Goal: Task Accomplishment & Management: Manage account settings

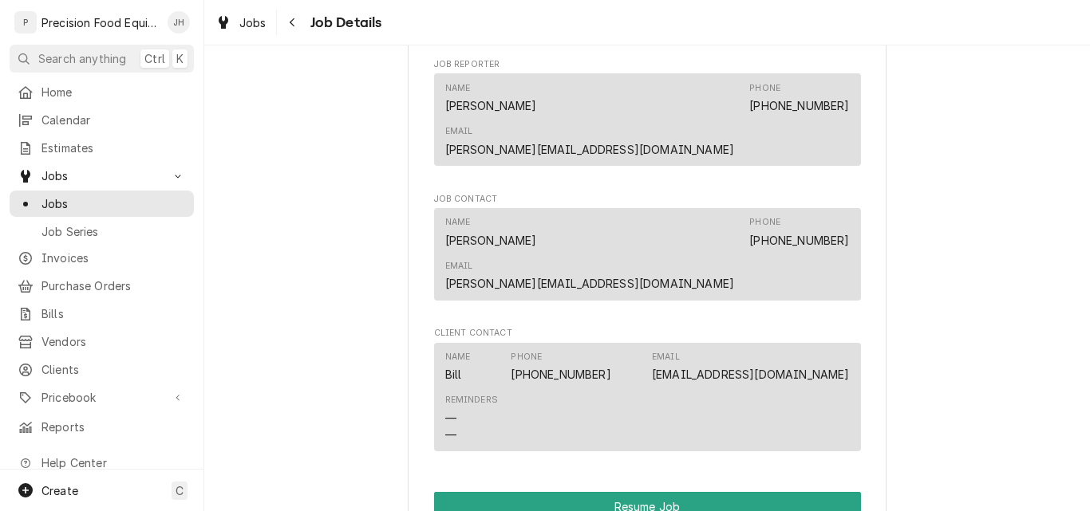
scroll to position [1356, 0]
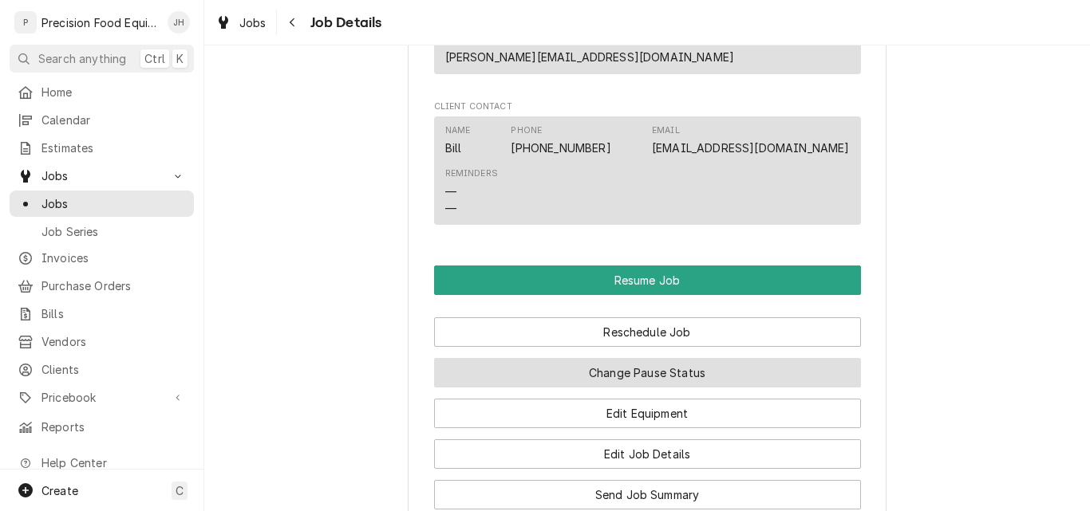
click at [650, 358] on button "Change Pause Status" at bounding box center [647, 373] width 427 height 30
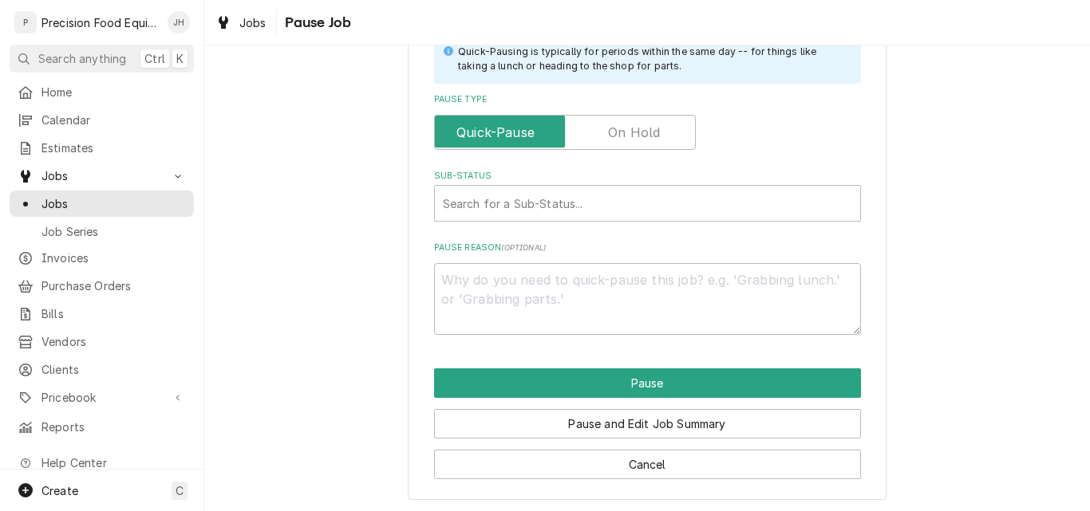
scroll to position [382, 0]
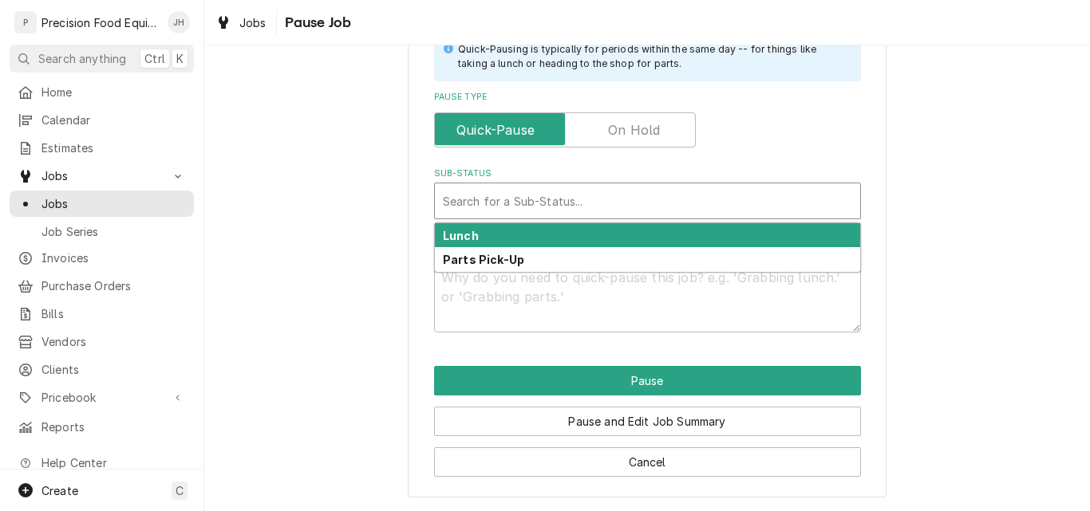
type textarea "x"
click at [567, 196] on div "Sub-Status" at bounding box center [647, 201] width 409 height 29
click at [622, 137] on label "Pause Type" at bounding box center [565, 130] width 262 height 35
click at [622, 137] on input "Pause Type" at bounding box center [564, 130] width 247 height 35
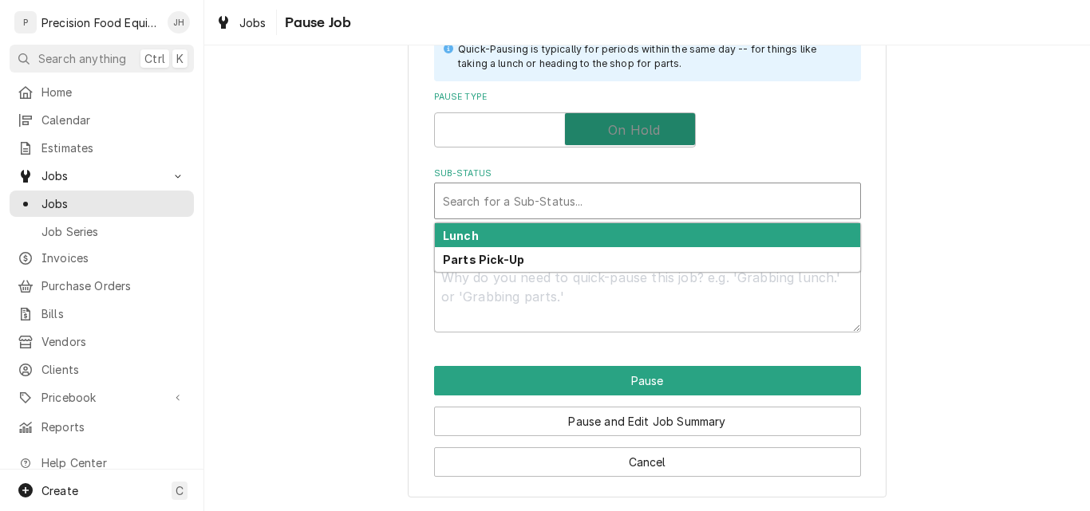
checkbox input "true"
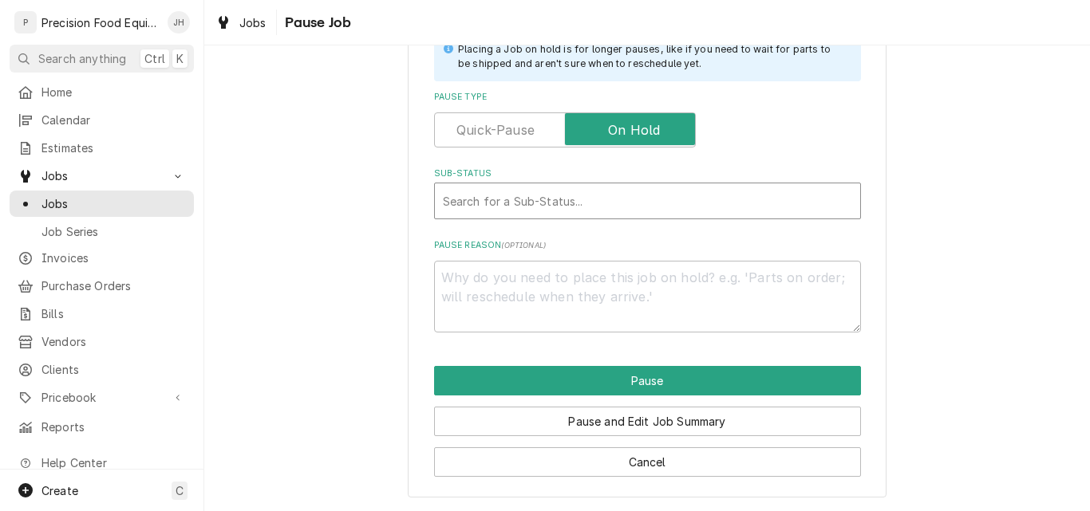
click at [582, 202] on div "Sub-Status" at bounding box center [647, 201] width 409 height 29
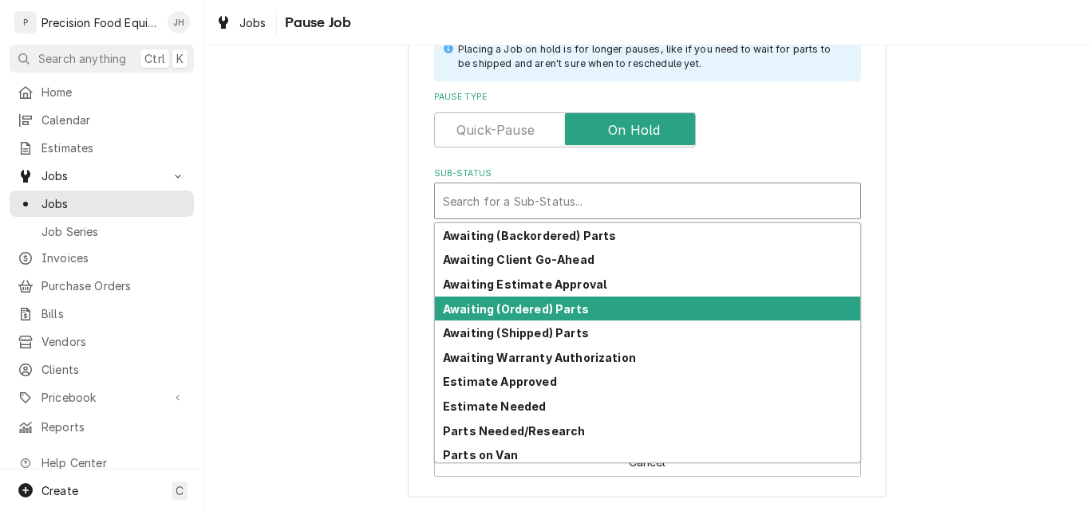
click at [542, 316] on div "Awaiting (Ordered) Parts" at bounding box center [647, 309] width 425 height 25
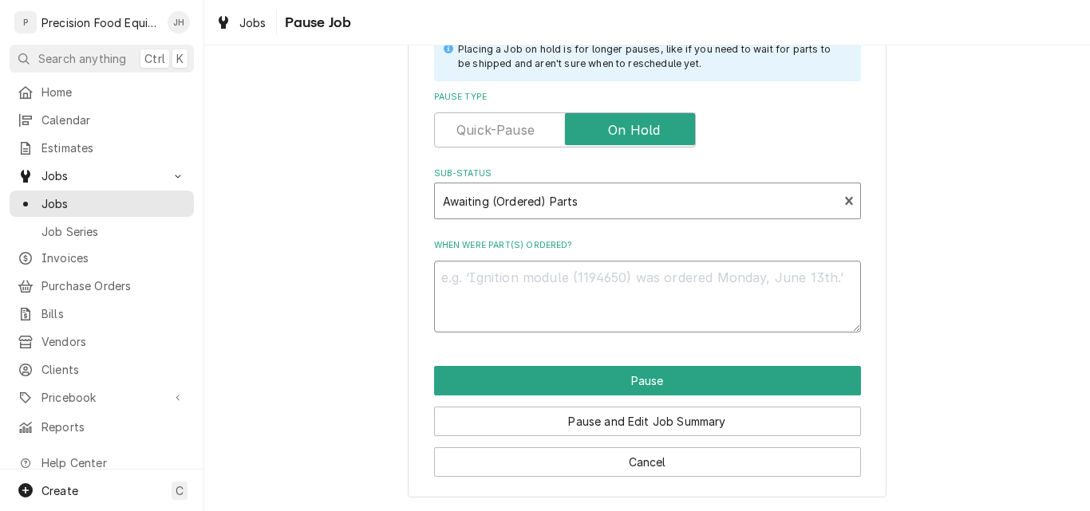
click at [488, 284] on textarea "When were part(s) ordered?" at bounding box center [647, 297] width 427 height 72
type textarea "x"
type textarea "0"
type textarea "x"
type textarea "08"
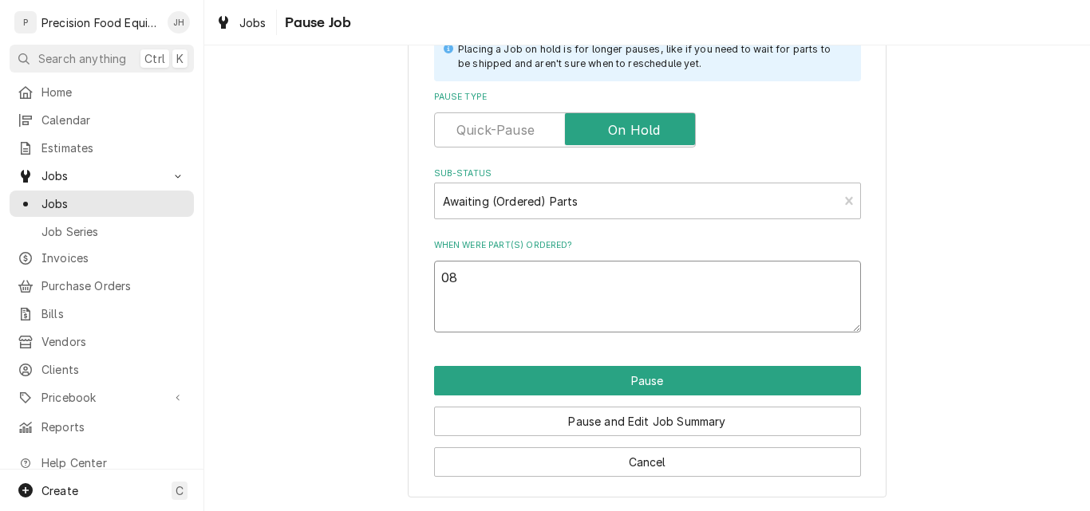
type textarea "x"
type textarea "08/"
type textarea "x"
type textarea "08/1"
type textarea "x"
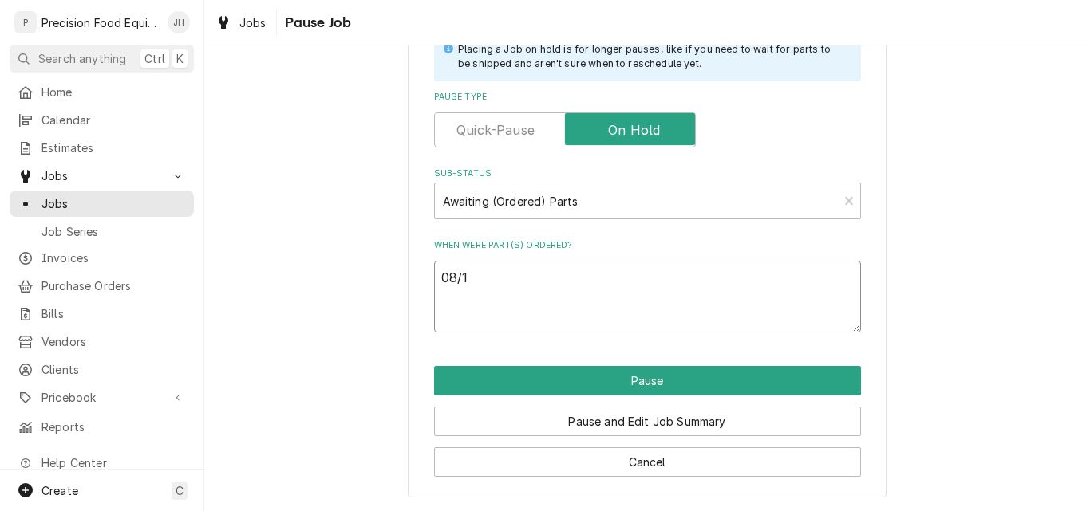
type textarea "08/18"
type textarea "x"
type textarea "08/18/"
type textarea "x"
type textarea "08/18/2"
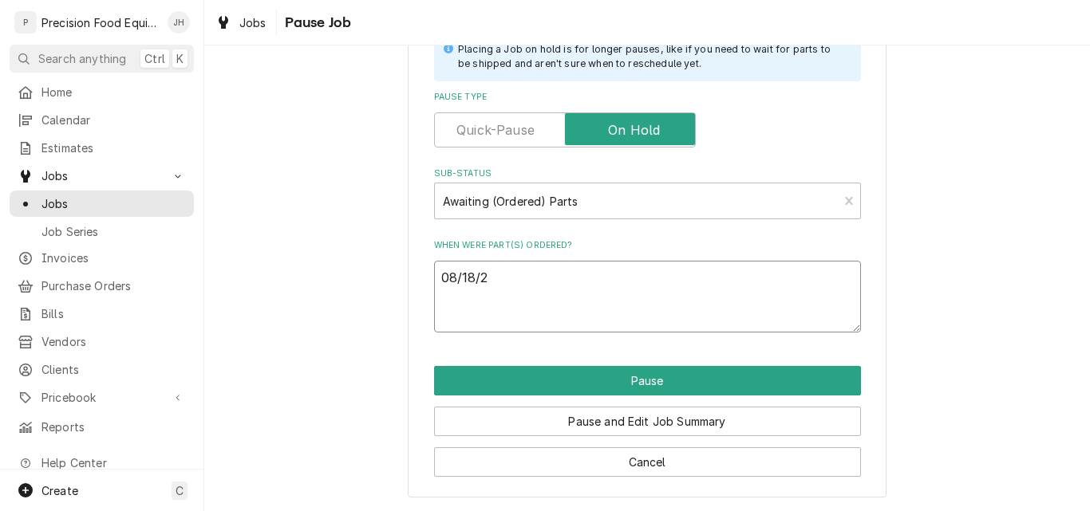
type textarea "x"
type textarea "08/18/25"
type textarea "x"
type textarea "08/18/25"
type textarea "x"
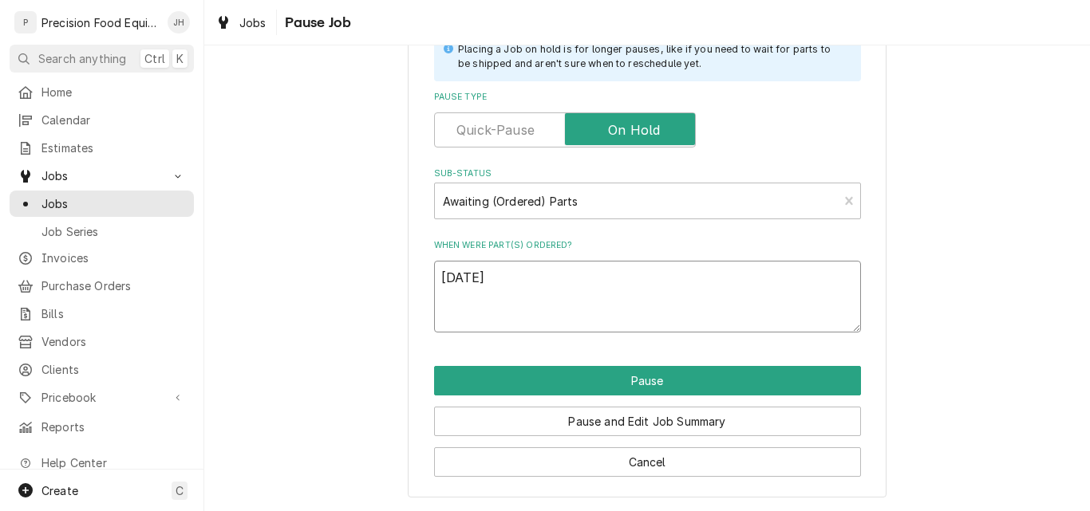
type textarea "08/18/25 P"
type textarea "x"
type textarea "08/18/25 PP"
type textarea "x"
type textarea "08/18/25 PP"
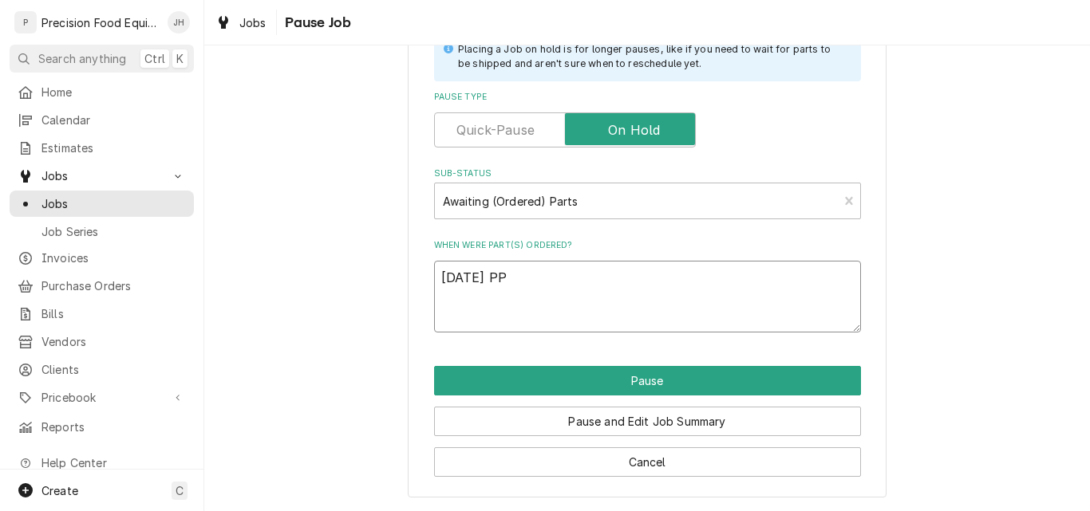
type textarea "x"
type textarea "08/18/25 PP n"
type textarea "x"
type textarea "08/18/25 PP nd"
type textarea "x"
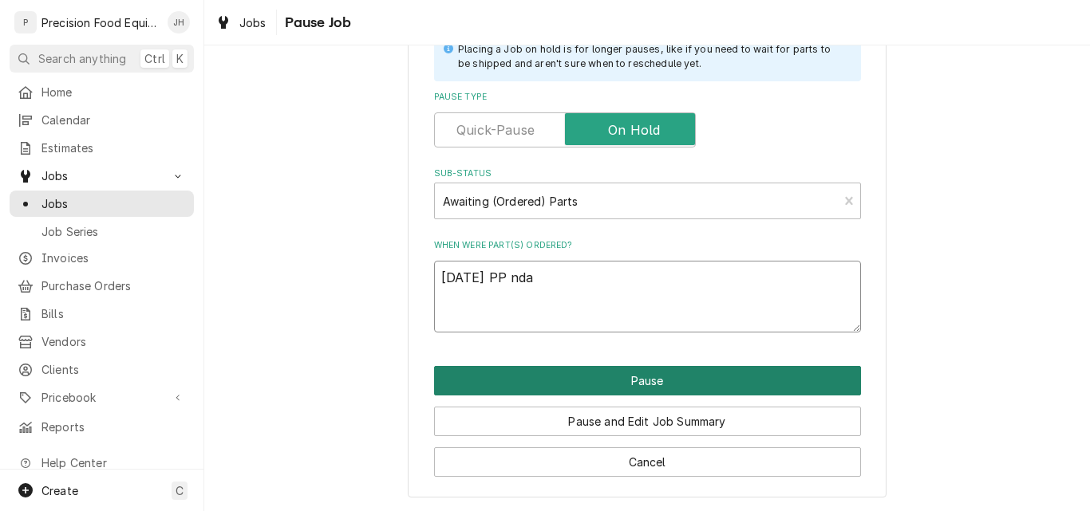
type textarea "08/18/25 PP nda"
click at [634, 379] on button "Pause" at bounding box center [647, 381] width 427 height 30
type textarea "x"
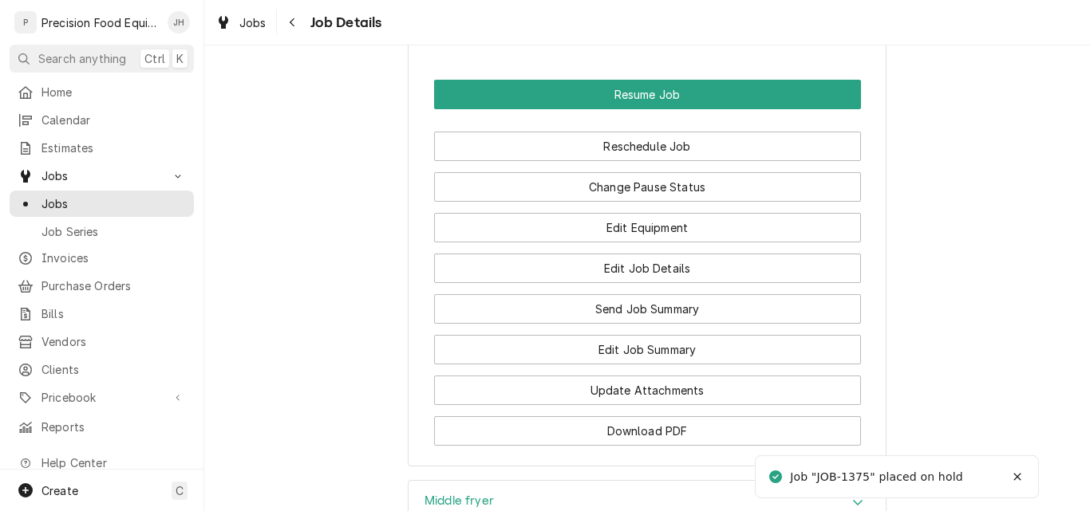
scroll to position [1368, 0]
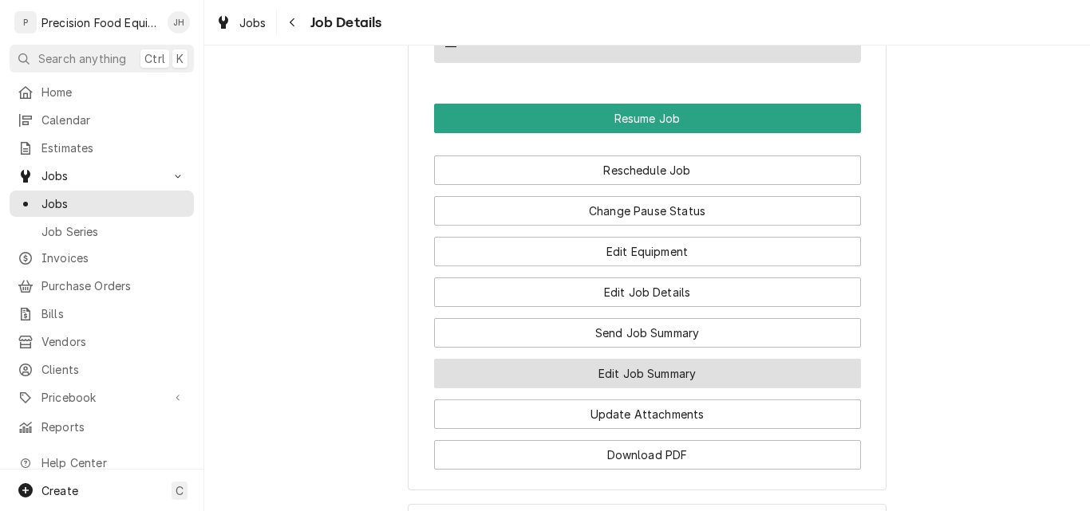
click at [630, 359] on button "Edit Job Summary" at bounding box center [647, 374] width 427 height 30
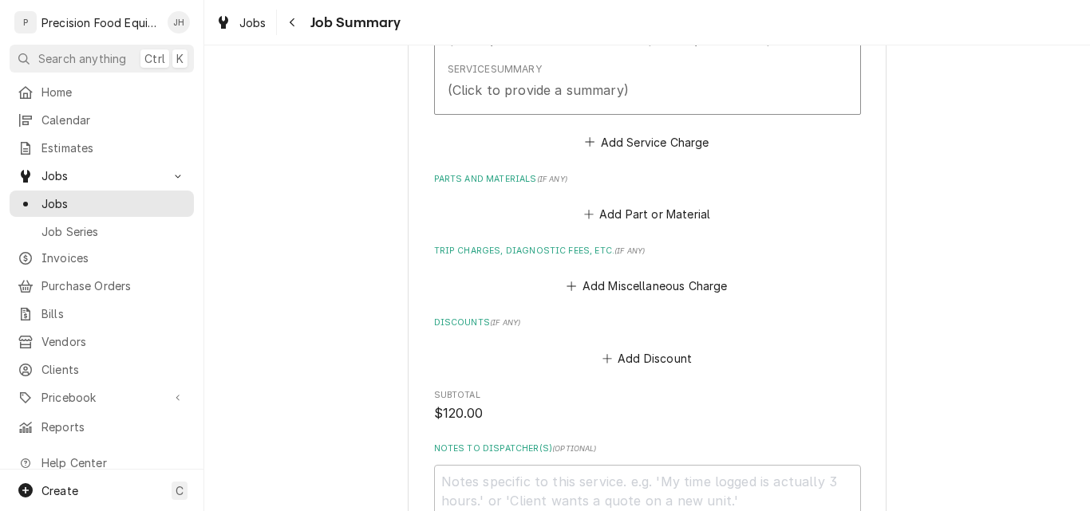
scroll to position [559, 0]
click at [633, 209] on button "Add Part or Material" at bounding box center [647, 214] width 132 height 22
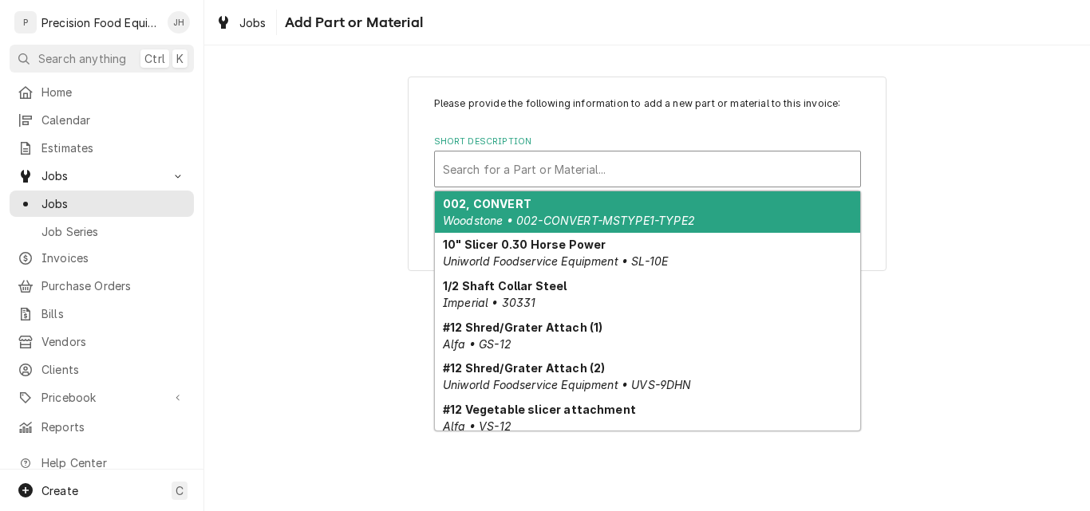
drag, startPoint x: 510, startPoint y: 167, endPoint x: 477, endPoint y: 168, distance: 32.7
click at [477, 168] on div "Short Description" at bounding box center [647, 169] width 409 height 29
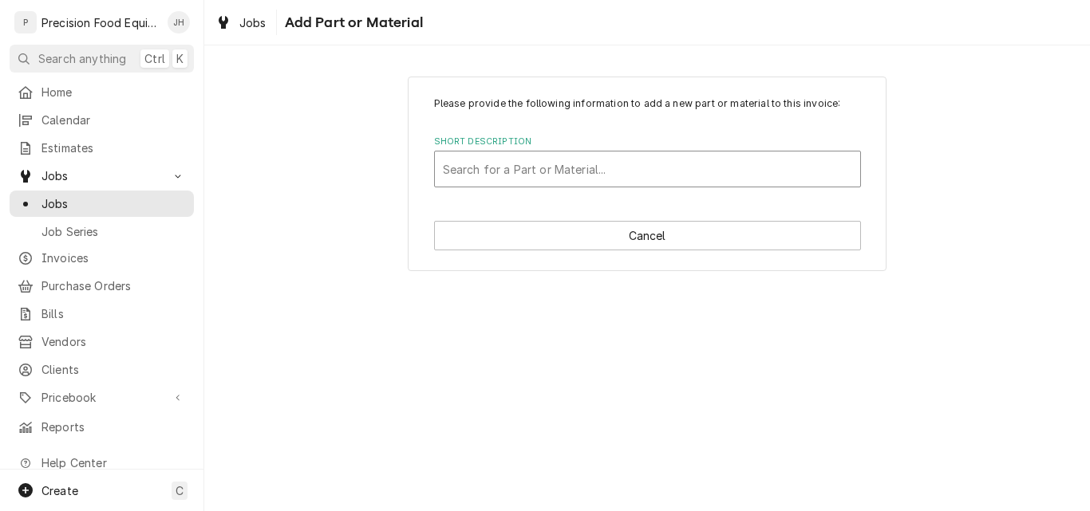
drag, startPoint x: 477, startPoint y: 168, endPoint x: 462, endPoint y: 174, distance: 16.4
click at [462, 174] on div "Short Description" at bounding box center [647, 169] width 409 height 29
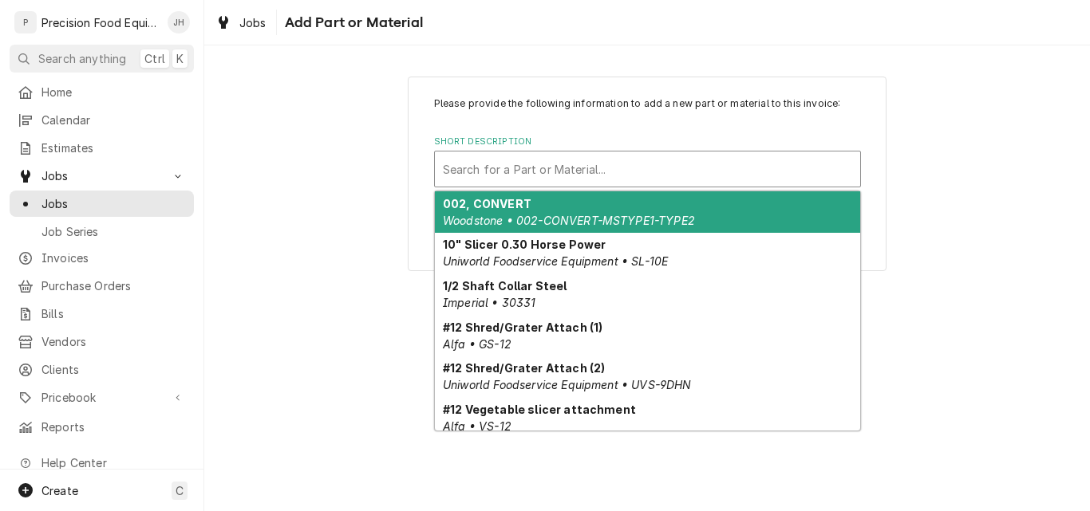
click at [506, 165] on div "Short Description" at bounding box center [647, 169] width 409 height 29
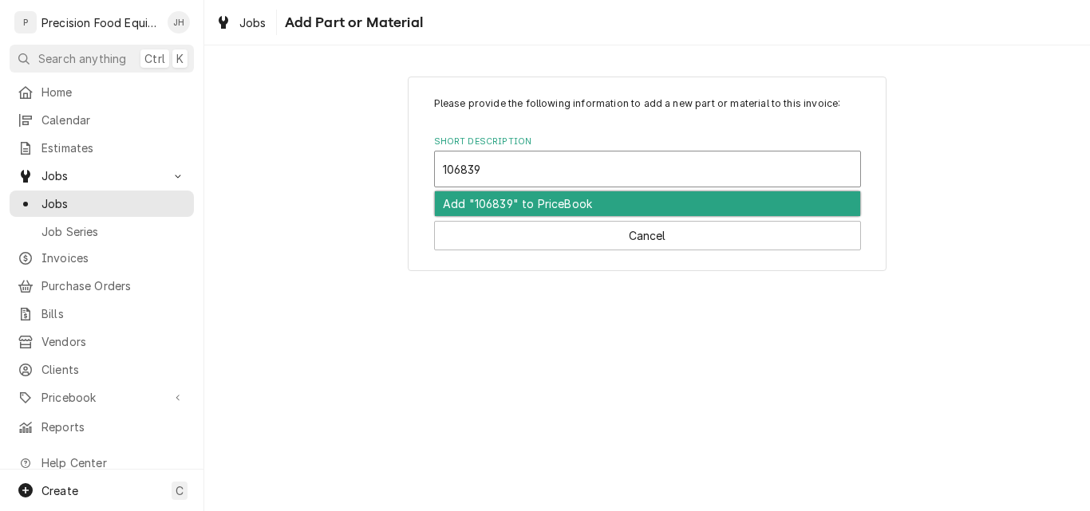
click at [462, 167] on input "106839" at bounding box center [463, 169] width 41 height 26
type input "1061839"
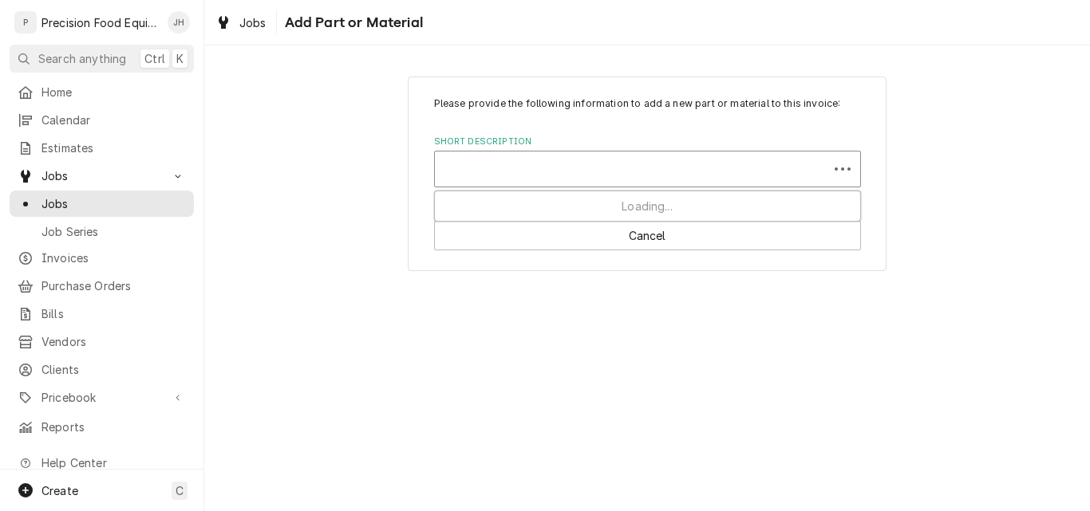
click at [532, 173] on div "Short Description" at bounding box center [631, 169] width 377 height 29
type input "1061839"
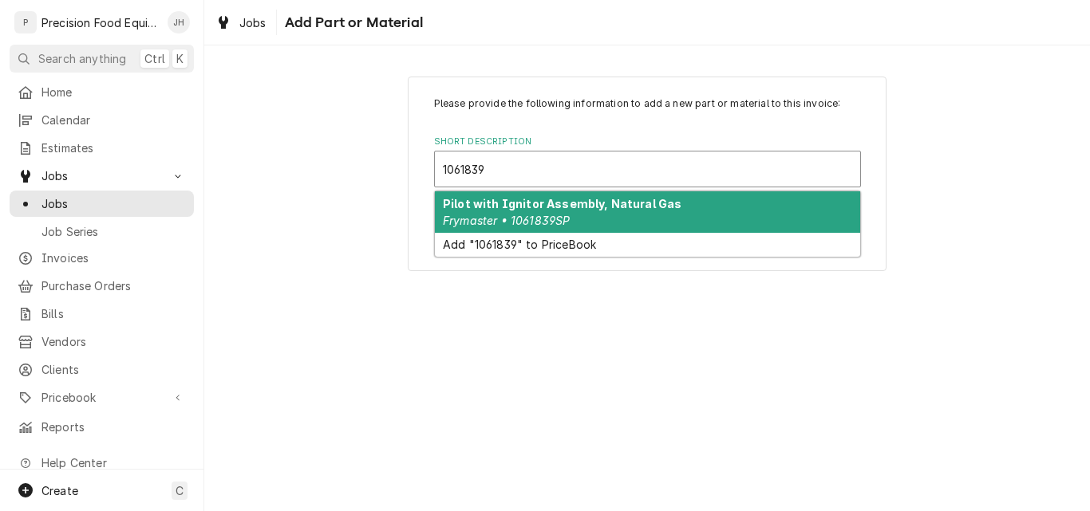
click at [557, 216] on em "Frymaster • 1061839SP" at bounding box center [506, 221] width 127 height 14
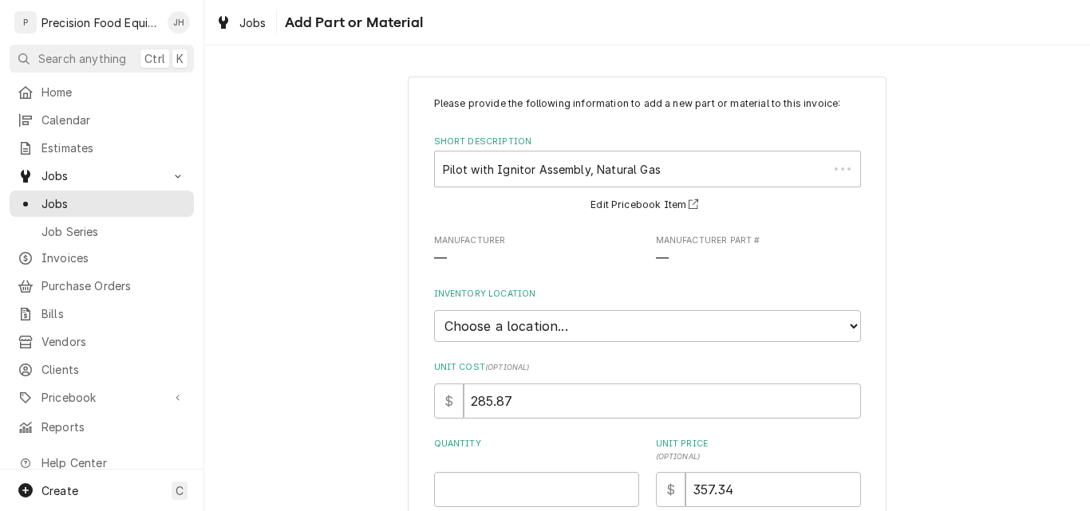
type textarea "x"
click at [488, 322] on select "Choose a location... QBD Warehouse" at bounding box center [647, 326] width 427 height 32
select select "417"
click at [434, 310] on select "Choose a location... [GEOGRAPHIC_DATA]" at bounding box center [647, 326] width 427 height 32
click at [493, 490] on input "Quantity" at bounding box center [536, 489] width 205 height 35
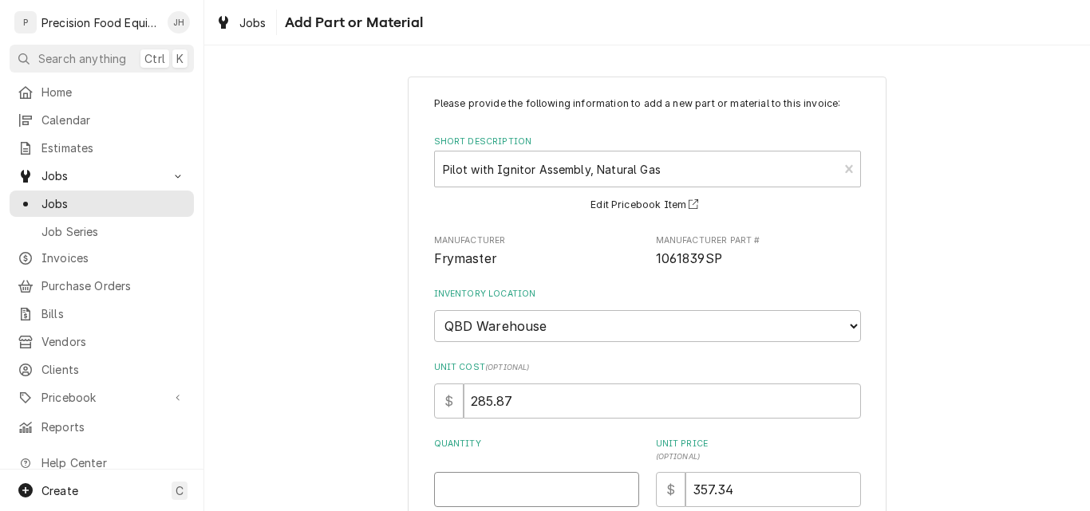
type textarea "x"
type input "1"
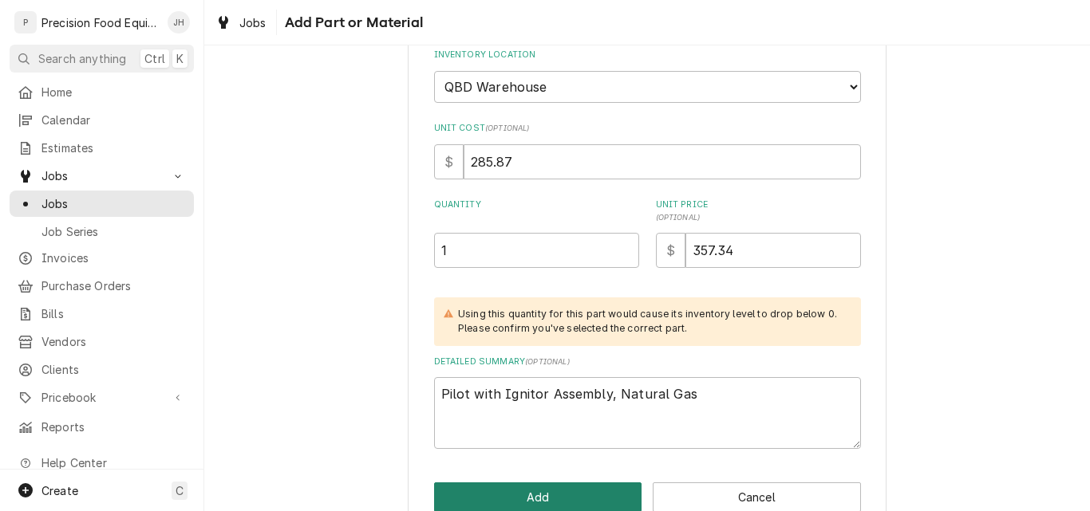
click at [555, 497] on button "Add" at bounding box center [538, 498] width 208 height 30
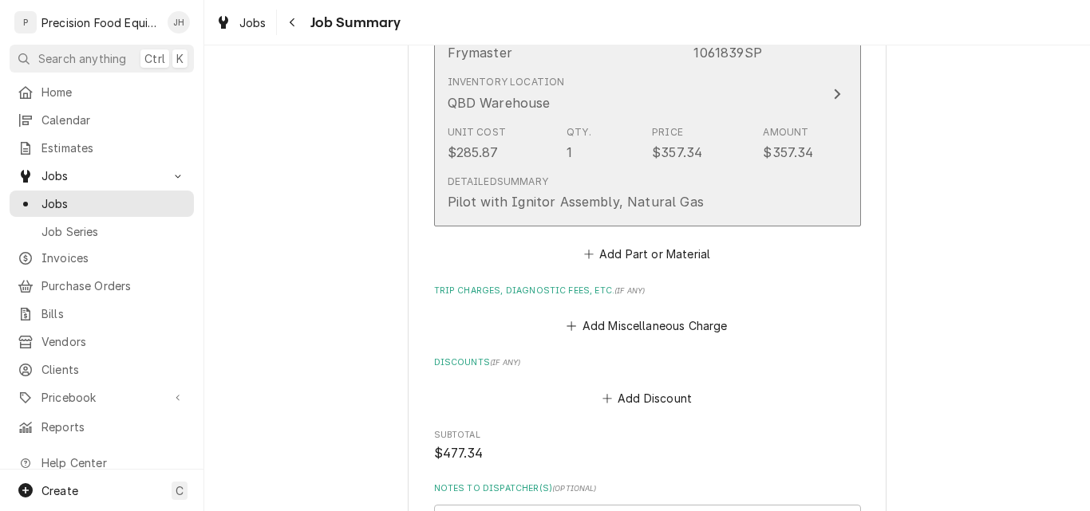
scroll to position [798, 0]
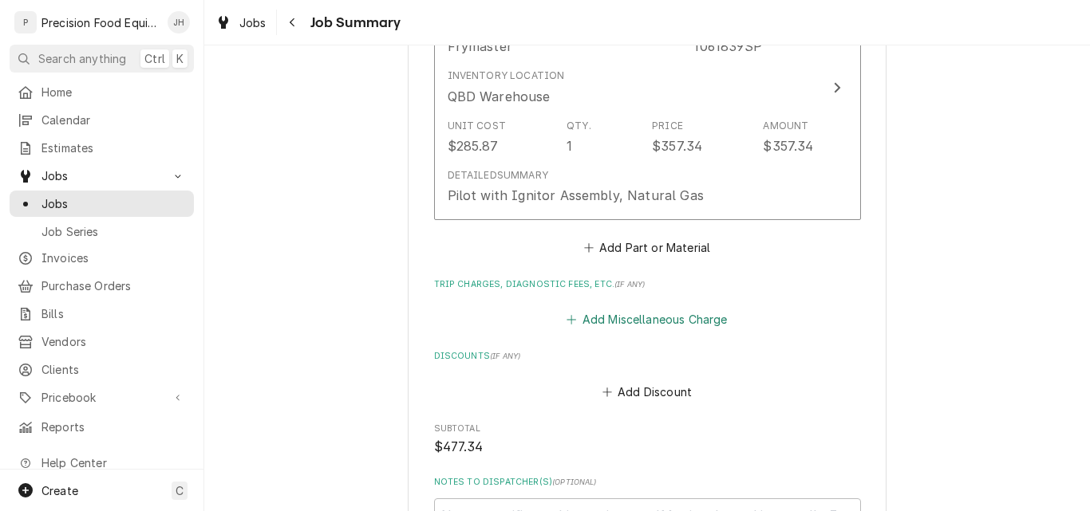
click at [618, 314] on button "Add Miscellaneous Charge" at bounding box center [647, 320] width 166 height 22
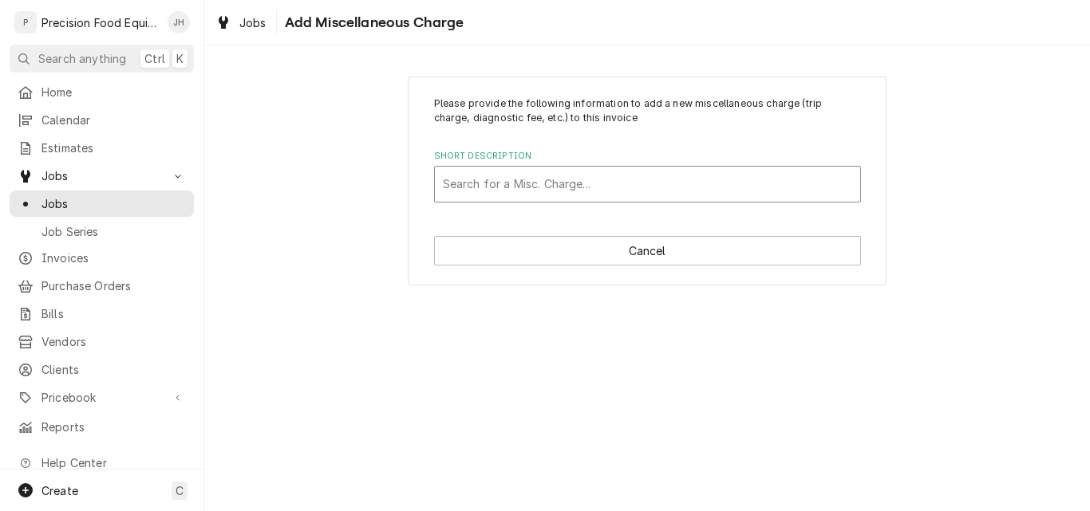
click at [499, 187] on div "Short Description" at bounding box center [647, 184] width 409 height 29
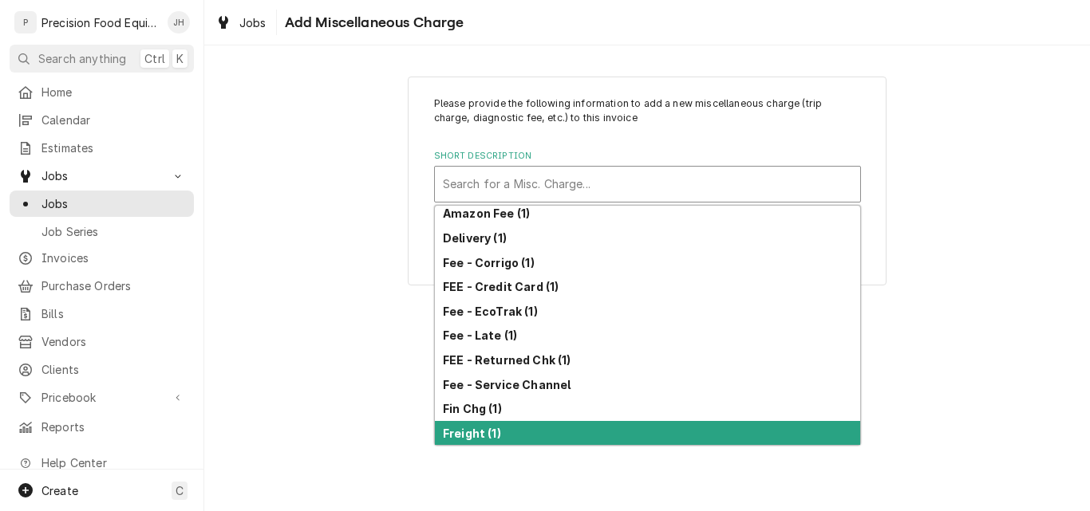
scroll to position [80, 0]
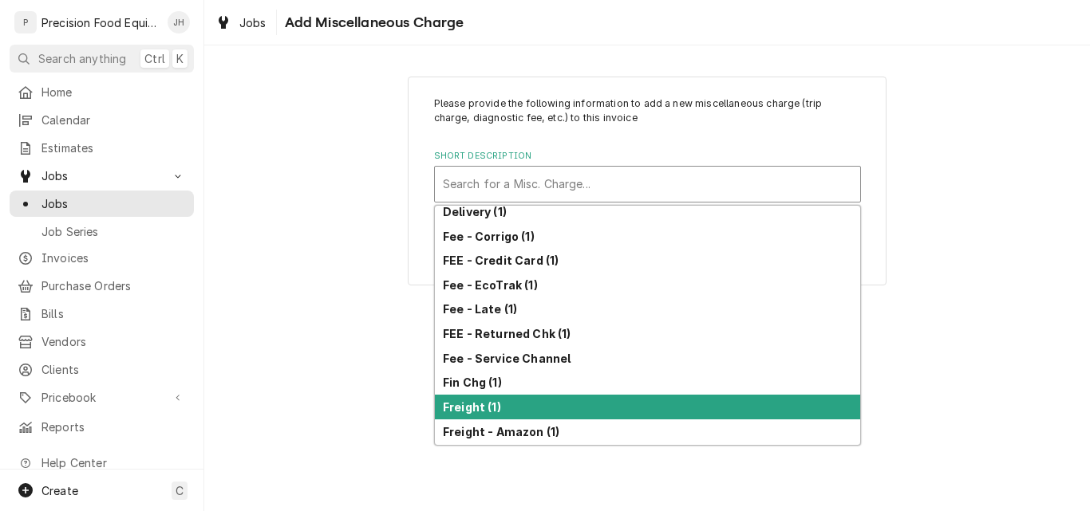
click at [474, 402] on strong "Freight (1)" at bounding box center [472, 408] width 58 height 14
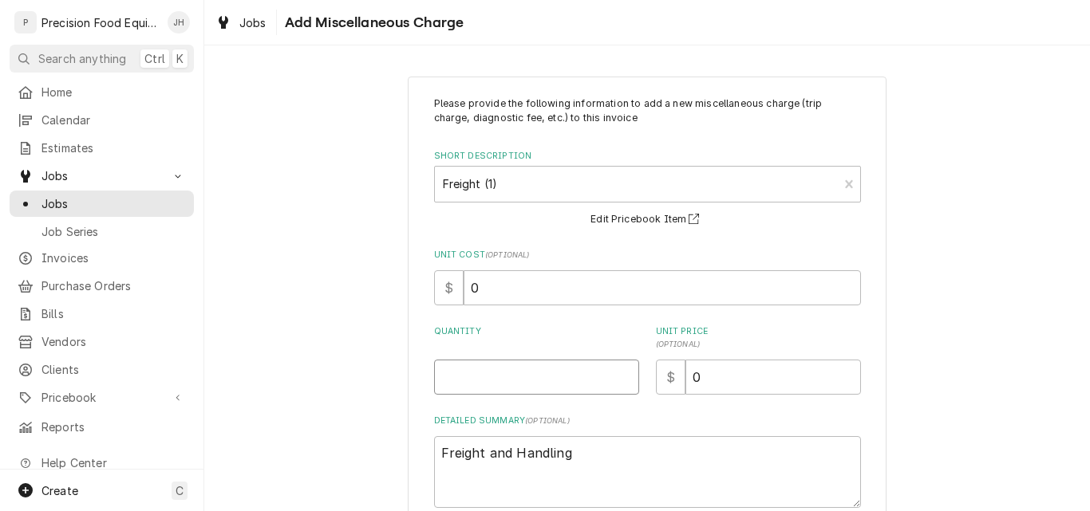
click at [462, 393] on input "Quantity" at bounding box center [536, 377] width 205 height 35
type textarea "x"
type input "1"
type textarea "x"
type input "8"
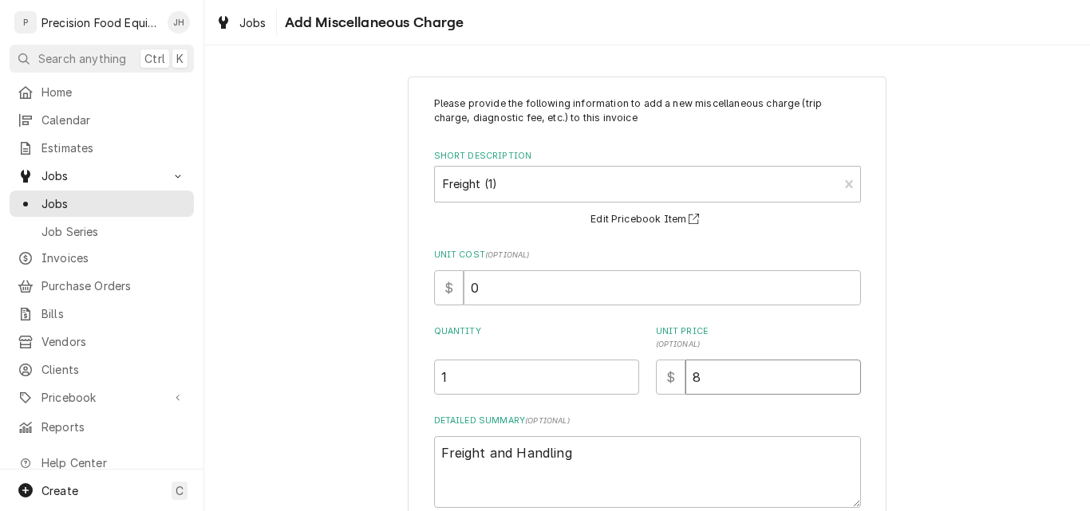
type textarea "x"
type input "82"
type textarea "x"
type input "82.6"
type textarea "x"
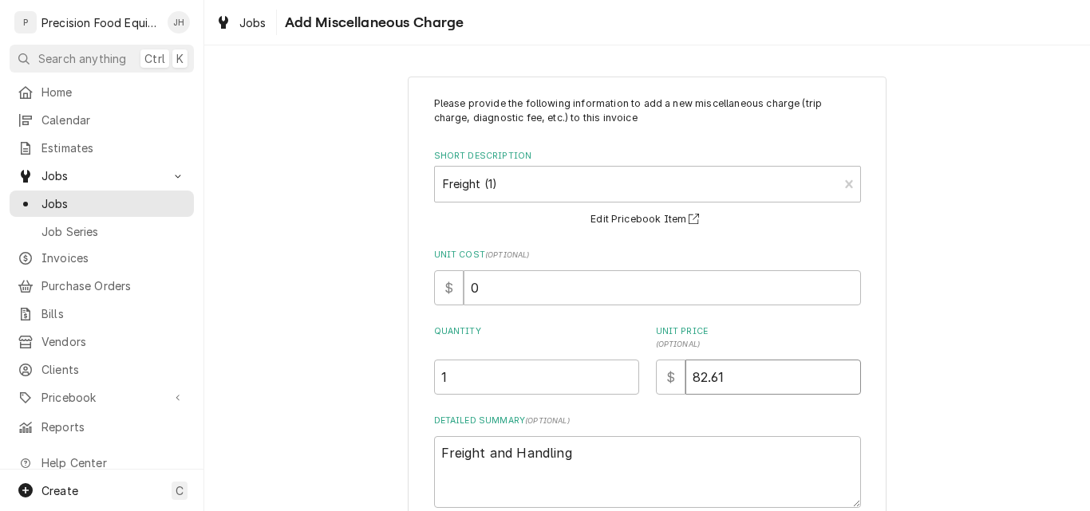
type input "82.61"
type textarea "x"
type textarea "NFreight and Handling"
type textarea "x"
type textarea "NDFreight and Handling"
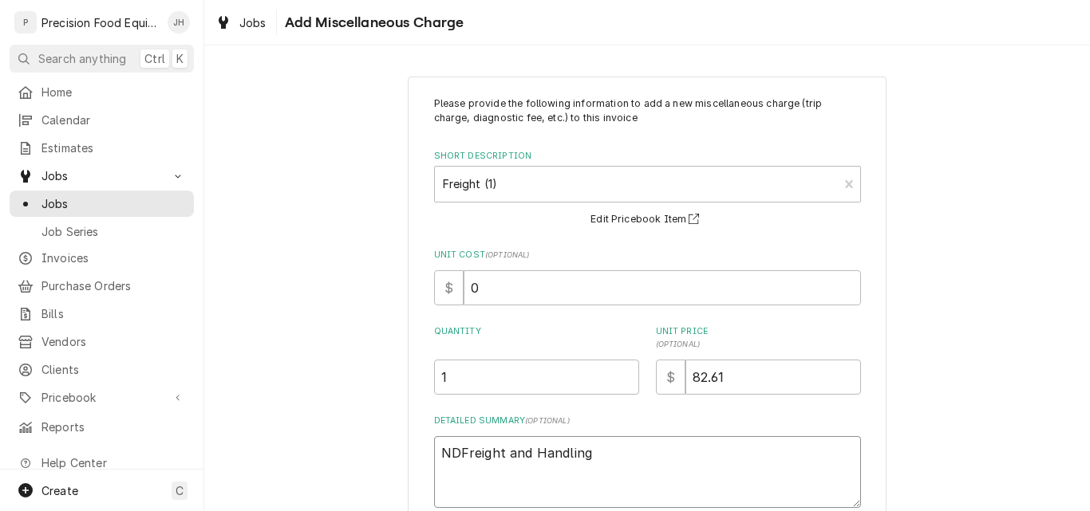
type textarea "x"
type textarea "NDAFreight and Handling"
type textarea "x"
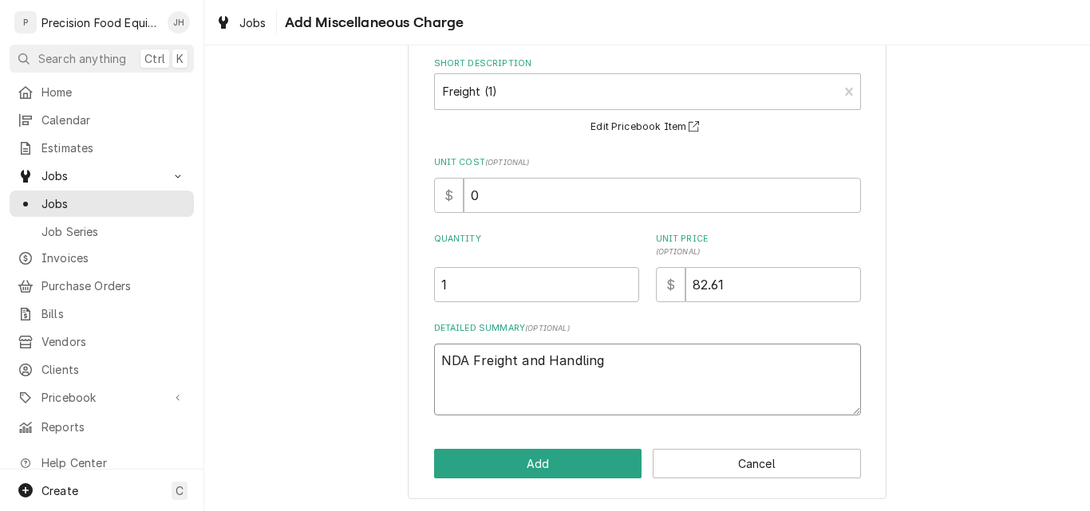
scroll to position [94, 0]
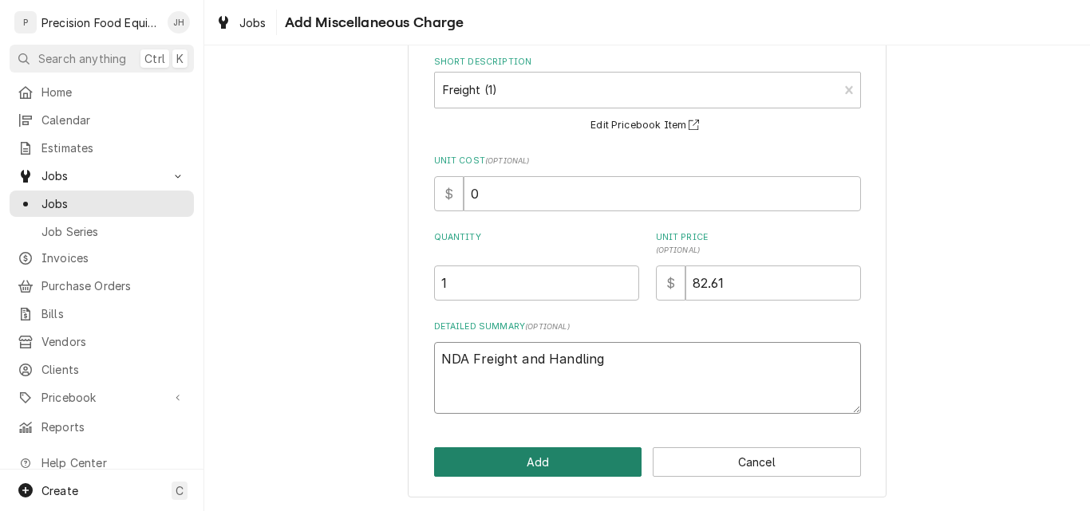
type textarea "NDA Freight and Handling"
click at [553, 459] on button "Add" at bounding box center [538, 463] width 208 height 30
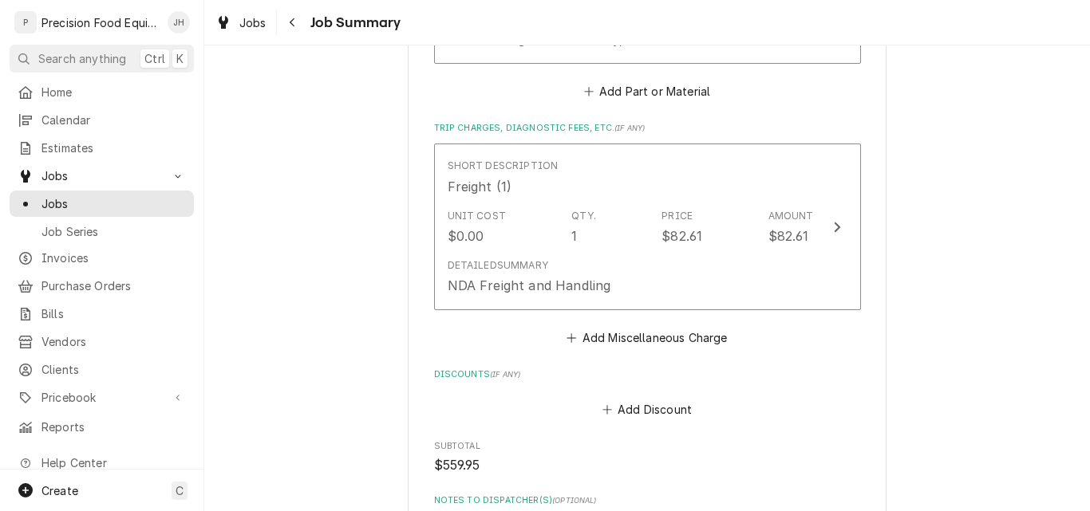
scroll to position [958, 0]
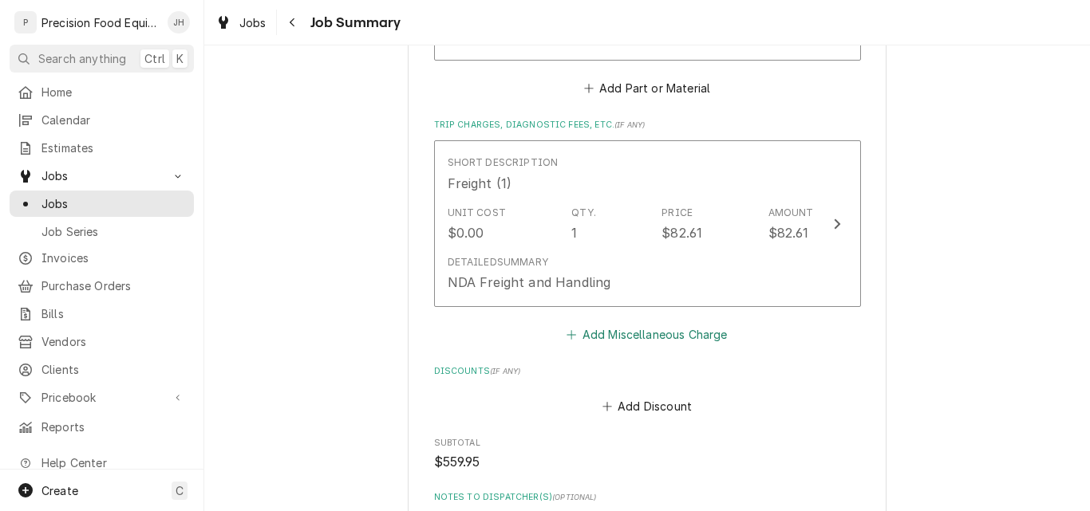
click at [623, 335] on button "Add Miscellaneous Charge" at bounding box center [647, 334] width 166 height 22
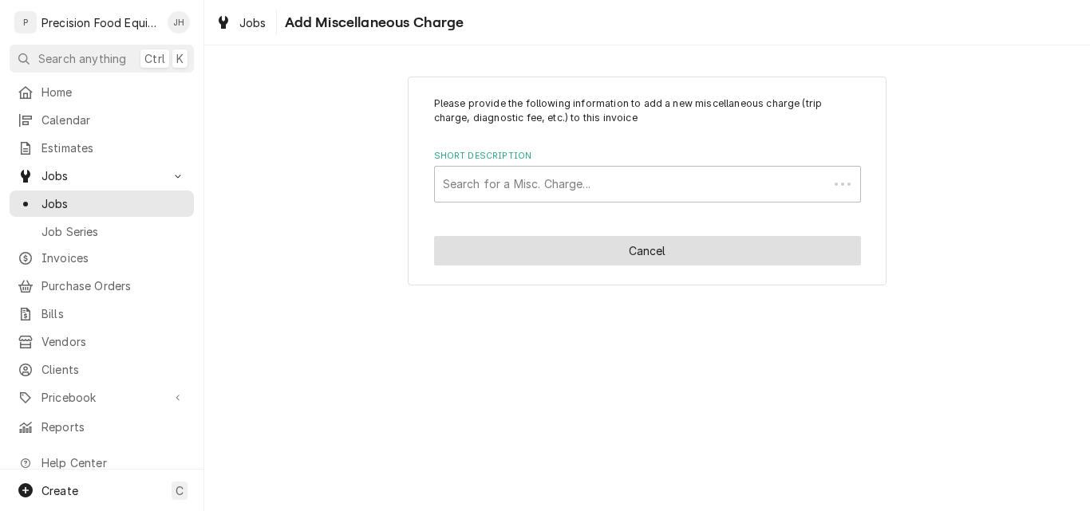
click at [507, 244] on button "Cancel" at bounding box center [647, 251] width 427 height 30
type textarea "x"
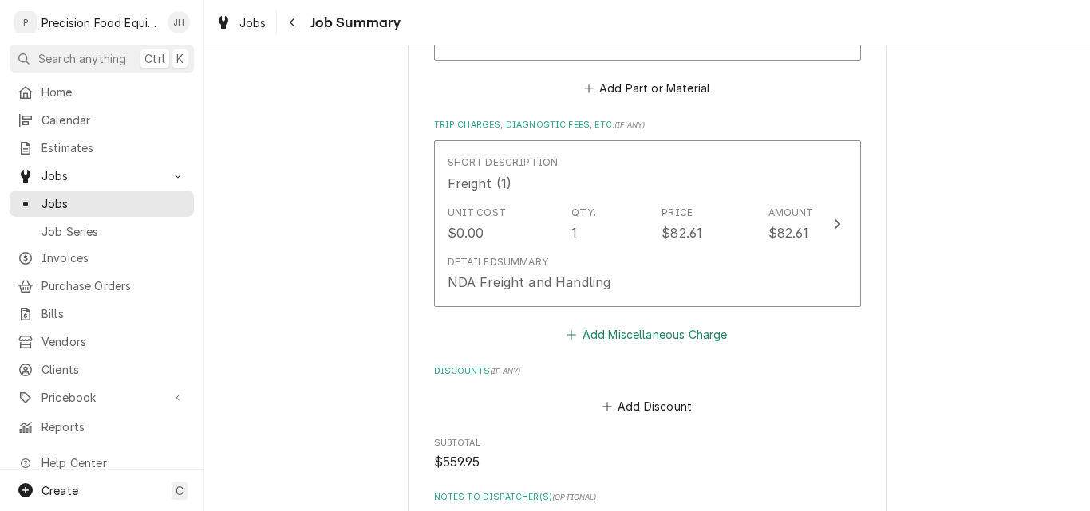
click at [610, 338] on button "Add Miscellaneous Charge" at bounding box center [647, 334] width 166 height 22
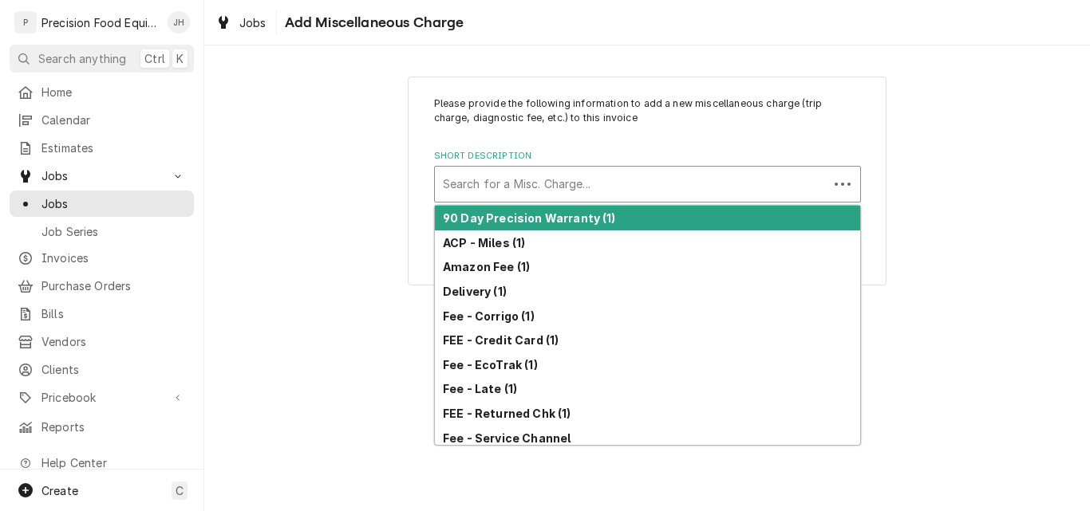
click at [500, 188] on div "Short Description" at bounding box center [631, 184] width 377 height 29
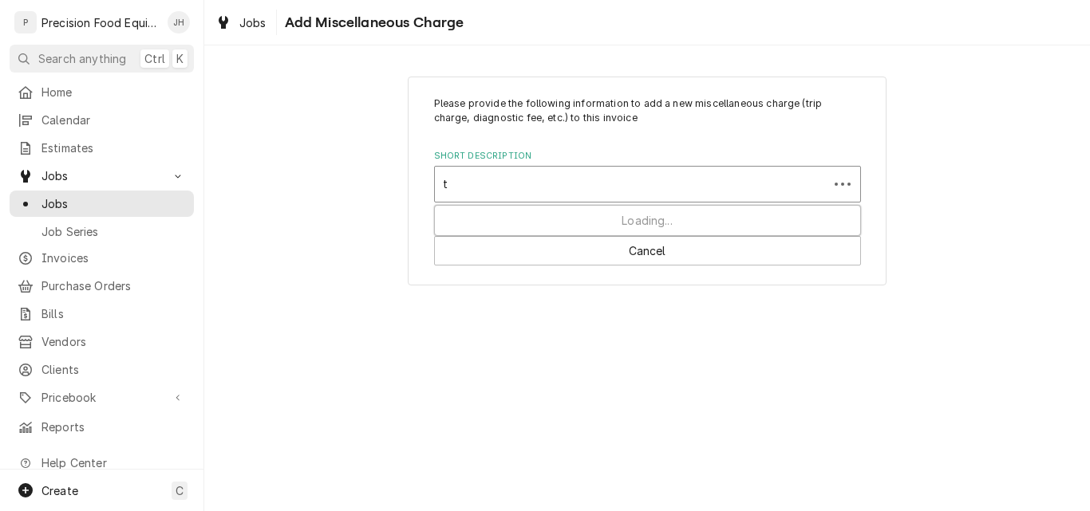
type input "tr"
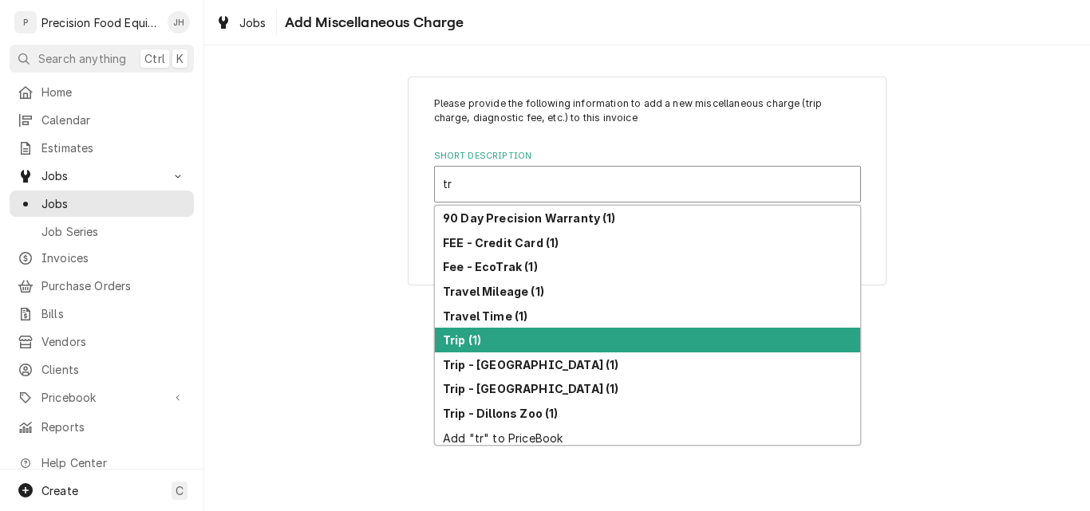
click at [474, 342] on strong "Trip (1)" at bounding box center [462, 341] width 38 height 14
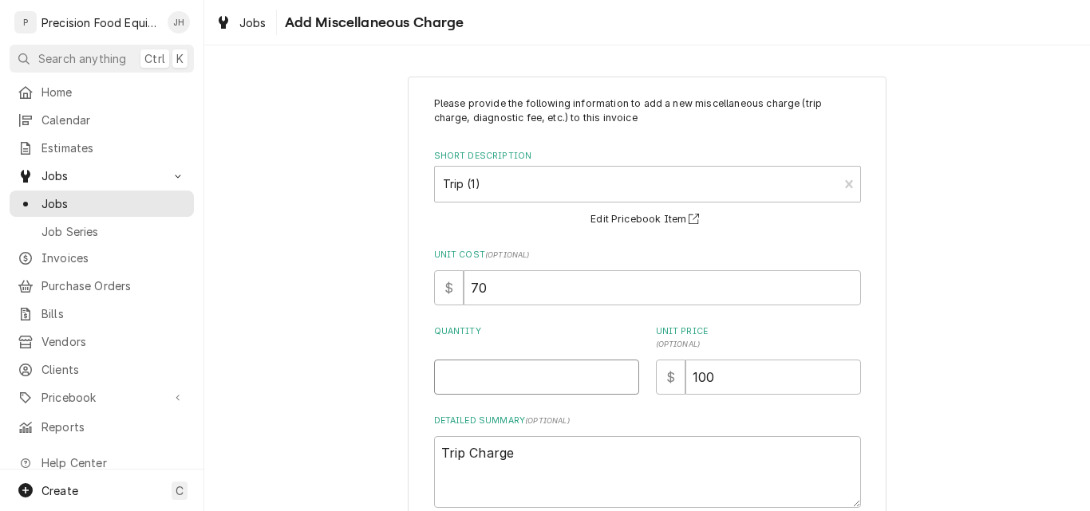
click at [464, 372] on input "Quantity" at bounding box center [536, 377] width 205 height 35
type textarea "x"
type input "1"
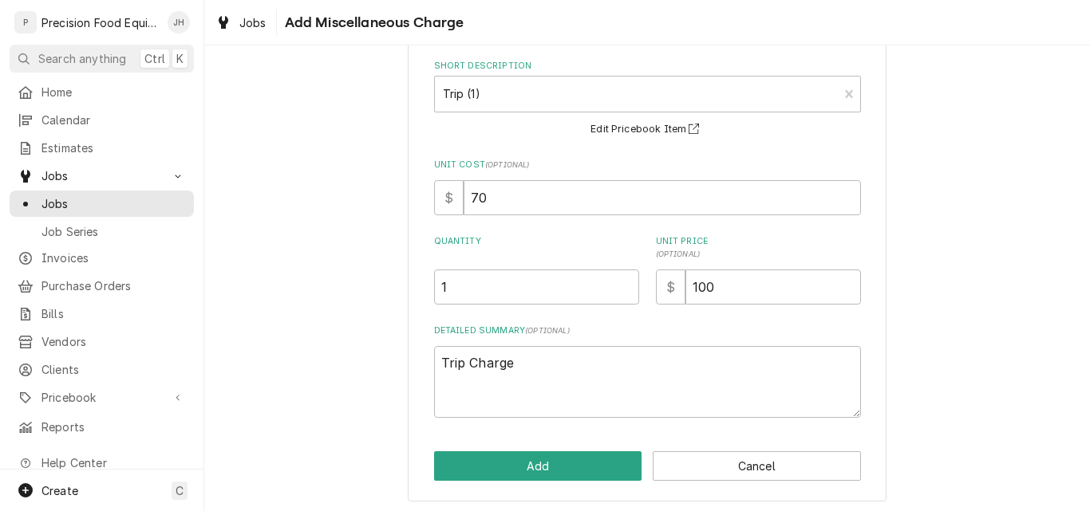
scroll to position [94, 0]
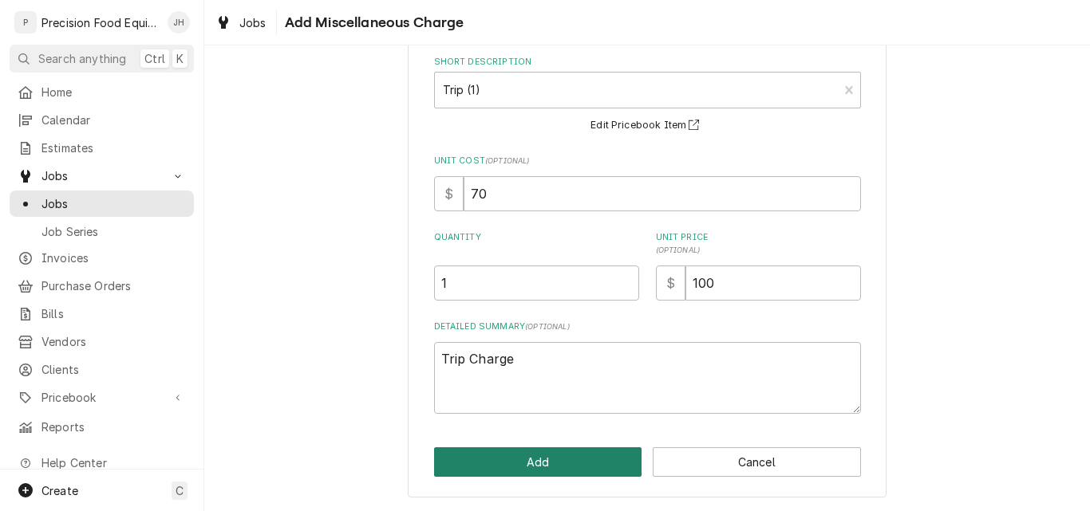
click at [523, 449] on button "Add" at bounding box center [538, 463] width 208 height 30
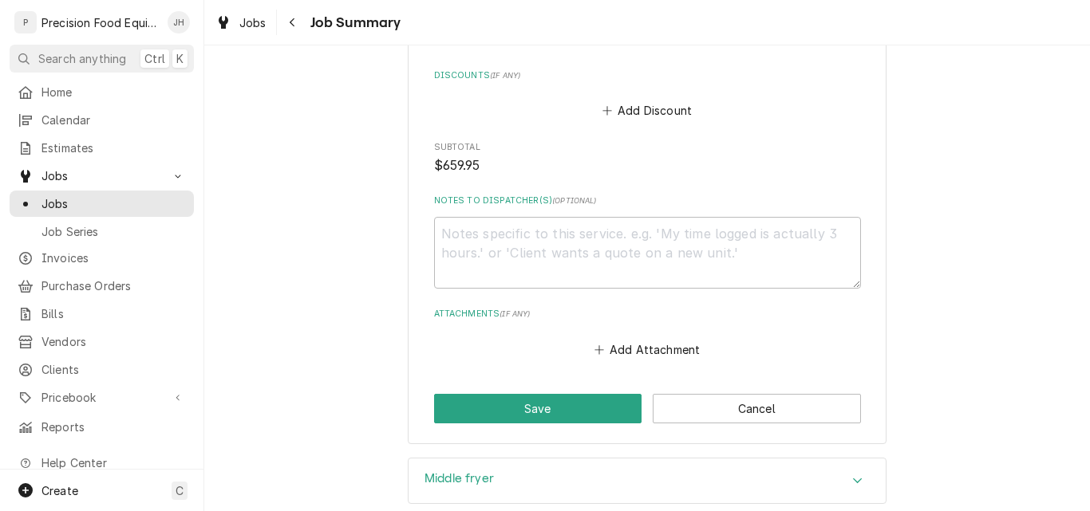
scroll to position [1436, 0]
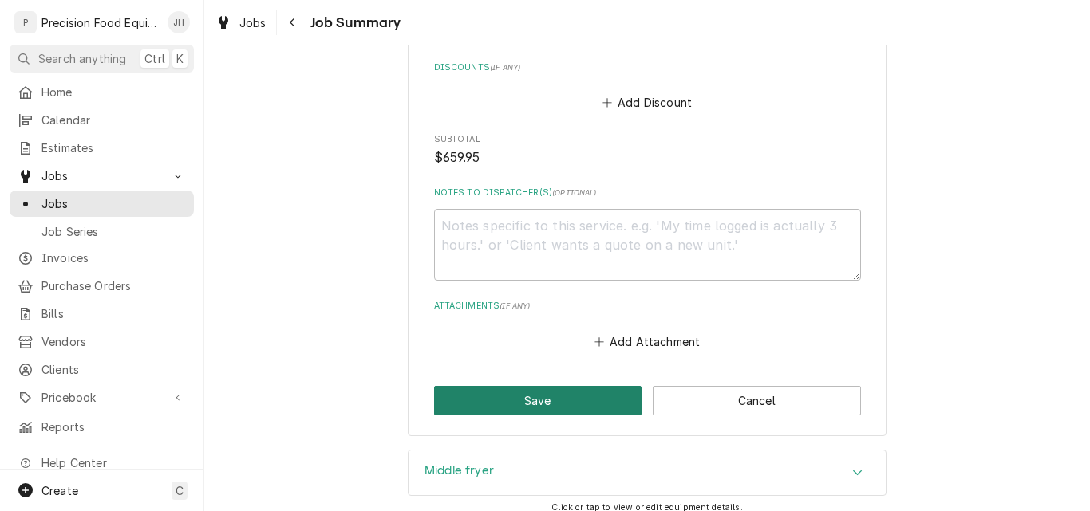
click at [535, 396] on button "Save" at bounding box center [538, 401] width 208 height 30
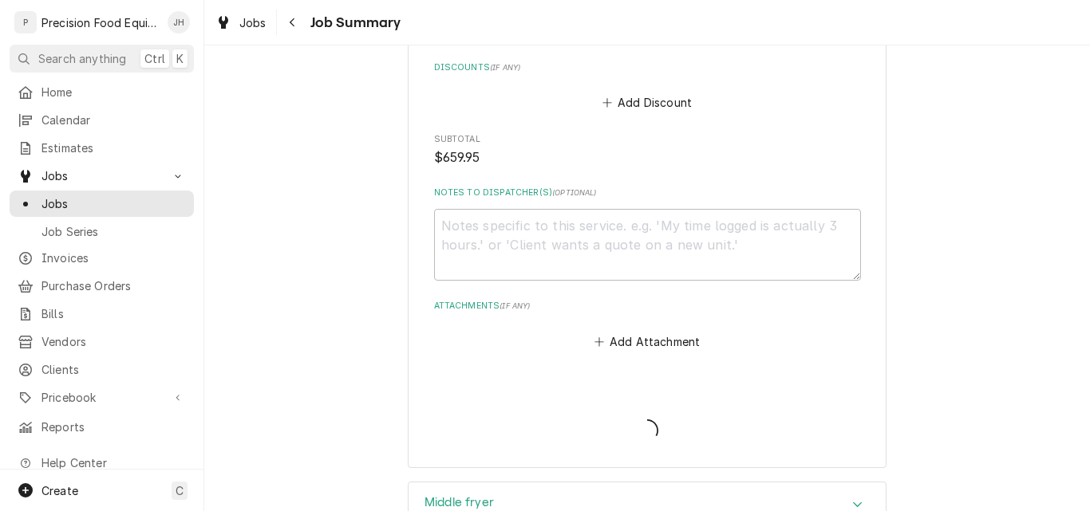
type textarea "x"
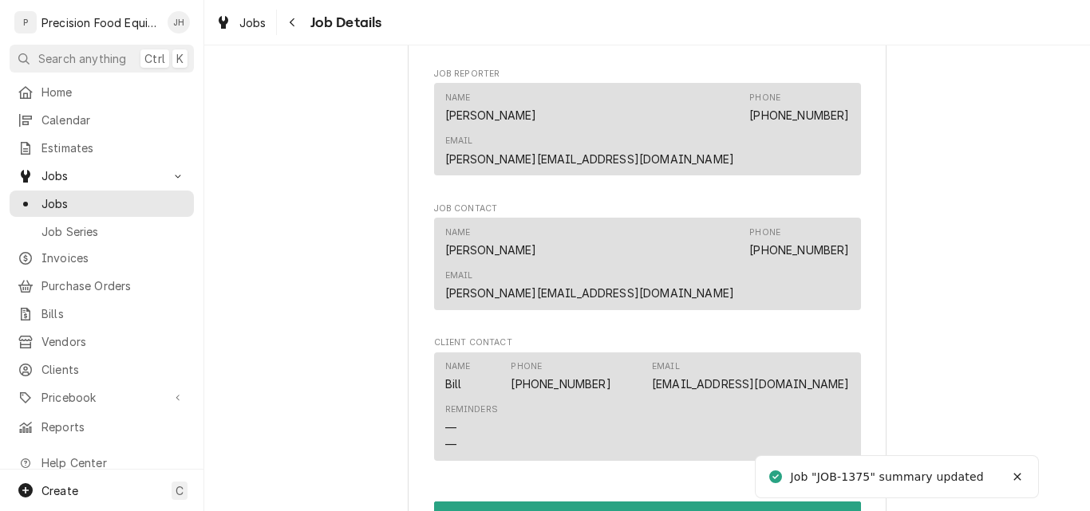
scroll to position [1117, 0]
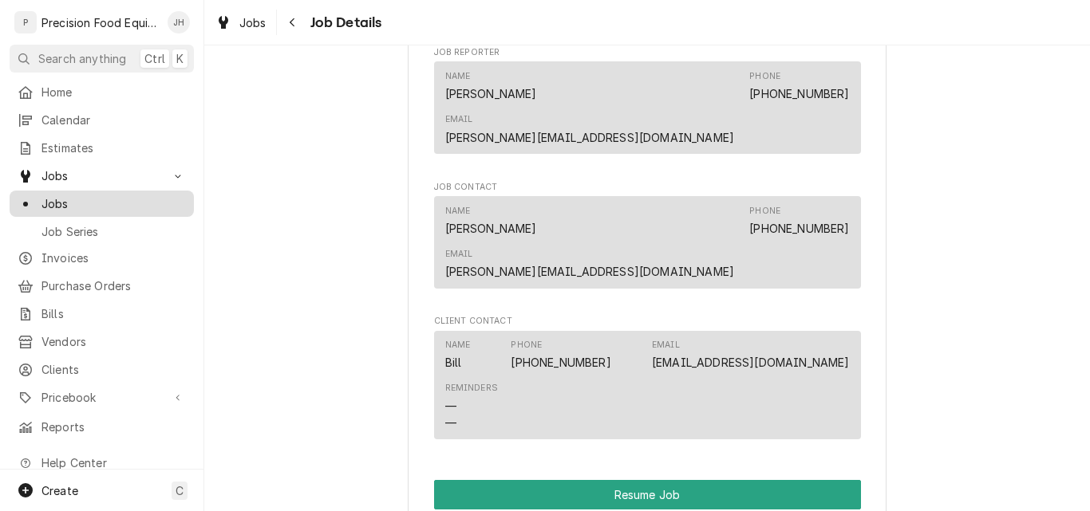
click at [58, 199] on span "Jobs" at bounding box center [113, 203] width 144 height 17
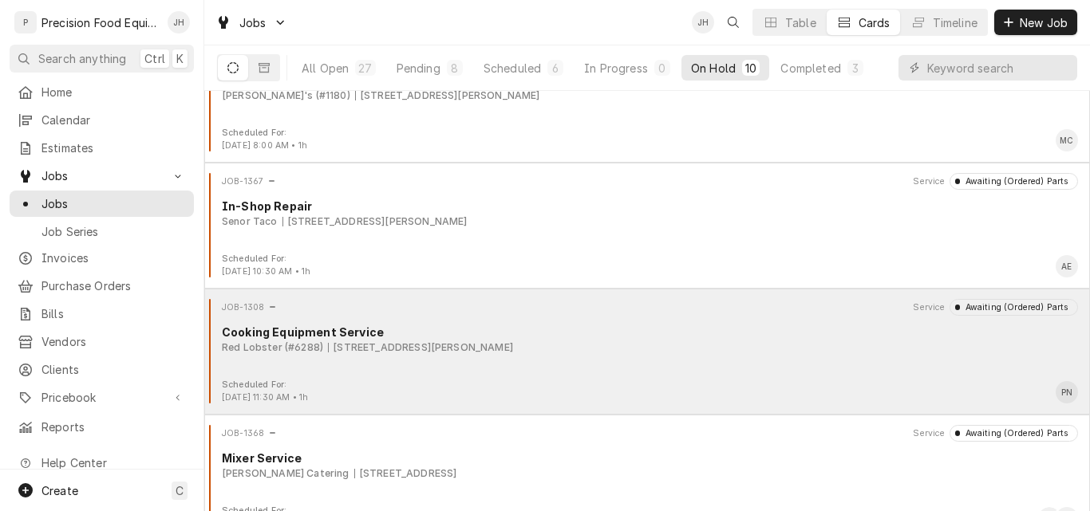
scroll to position [840, 0]
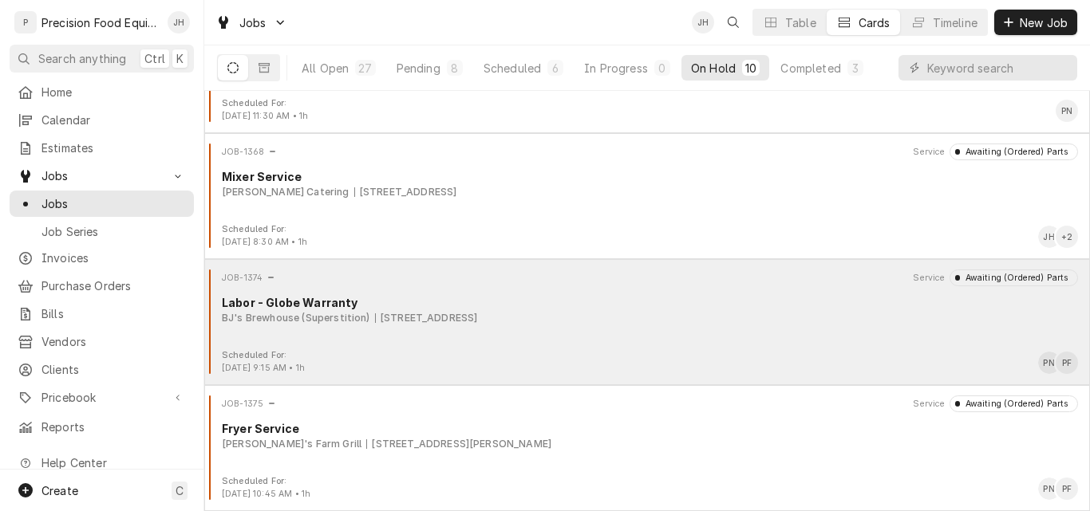
click at [753, 335] on div "JOB-1374 Service Awaiting (Ordered) Parts Labor - Globe Warranty BJ's Brewhouse…" at bounding box center [647, 310] width 873 height 80
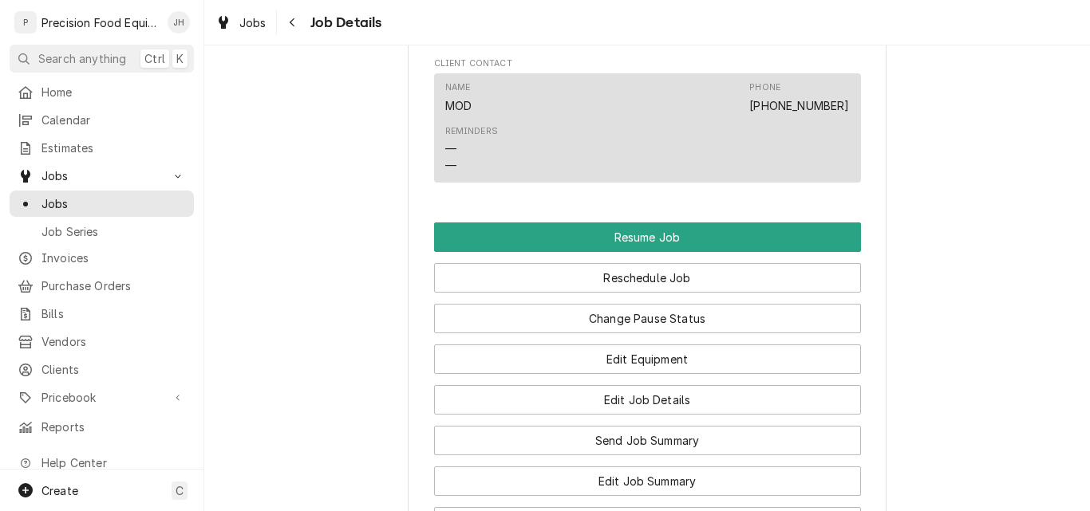
scroll to position [1277, 0]
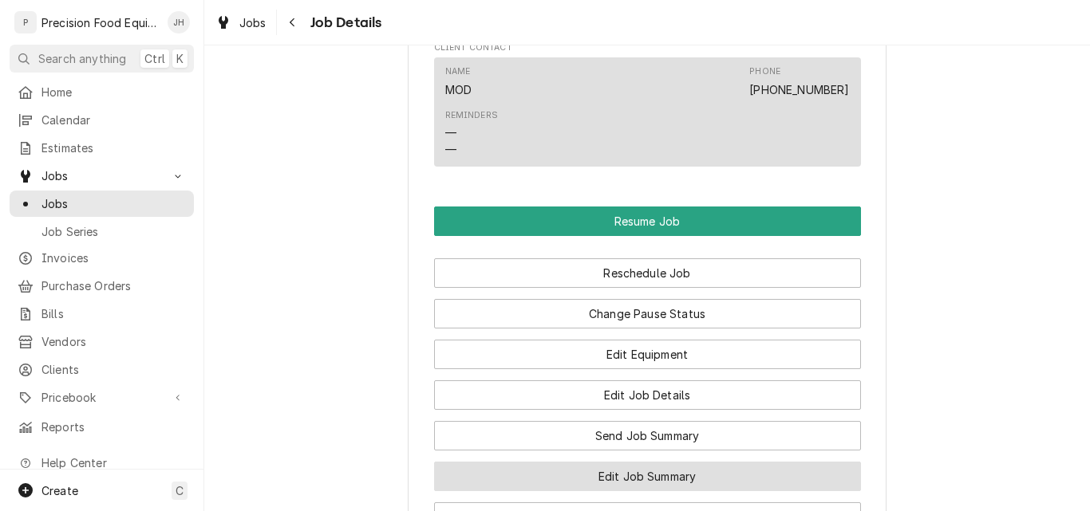
click at [704, 492] on button "Edit Job Summary" at bounding box center [647, 477] width 427 height 30
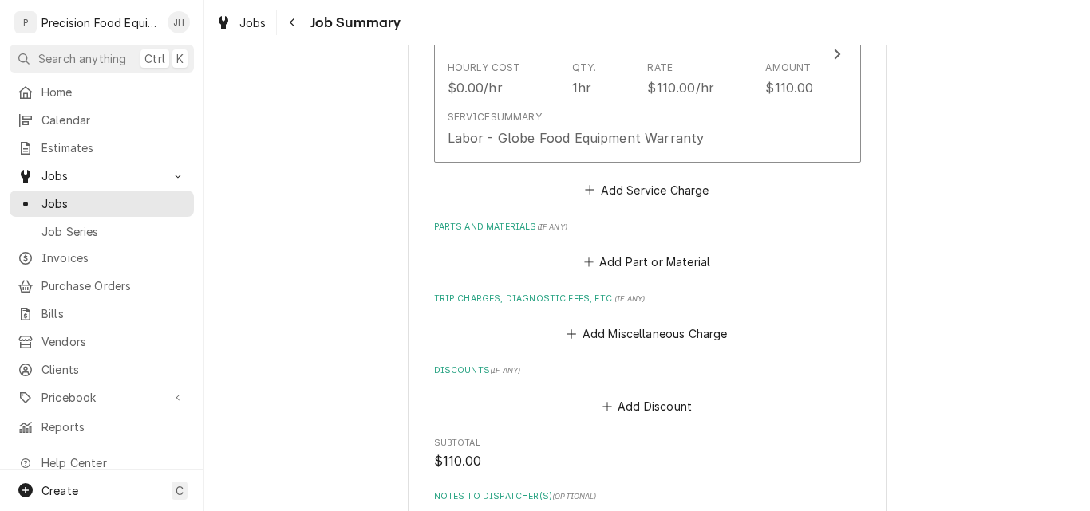
scroll to position [559, 0]
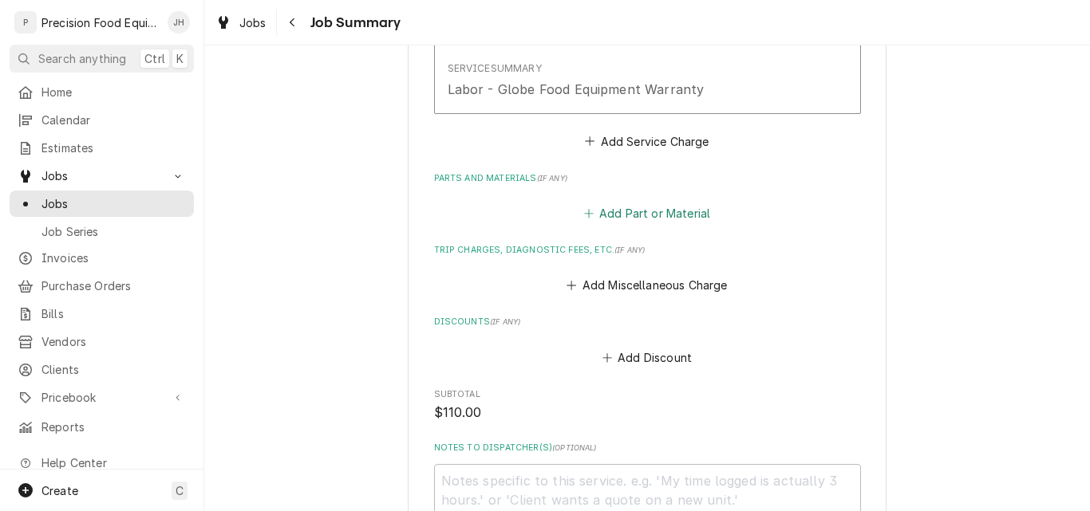
click at [629, 217] on button "Add Part or Material" at bounding box center [647, 214] width 132 height 22
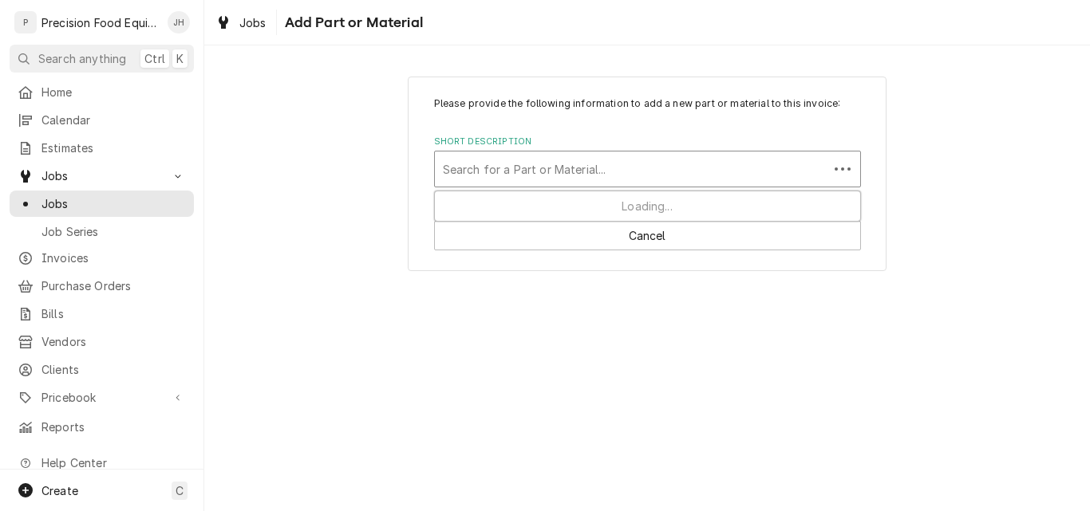
click at [511, 172] on div "Short Description" at bounding box center [631, 169] width 377 height 29
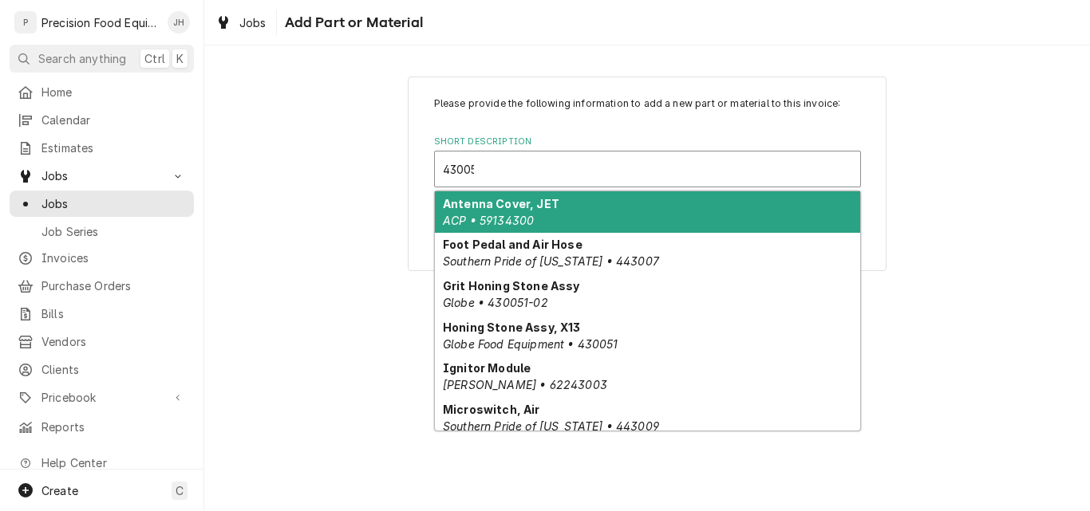
type input "430051"
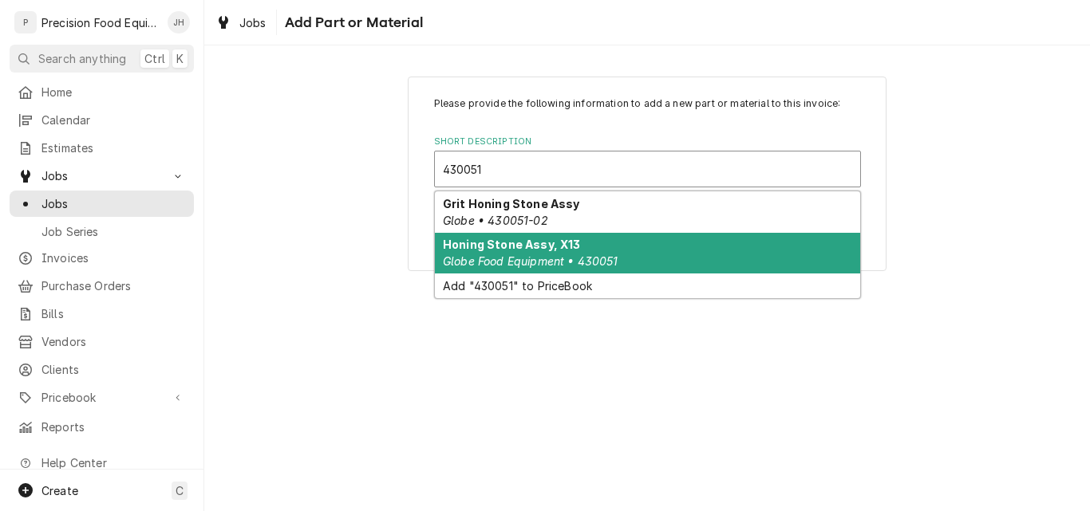
click at [630, 250] on div "Honing Stone Assy, X13 Globe Food Equipment • 430051" at bounding box center [647, 253] width 425 height 41
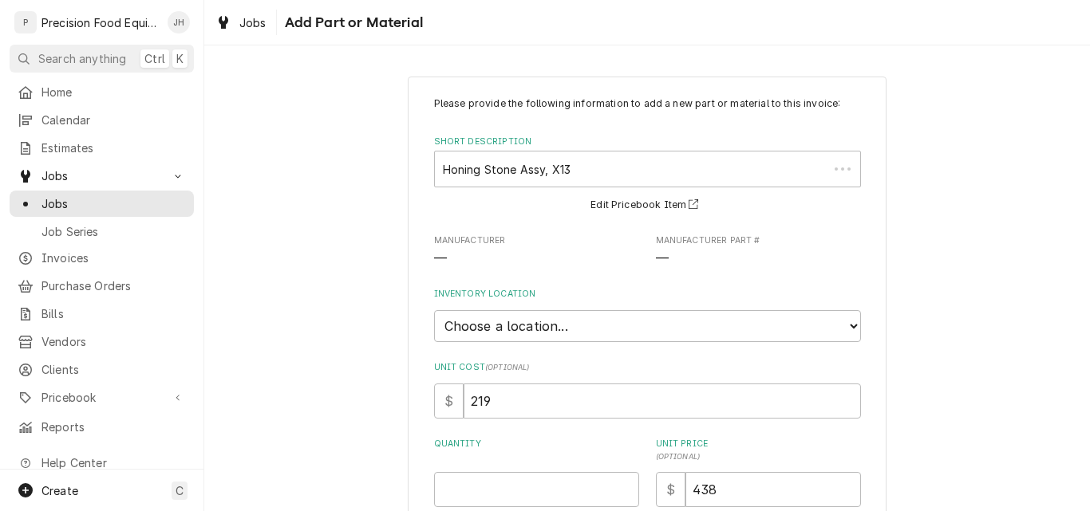
type textarea "x"
click at [517, 328] on select "Choose a location... [GEOGRAPHIC_DATA]" at bounding box center [647, 326] width 427 height 32
select select "417"
click at [434, 310] on select "Choose a location... QBD Warehouse" at bounding box center [647, 326] width 427 height 32
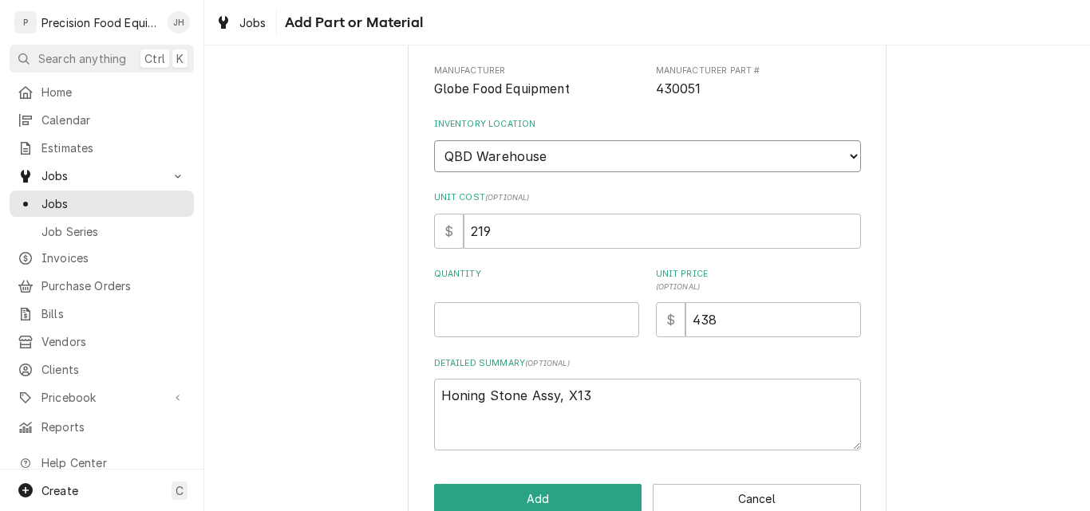
scroll to position [207, 0]
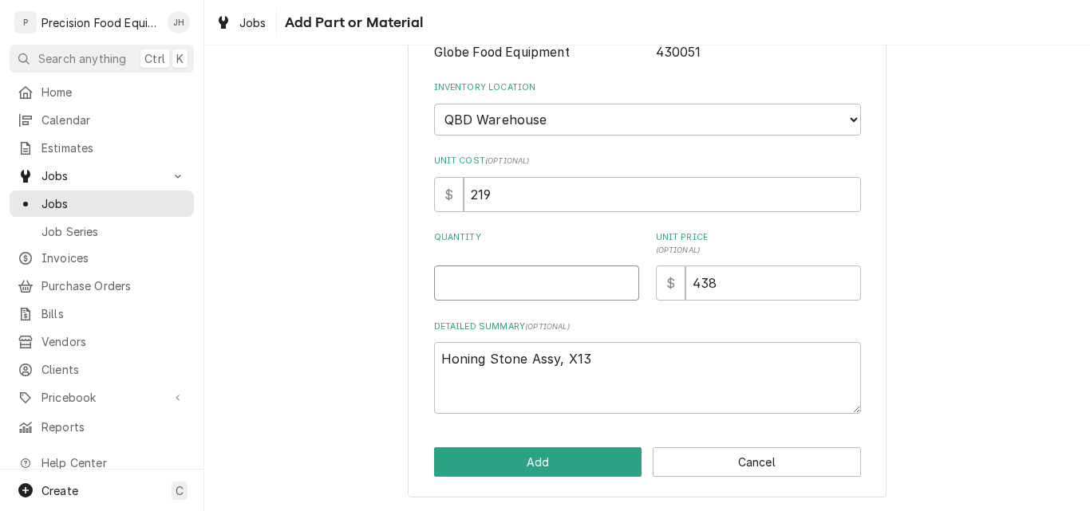
click at [479, 282] on input "Quantity" at bounding box center [536, 283] width 205 height 35
type textarea "x"
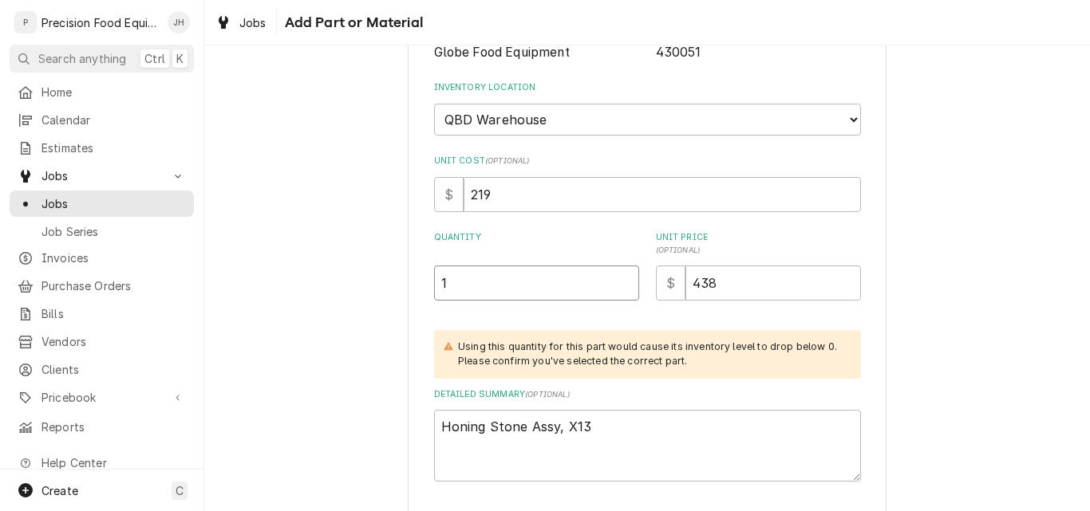
type input "1"
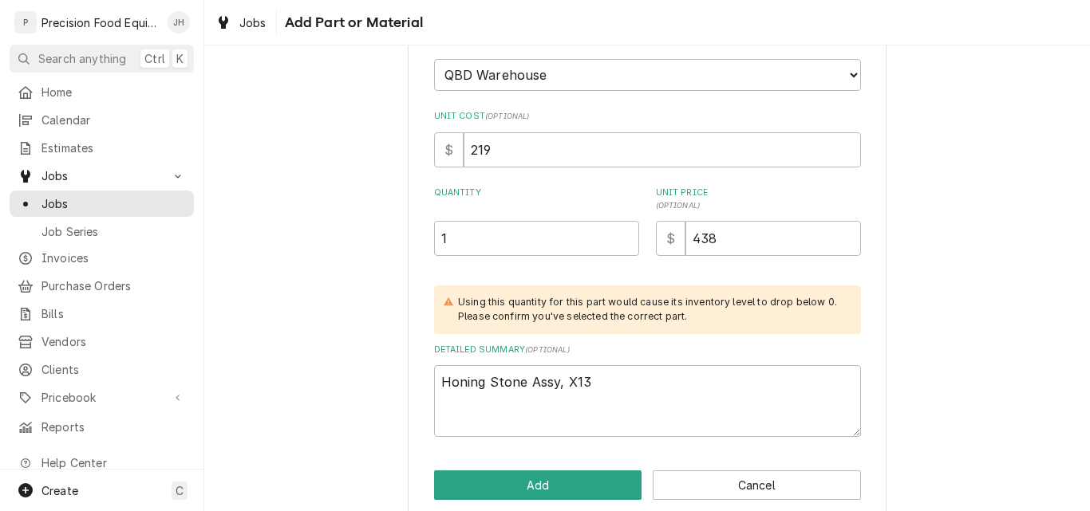
scroll to position [274, 0]
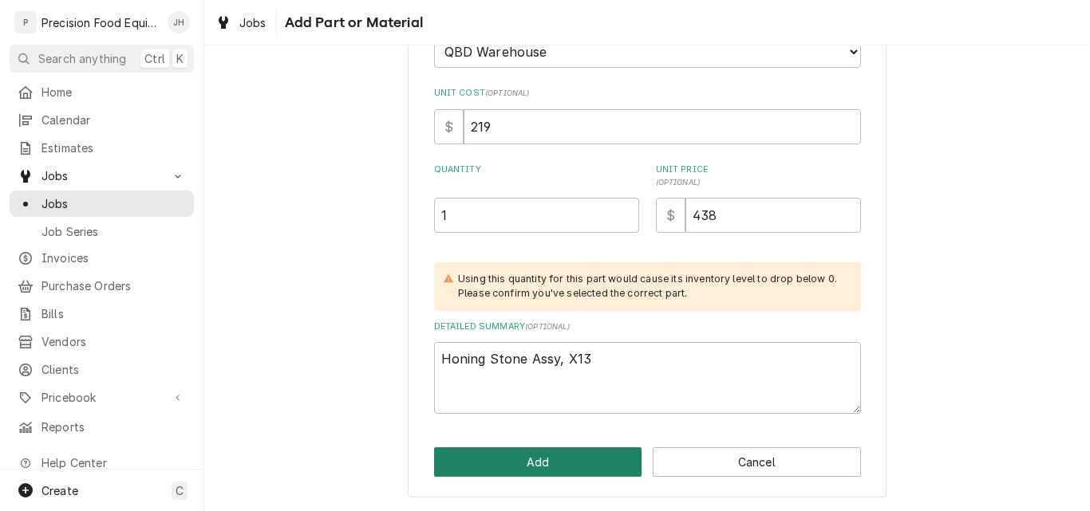
click at [536, 462] on button "Add" at bounding box center [538, 463] width 208 height 30
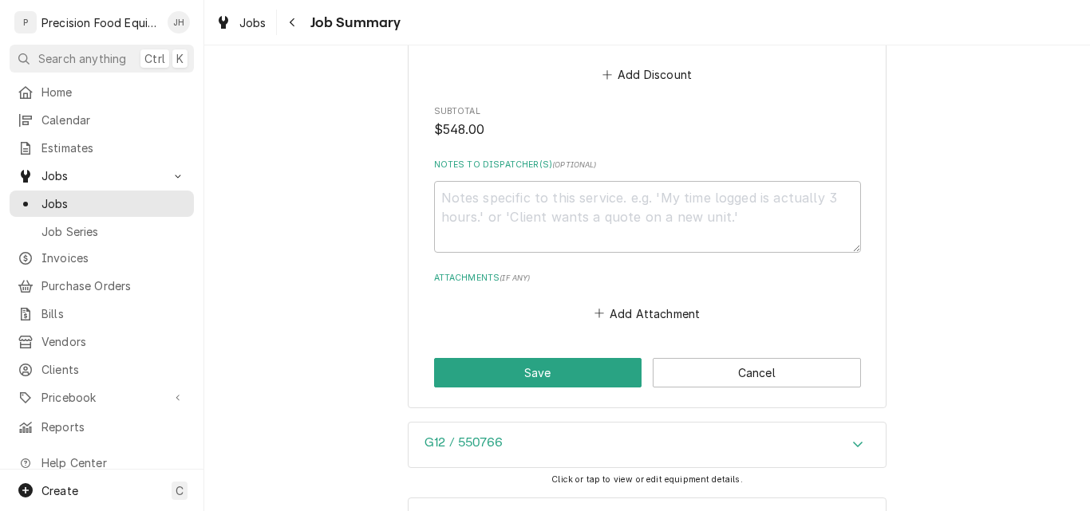
scroll to position [1117, 0]
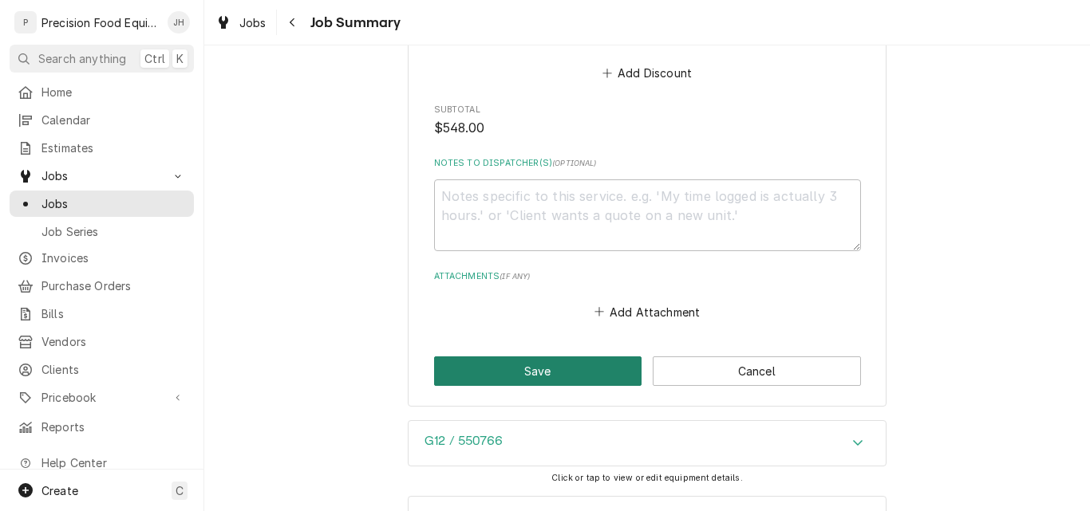
click at [536, 372] on button "Save" at bounding box center [538, 372] width 208 height 30
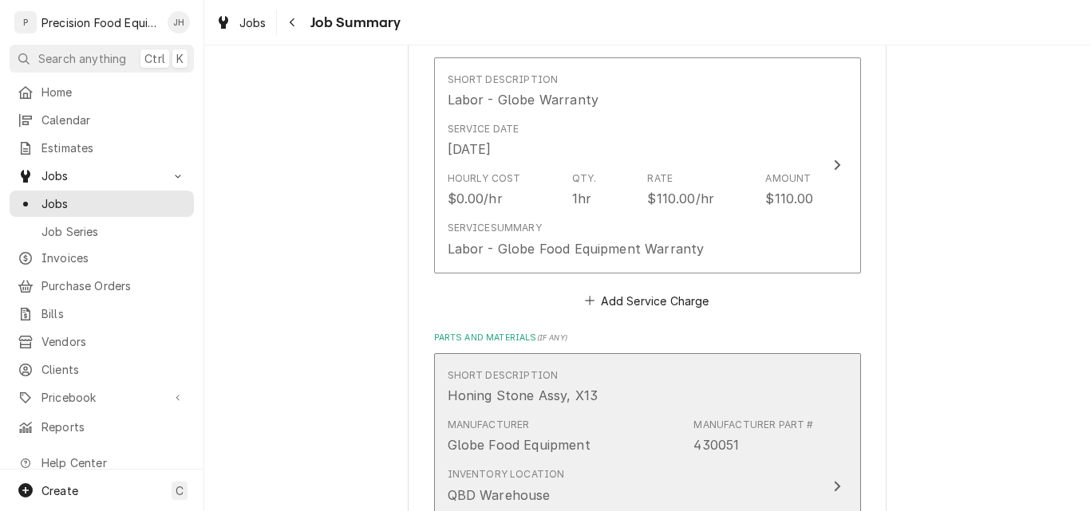
scroll to position [1, 0]
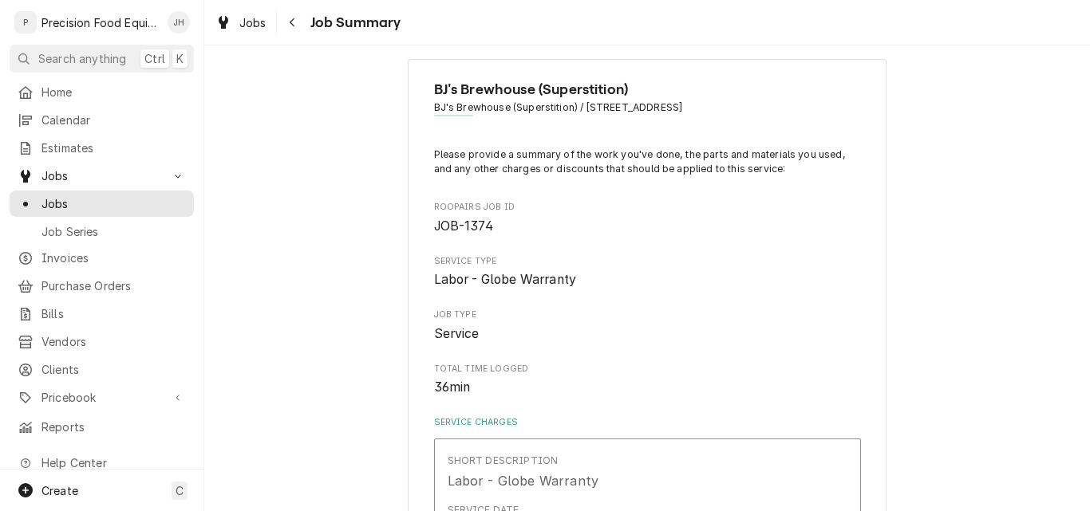
type textarea "x"
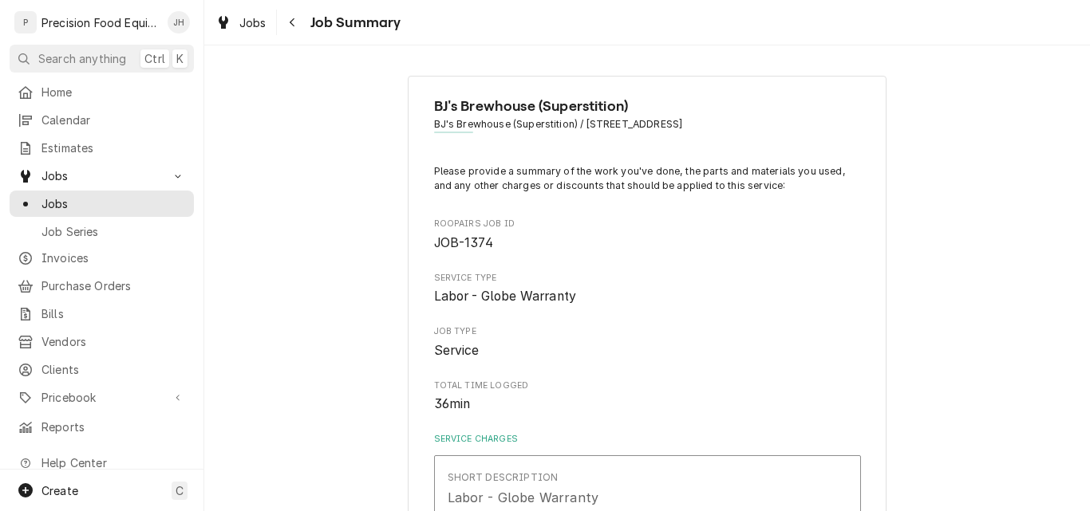
scroll to position [0, 0]
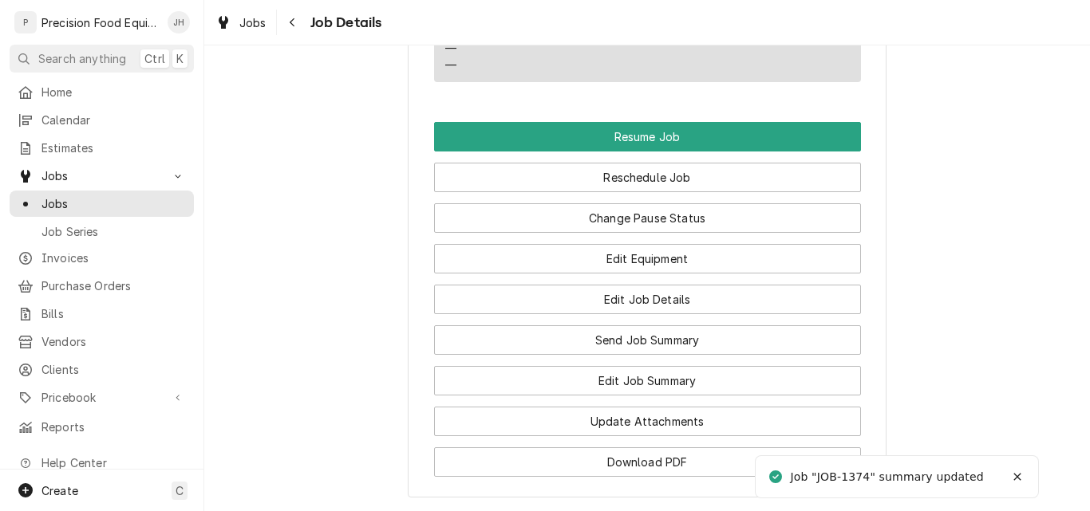
scroll to position [1516, 0]
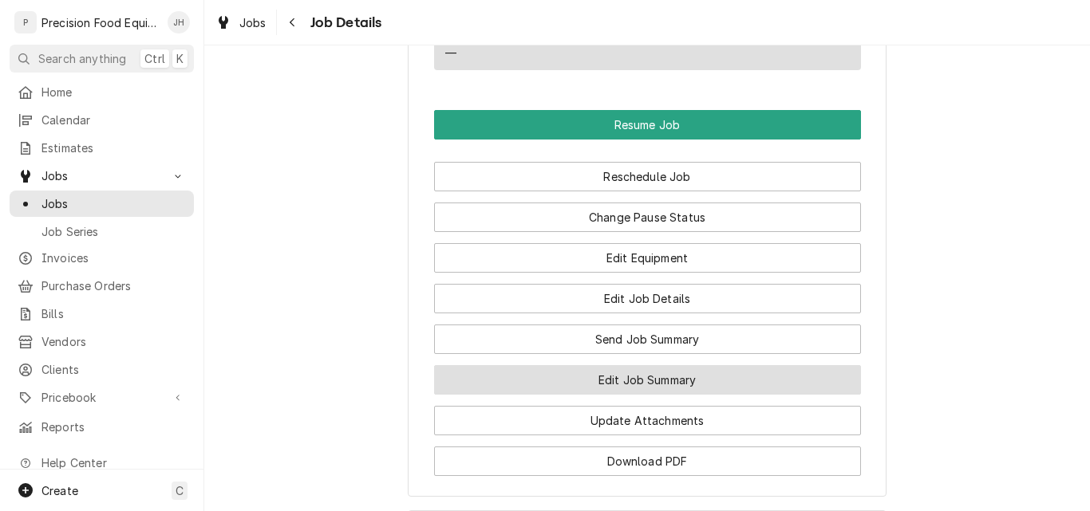
click at [630, 395] on button "Edit Job Summary" at bounding box center [647, 380] width 427 height 30
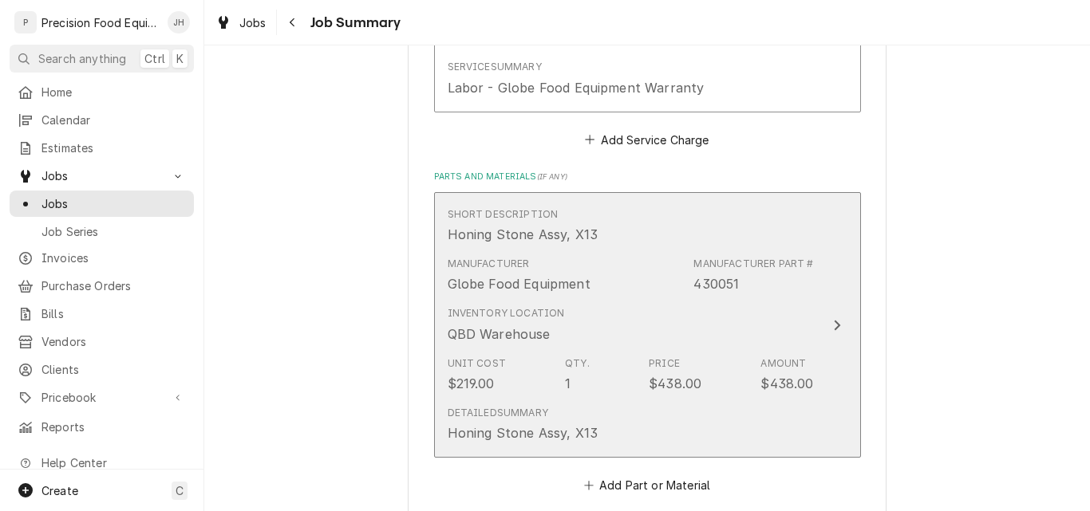
scroll to position [559, 0]
click at [654, 404] on div "Detailed Summary Honing Stone Assy, X13" at bounding box center [631, 425] width 366 height 49
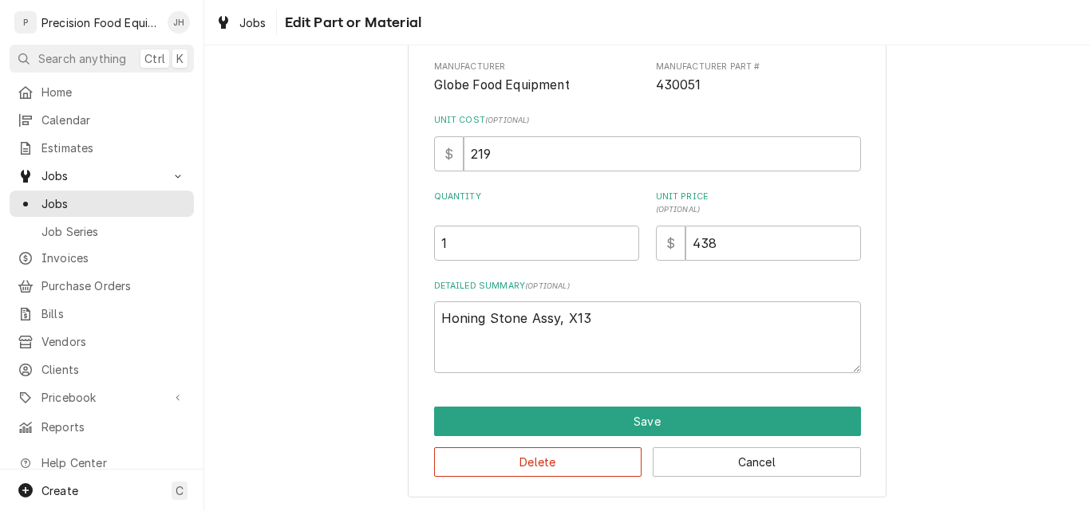
scroll to position [144, 0]
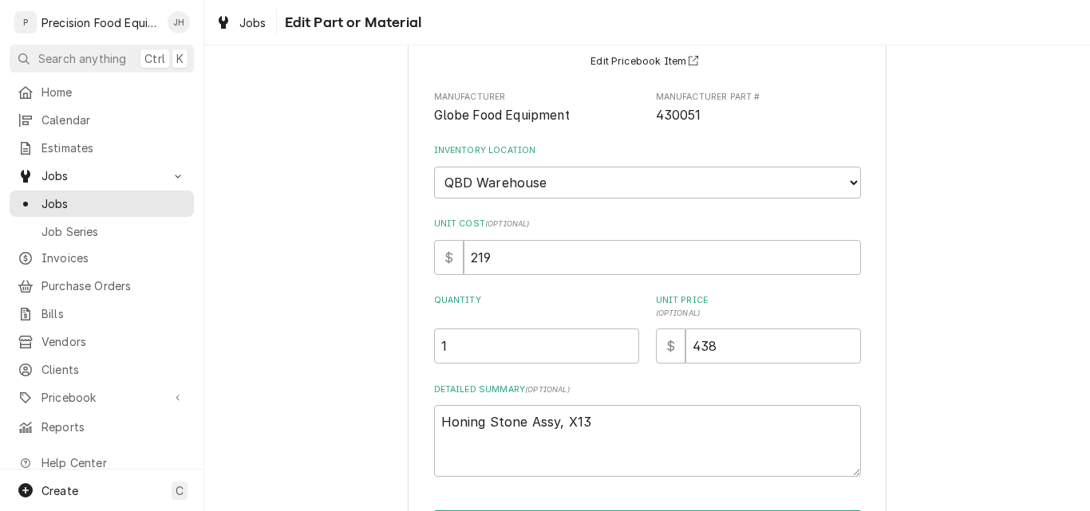
click at [589, 320] on label "Quantity" at bounding box center [536, 307] width 205 height 26
click at [589, 364] on input "1" at bounding box center [536, 346] width 205 height 35
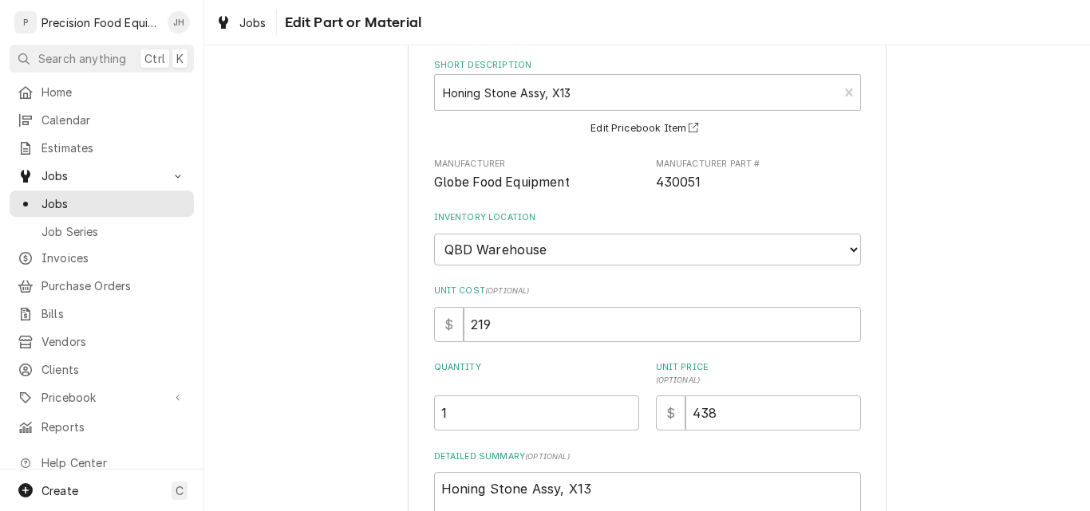
scroll to position [0, 0]
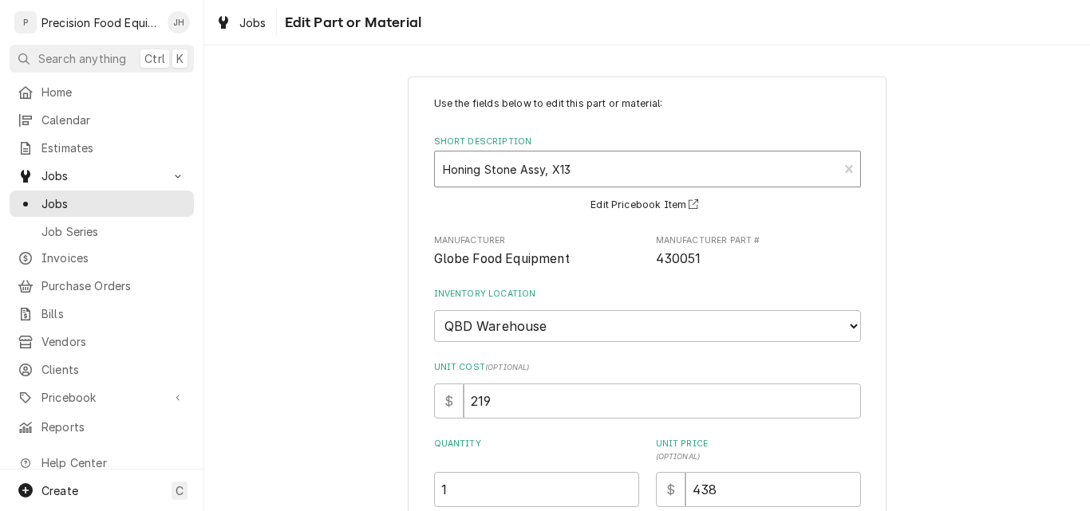
click at [589, 176] on div "Short Description" at bounding box center [637, 169] width 388 height 29
click at [914, 229] on div "Use the fields below to edit this part or material: Short Description Honing St…" at bounding box center [647, 410] width 886 height 697
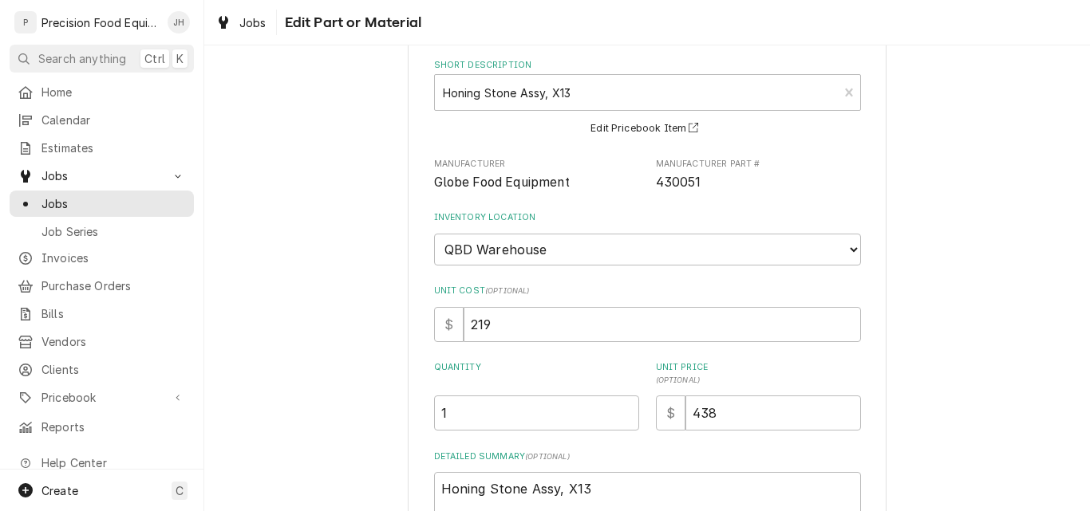
scroll to position [247, 0]
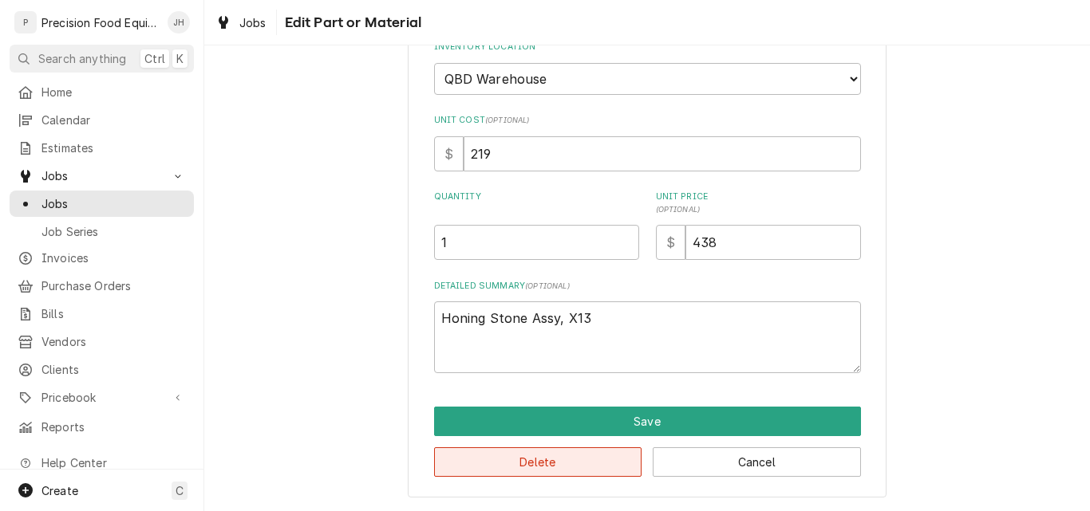
click at [576, 459] on button "Delete" at bounding box center [538, 463] width 208 height 30
type textarea "x"
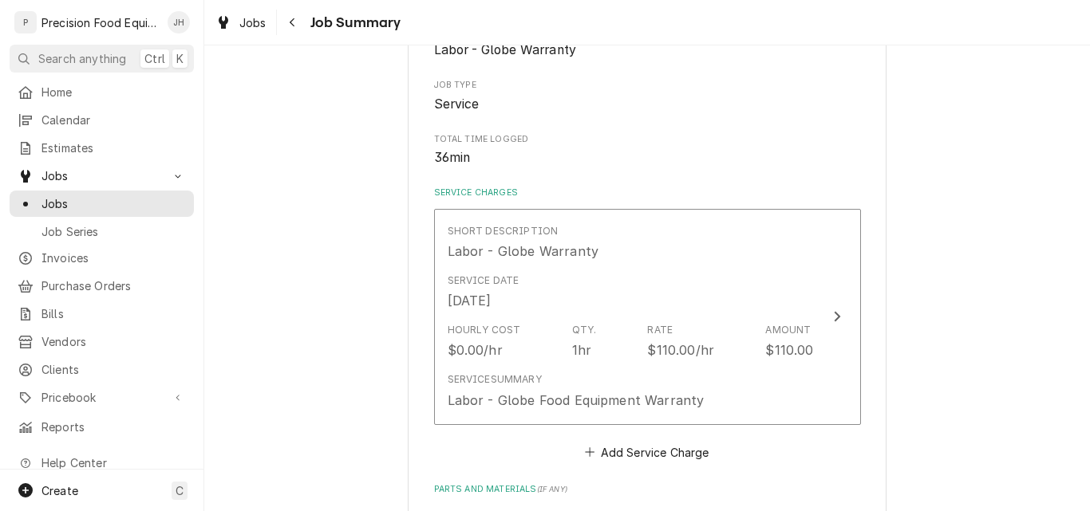
scroll to position [559, 0]
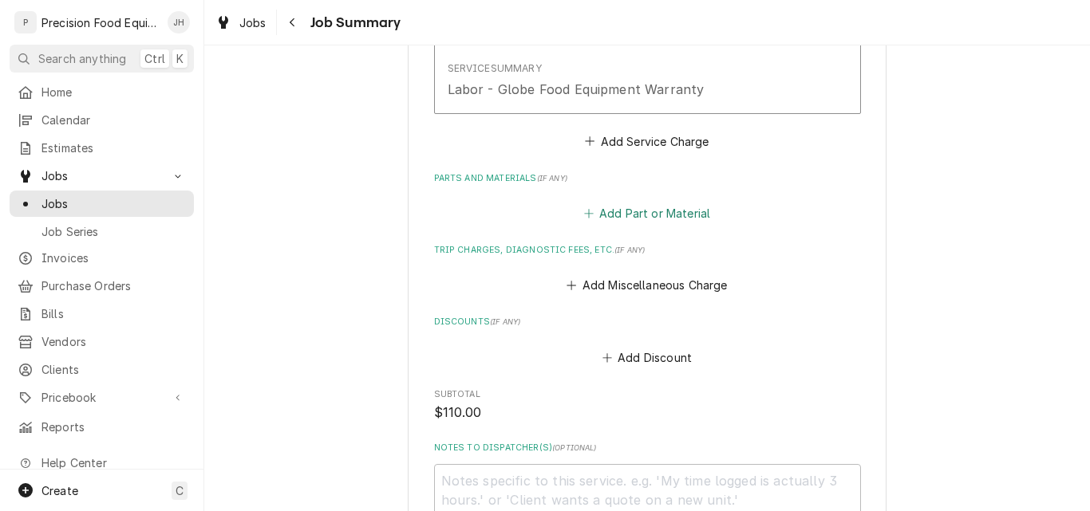
click at [635, 217] on button "Add Part or Material" at bounding box center [647, 214] width 132 height 22
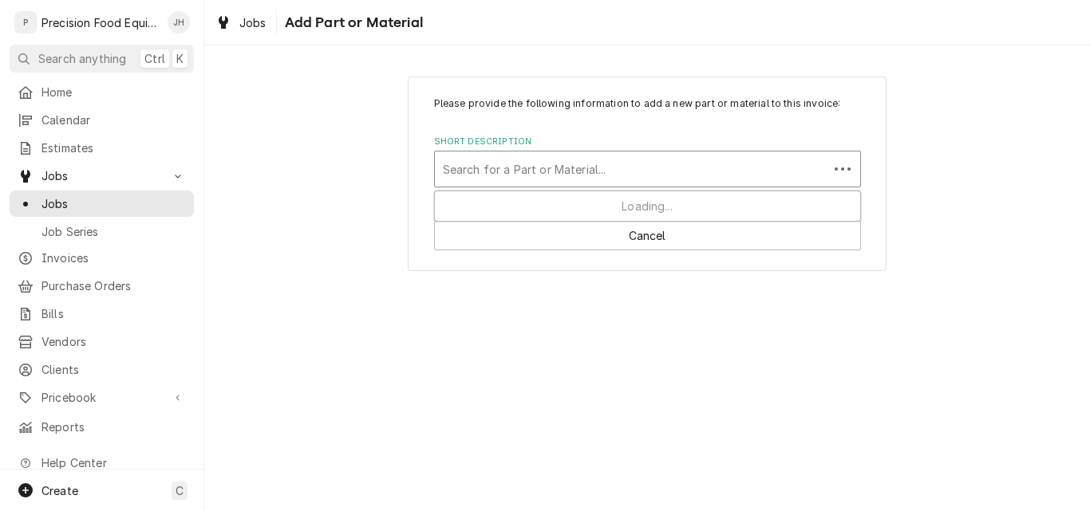
click at [491, 171] on div "Short Description" at bounding box center [631, 169] width 377 height 29
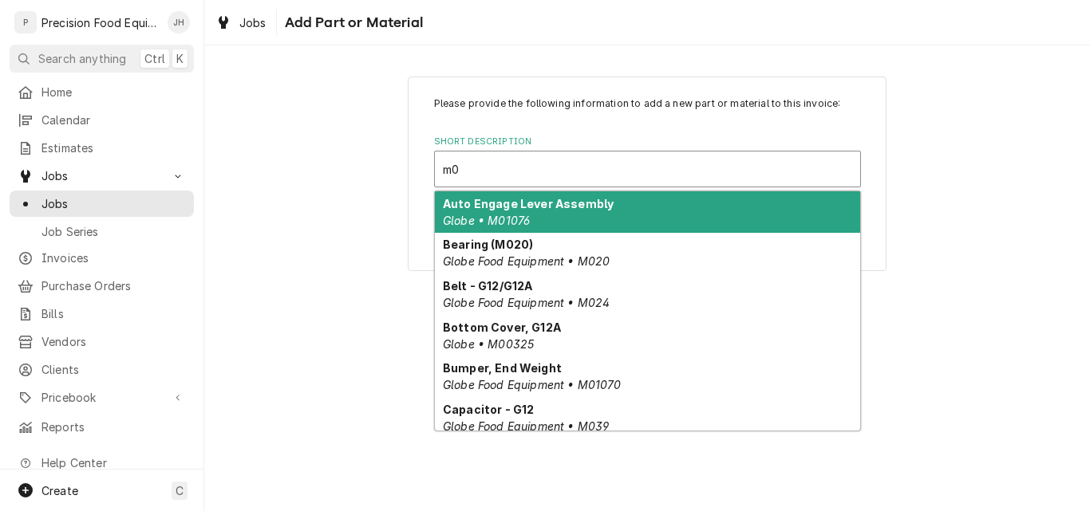
type input "m04"
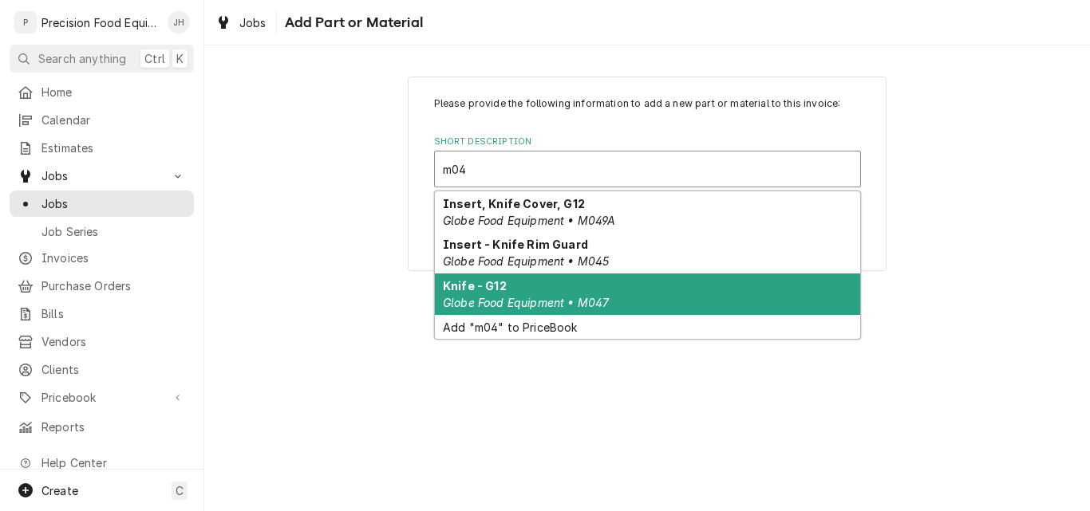
click at [533, 297] on em "Globe Food Equipment • M047" at bounding box center [526, 303] width 166 height 14
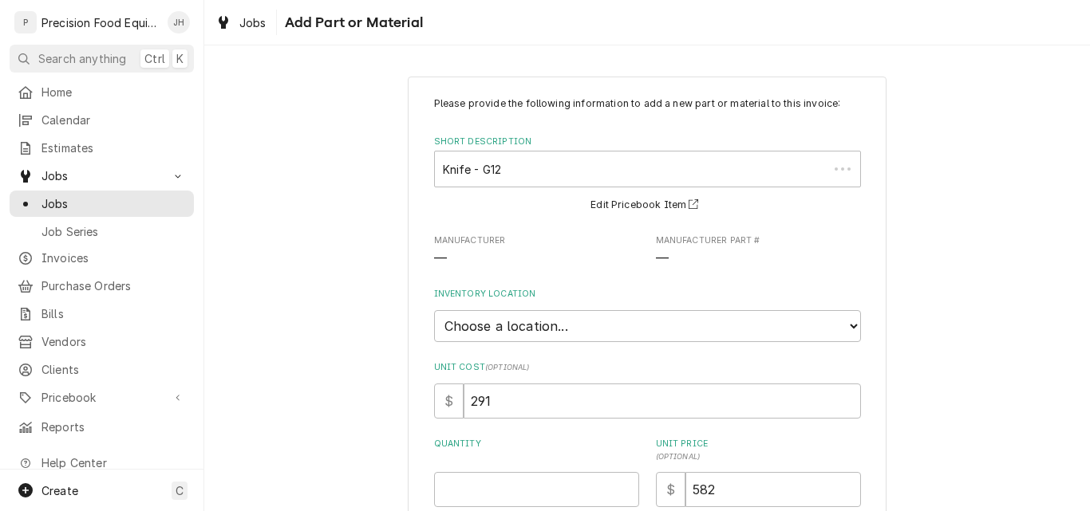
type textarea "x"
click at [535, 324] on select "Choose a location... QBD Warehouse" at bounding box center [647, 326] width 427 height 32
select select "417"
click at [434, 310] on select "Choose a location... QBD Warehouse" at bounding box center [647, 326] width 427 height 32
click at [502, 496] on input "Quantity" at bounding box center [536, 489] width 205 height 35
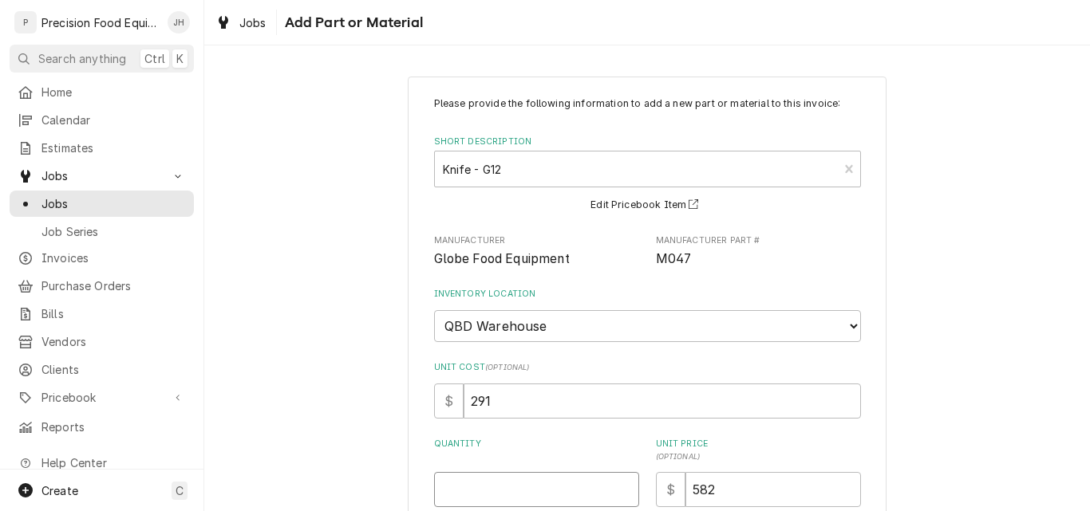
type textarea "x"
type input "1"
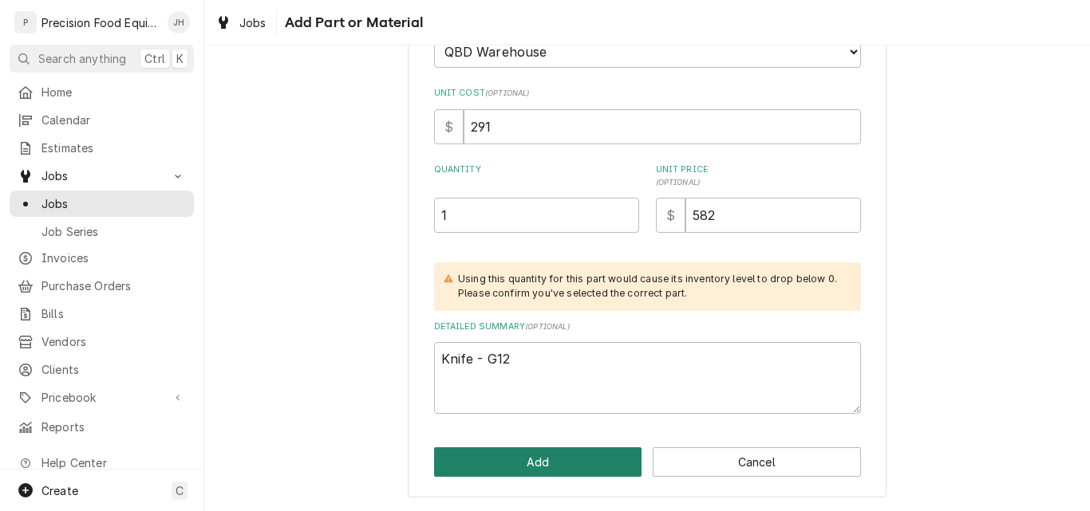
click at [527, 476] on button "Add" at bounding box center [538, 463] width 208 height 30
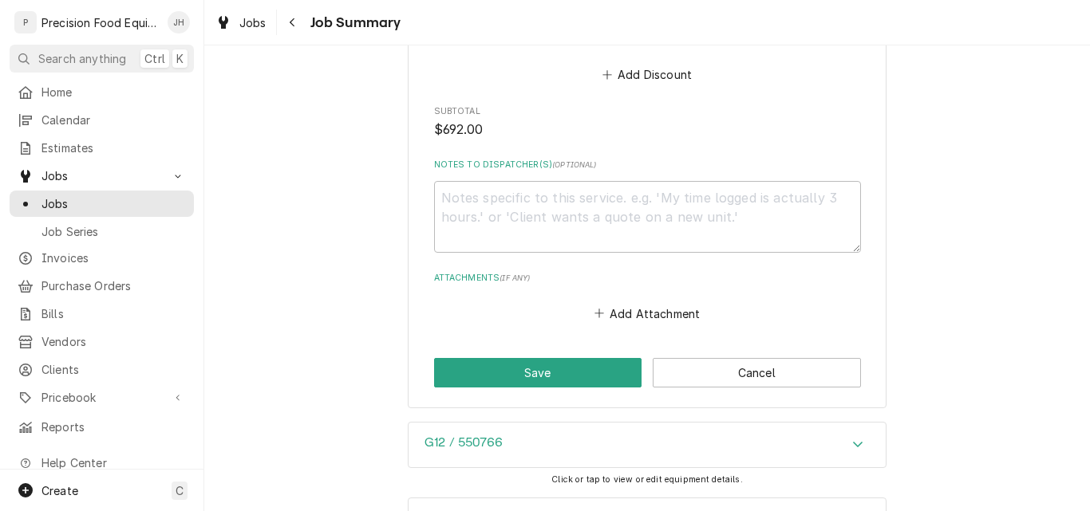
scroll to position [1117, 0]
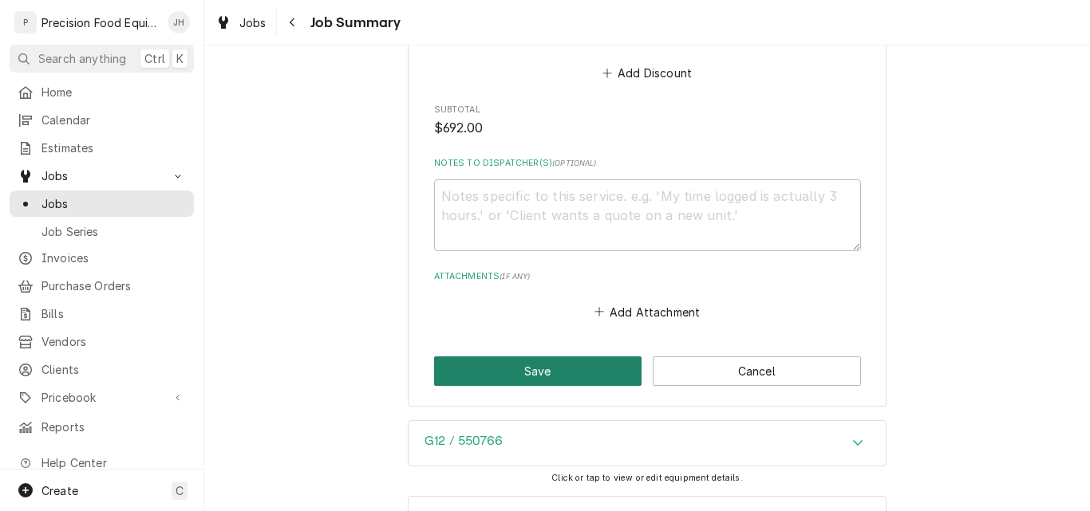
click at [537, 369] on button "Save" at bounding box center [538, 372] width 208 height 30
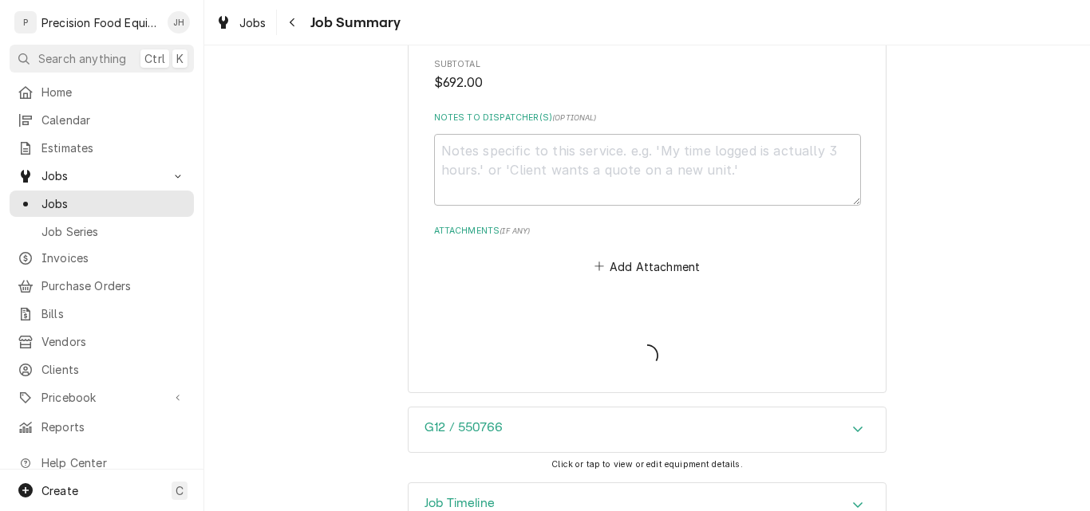
scroll to position [1209, 0]
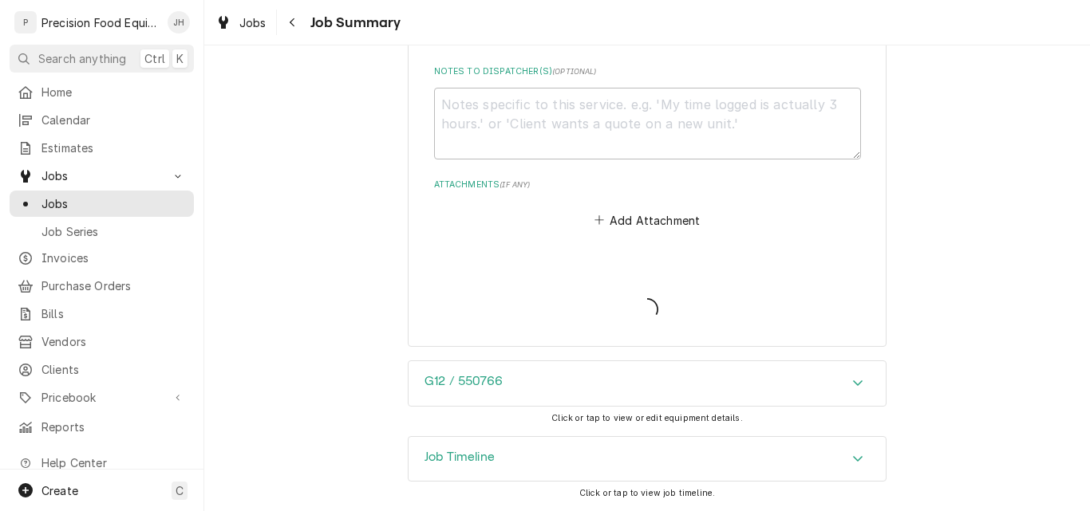
type textarea "x"
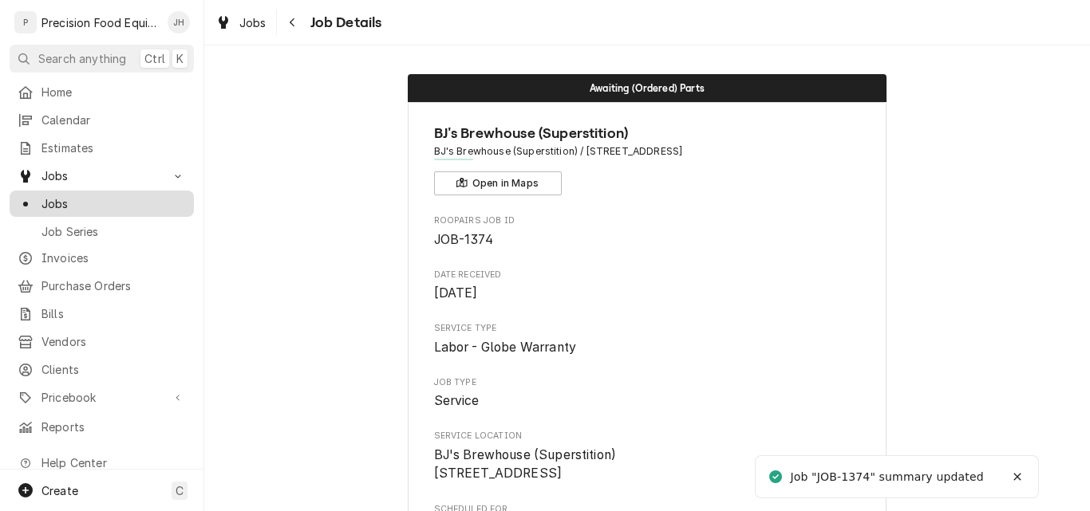
click at [62, 195] on span "Jobs" at bounding box center [113, 203] width 144 height 17
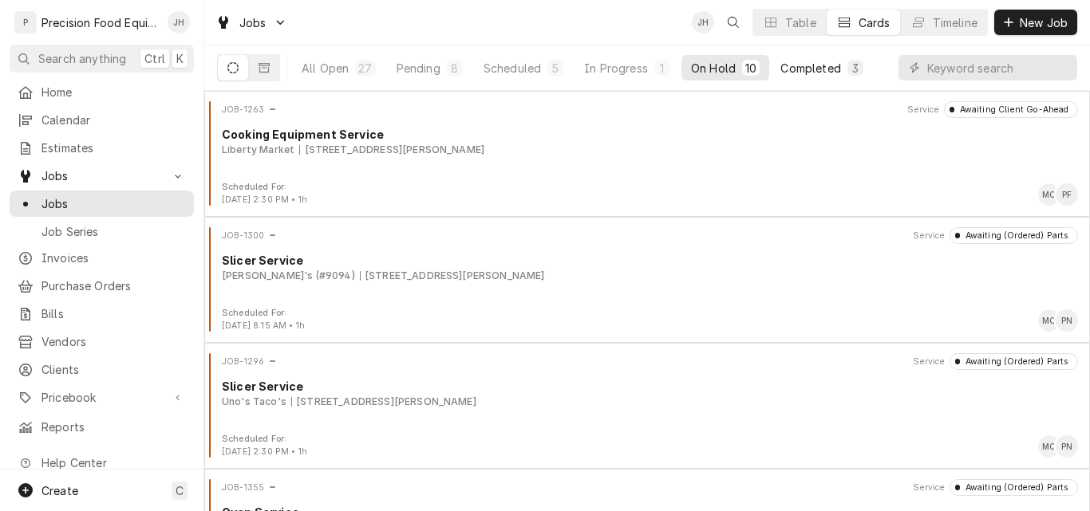
click at [797, 68] on div "Completed" at bounding box center [810, 68] width 60 height 17
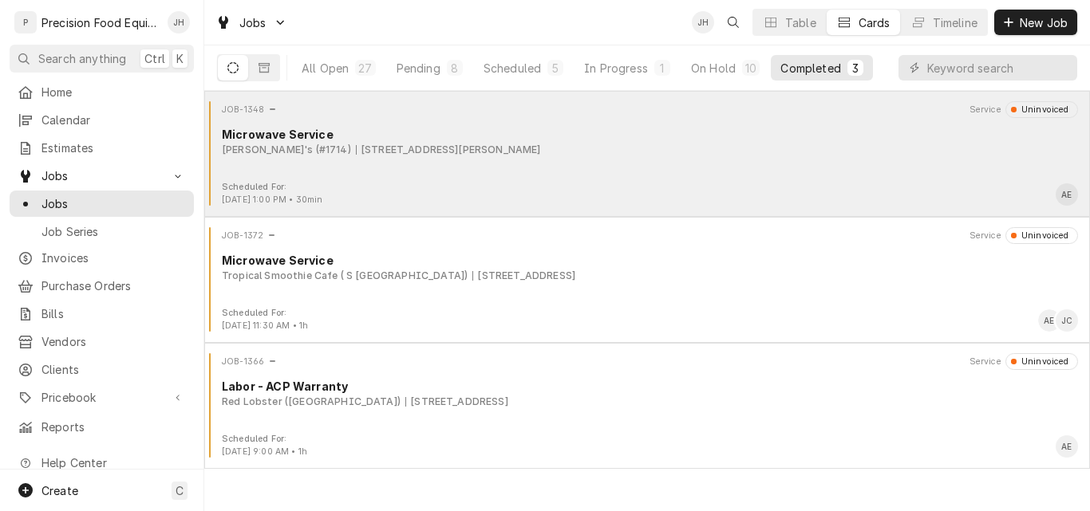
click at [611, 160] on div "JOB-1348 Service Uninvoiced Microwave Service Arby's (#1714) 7350 E. McDowell R…" at bounding box center [647, 141] width 873 height 80
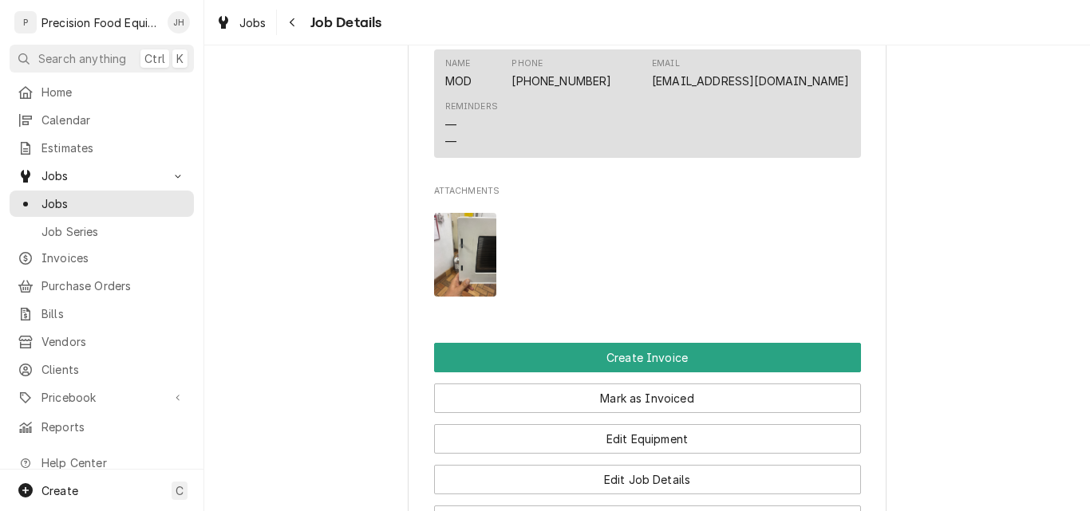
scroll to position [1117, 0]
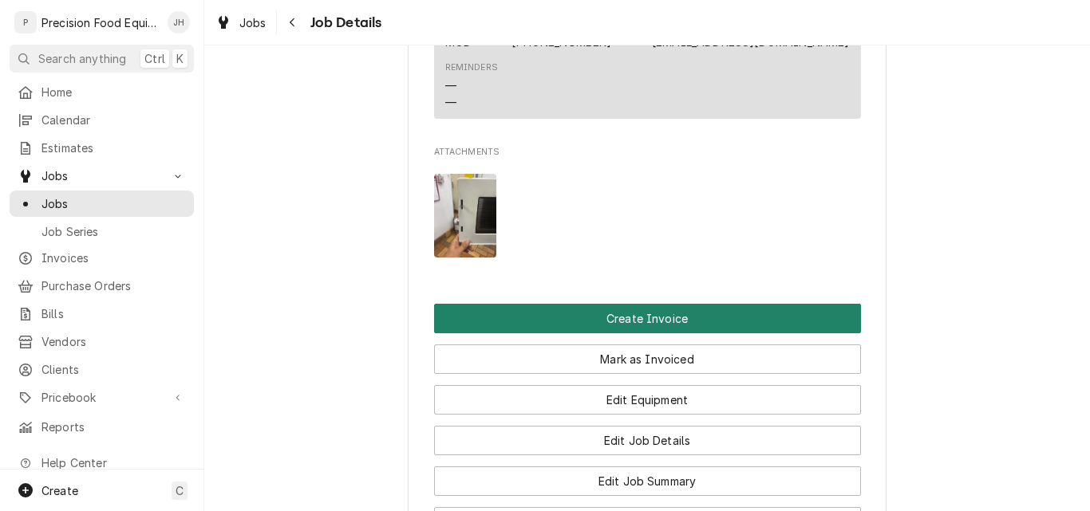
click at [681, 334] on button "Create Invoice" at bounding box center [647, 319] width 427 height 30
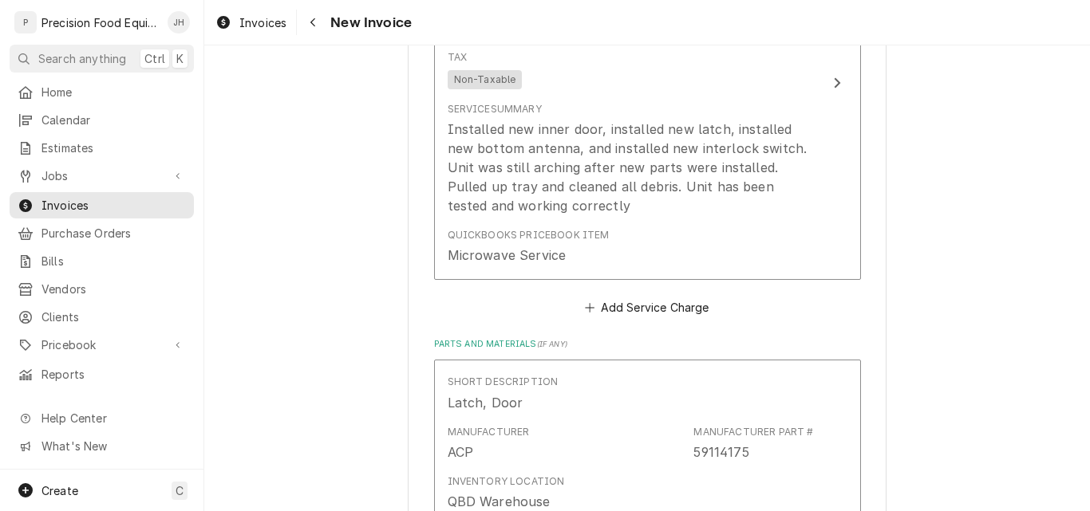
scroll to position [1356, 0]
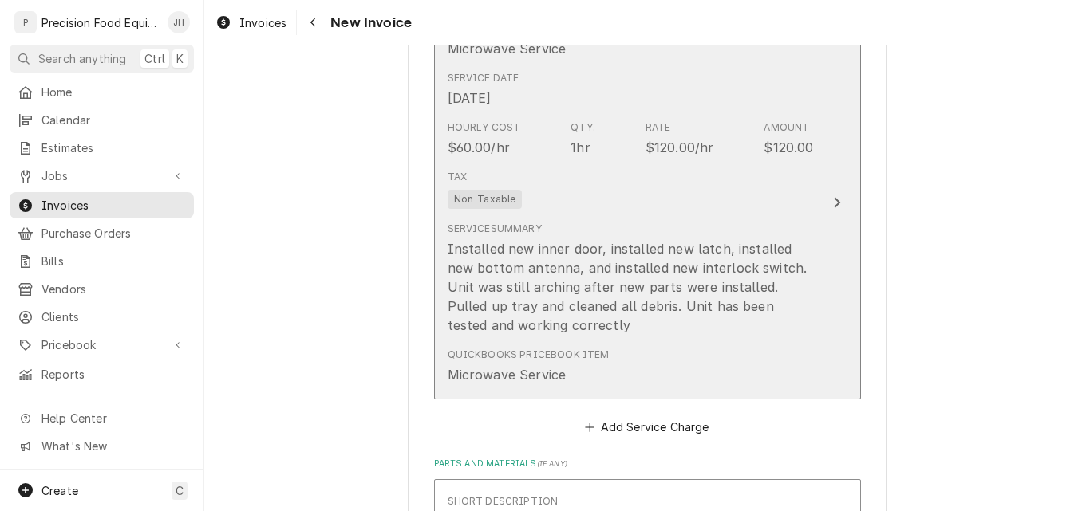
click at [708, 199] on div "Tax Non-Taxable" at bounding box center [631, 189] width 366 height 51
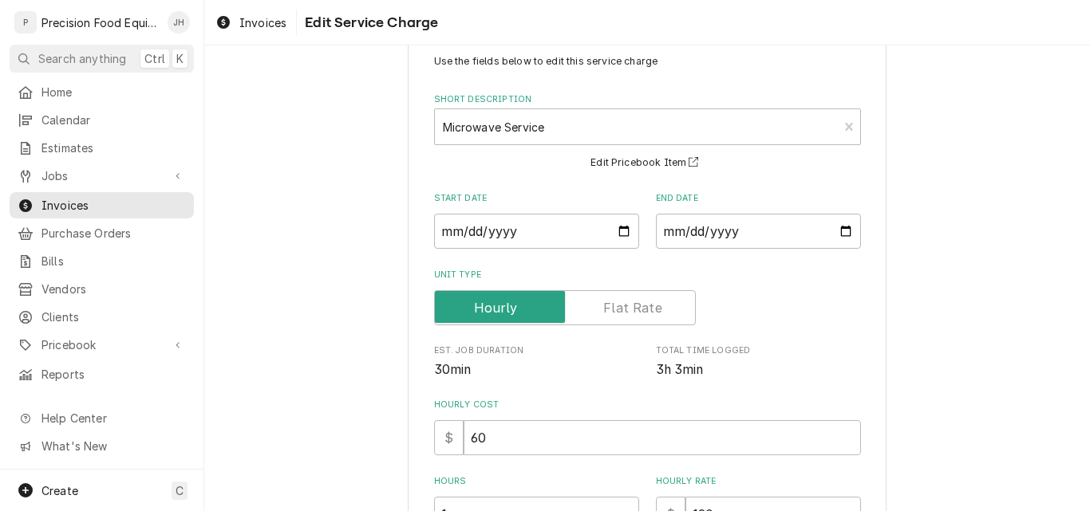
scroll to position [239, 0]
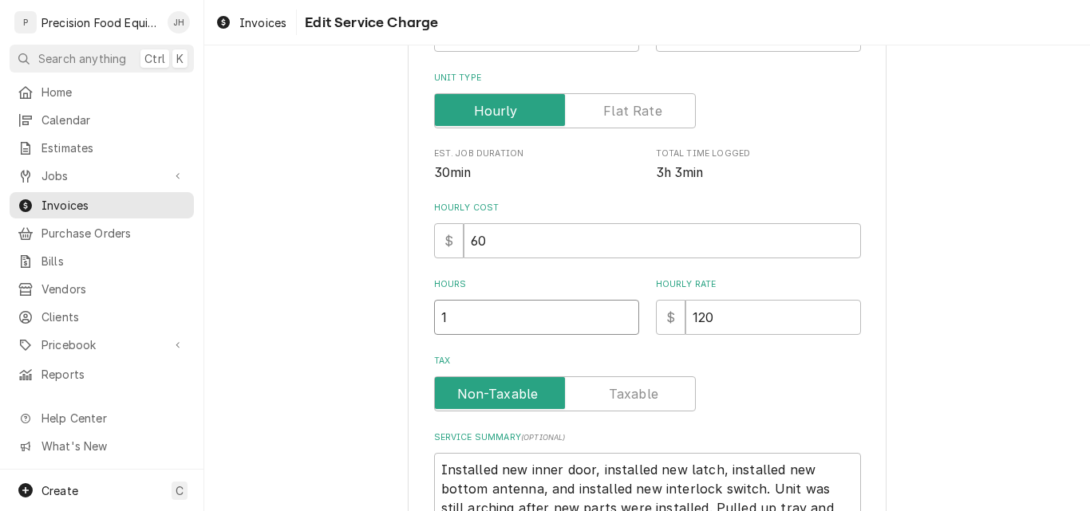
click at [460, 317] on input "1" at bounding box center [536, 317] width 205 height 35
type textarea "x"
type input "1.5"
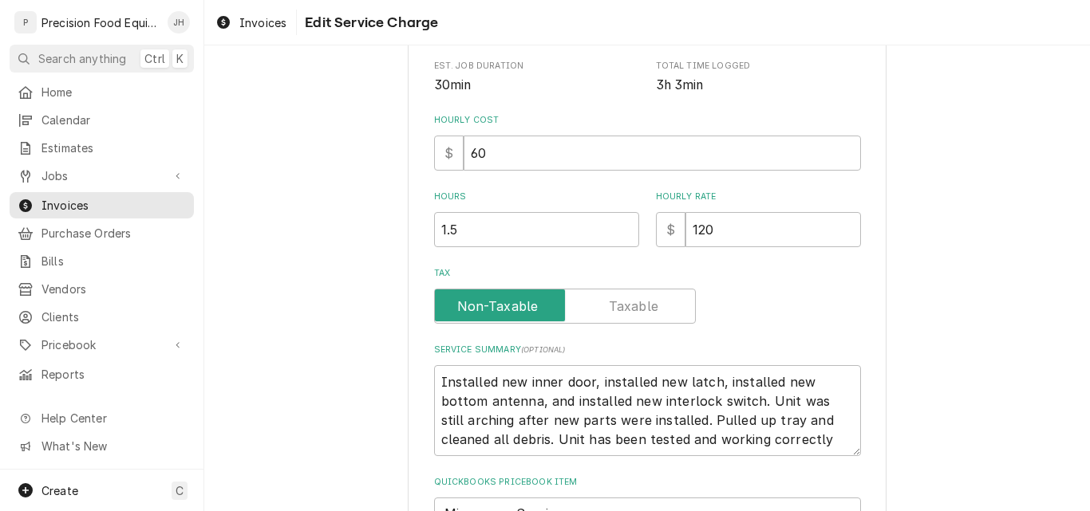
scroll to position [479, 0]
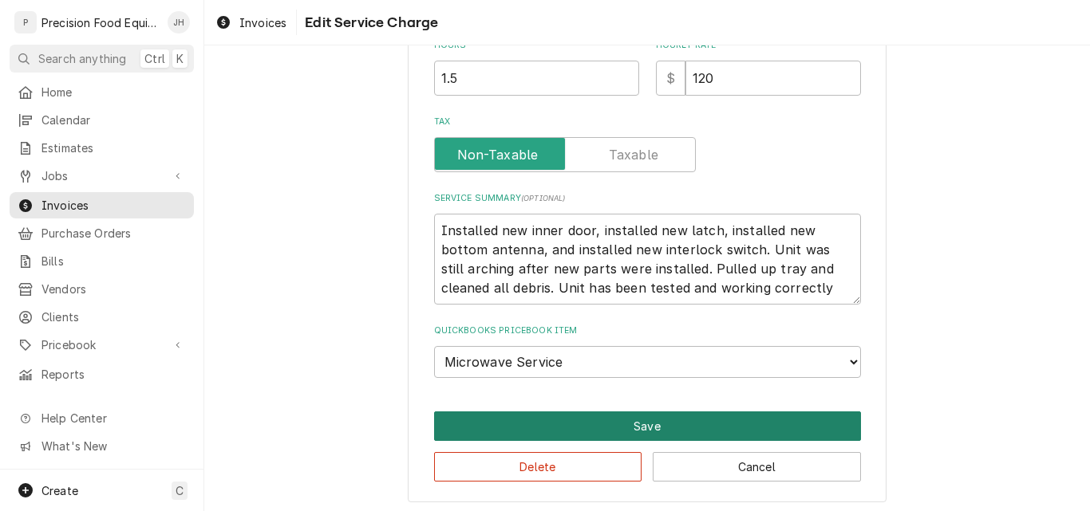
click at [641, 429] on button "Save" at bounding box center [647, 427] width 427 height 30
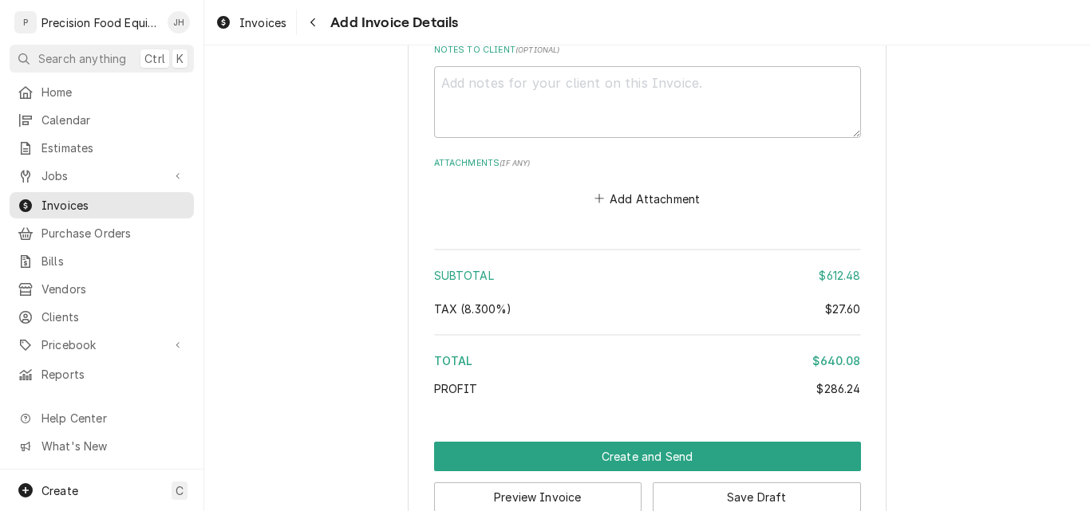
scroll to position [4268, 0]
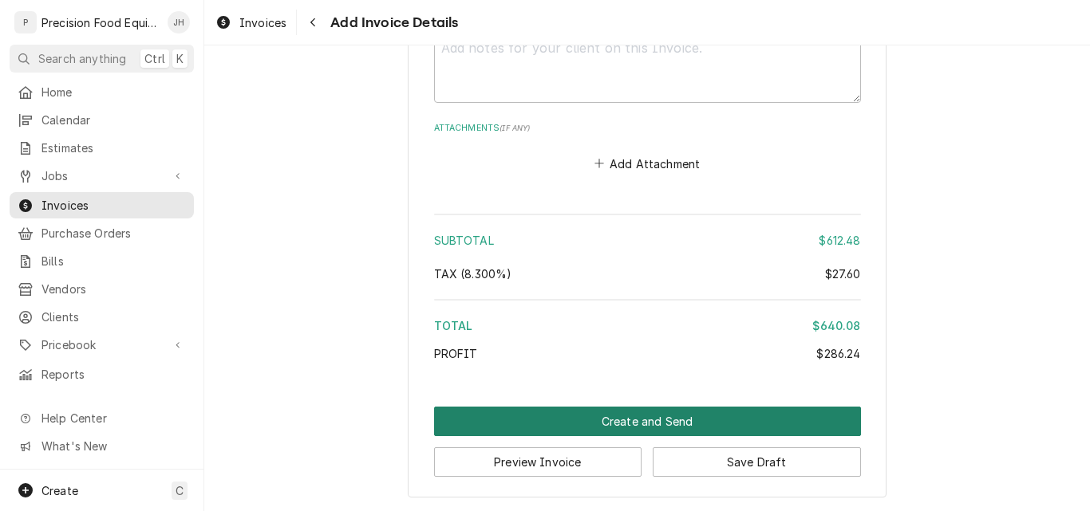
click at [683, 419] on button "Create and Send" at bounding box center [647, 422] width 427 height 30
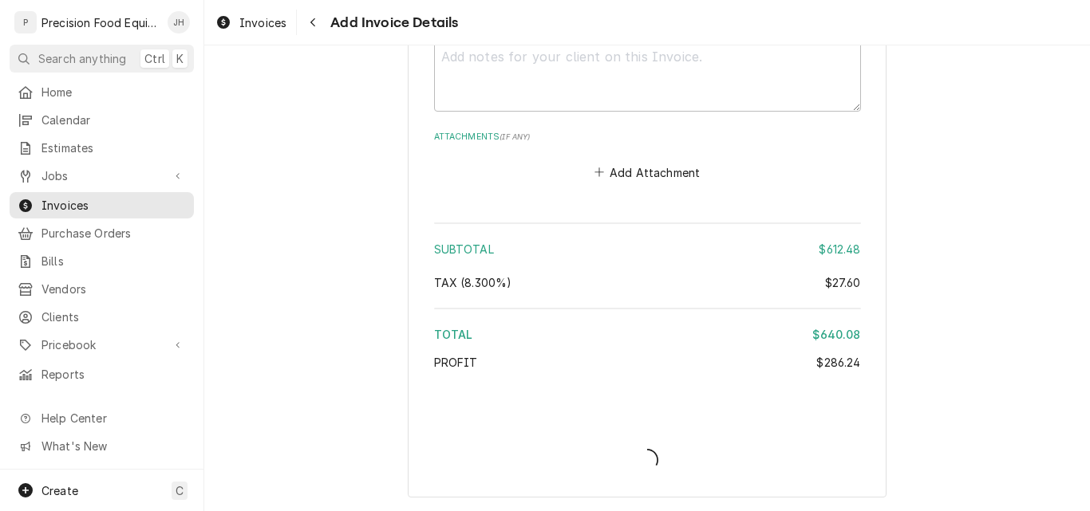
scroll to position [4259, 0]
type textarea "x"
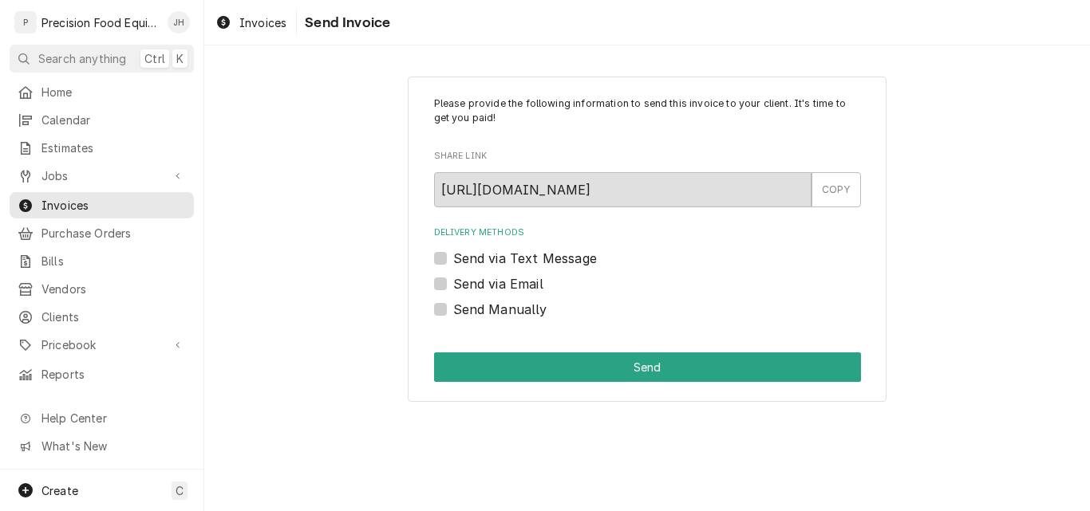
click at [475, 311] on label "Send Manually" at bounding box center [500, 309] width 94 height 19
click at [475, 311] on input "Send Manually" at bounding box center [666, 317] width 427 height 35
checkbox input "true"
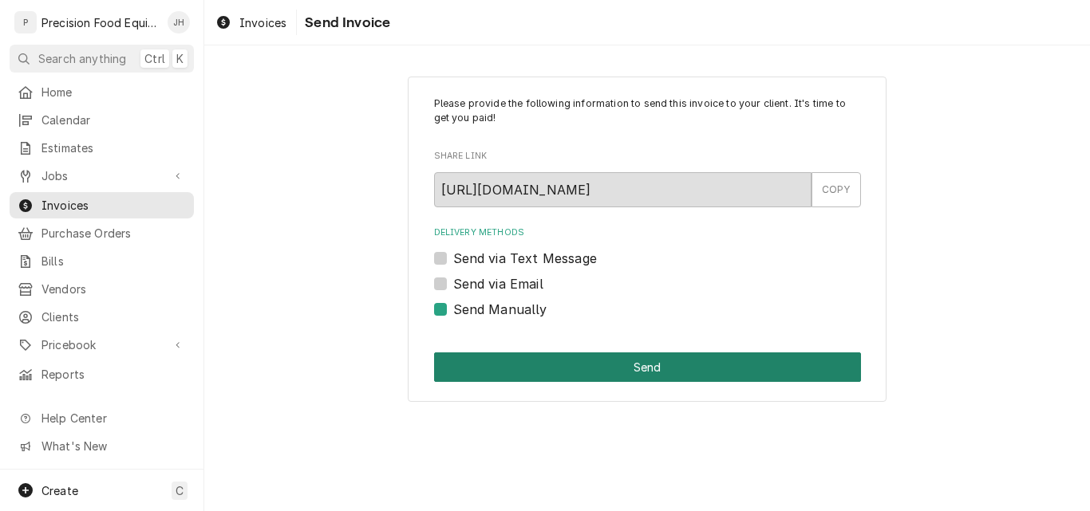
click at [556, 365] on button "Send" at bounding box center [647, 368] width 427 height 30
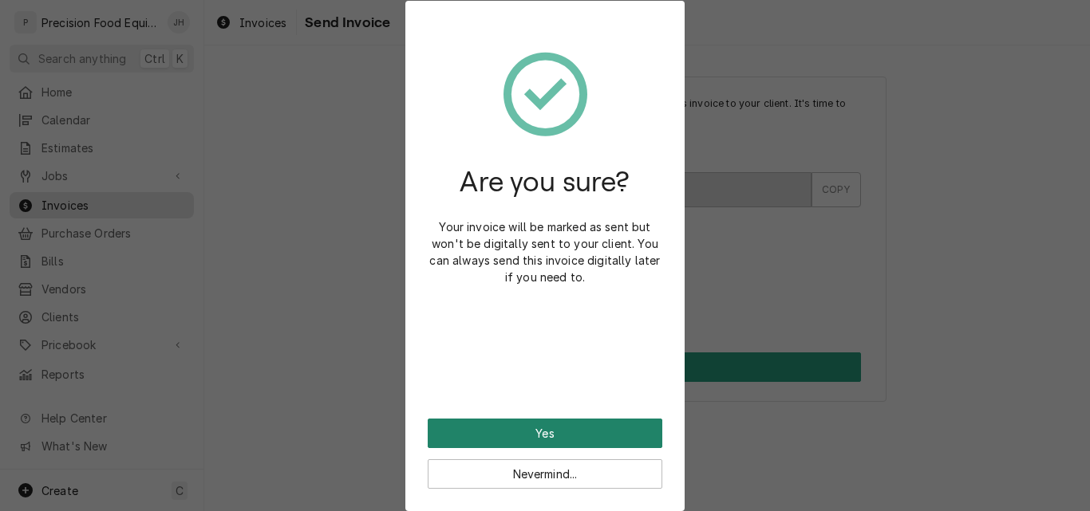
click at [512, 434] on button "Yes" at bounding box center [545, 434] width 235 height 30
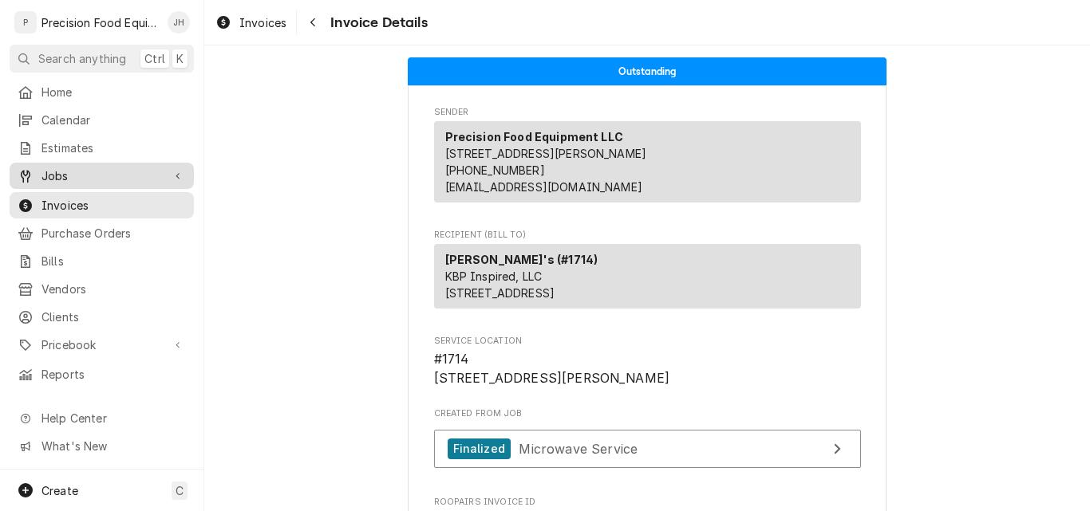
click at [87, 179] on div "Jobs" at bounding box center [102, 176] width 178 height 20
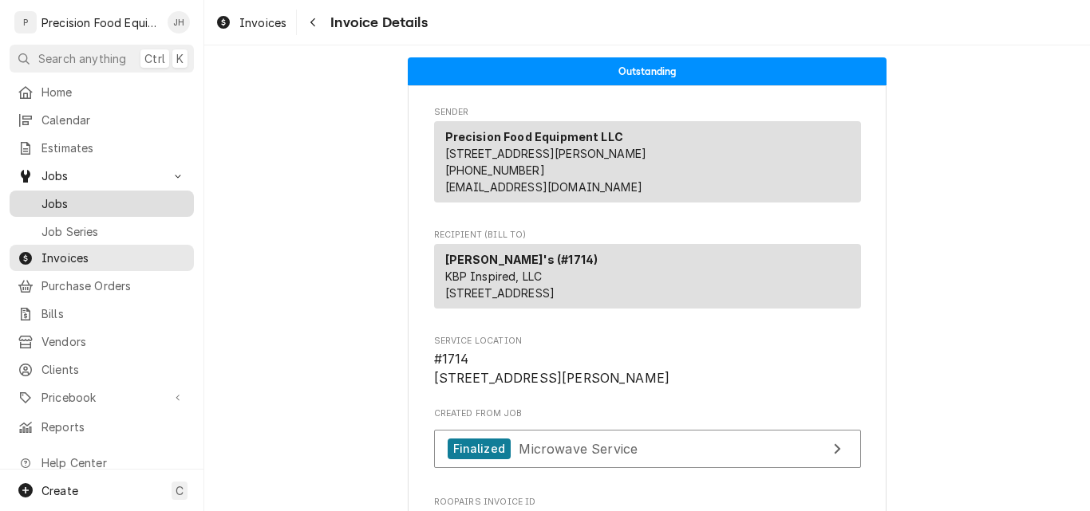
click at [66, 195] on span "Jobs" at bounding box center [113, 203] width 144 height 17
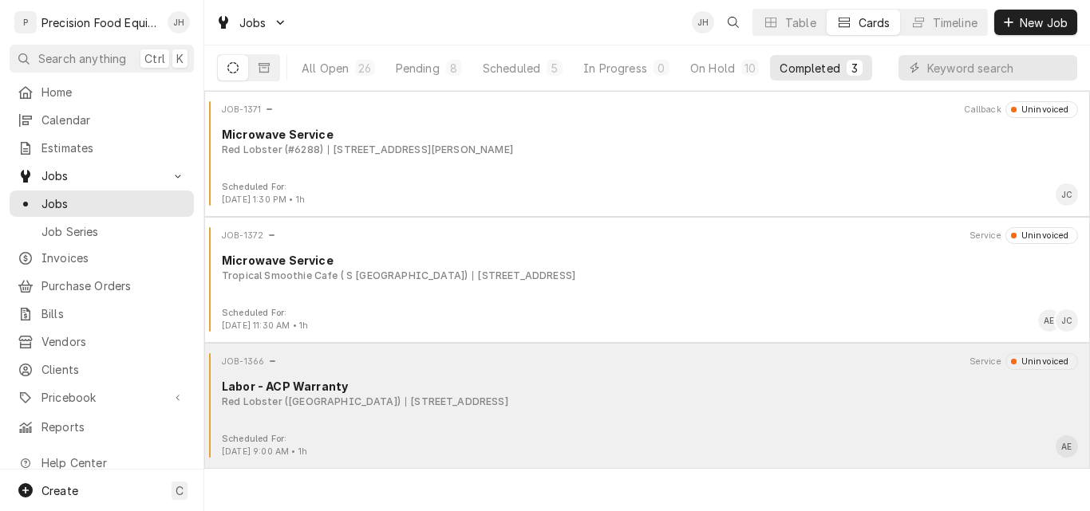
click at [671, 429] on div "JOB-1366 Service Uninvoiced Labor - ACP Warranty Red Lobster ([GEOGRAPHIC_DATA]…" at bounding box center [647, 393] width 873 height 80
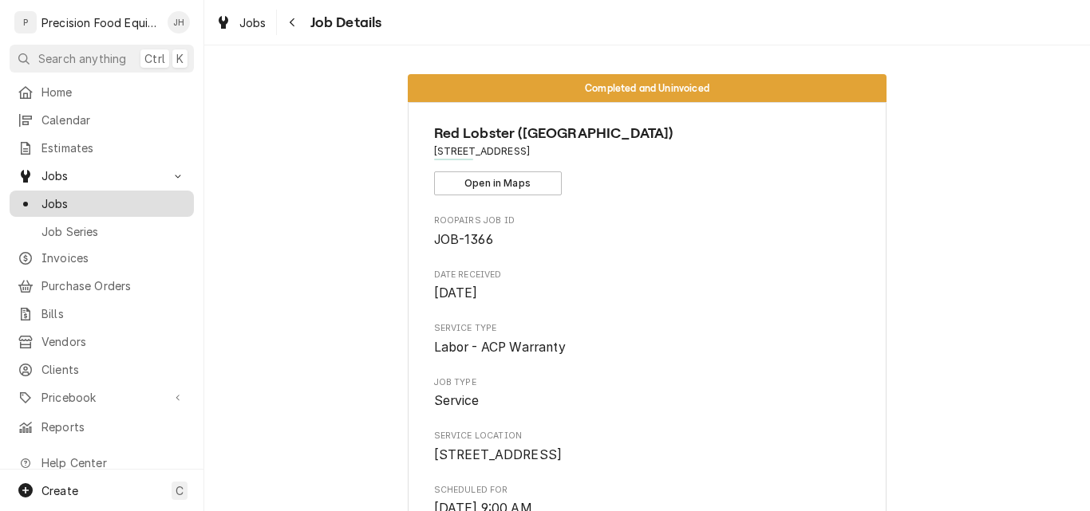
click at [37, 202] on div "Jobs" at bounding box center [102, 203] width 168 height 17
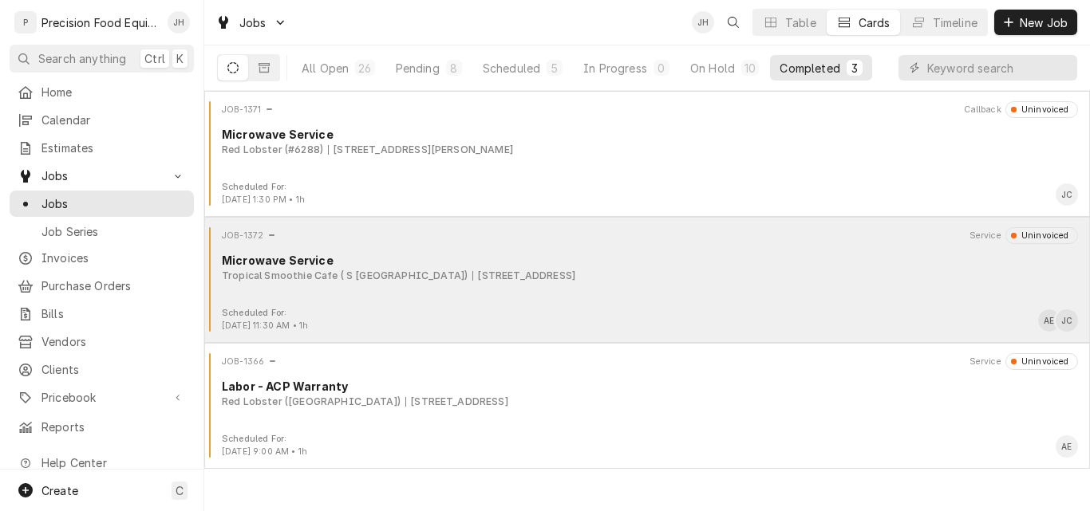
click at [742, 282] on div "Tropical Smoothie Cafe ( S 48th St) 4750 S 48th St, Phoenix, AZ 85040" at bounding box center [650, 276] width 856 height 14
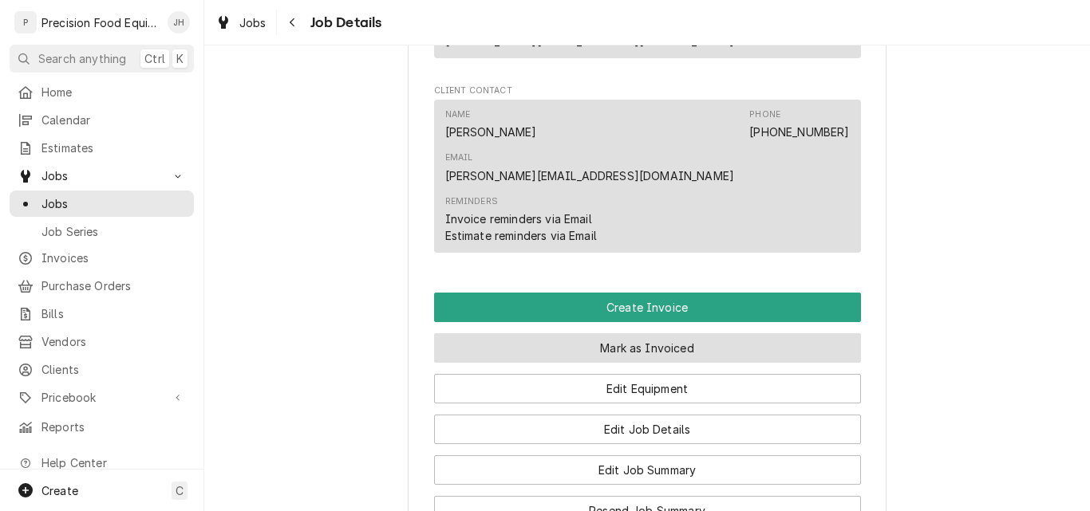
scroll to position [1117, 0]
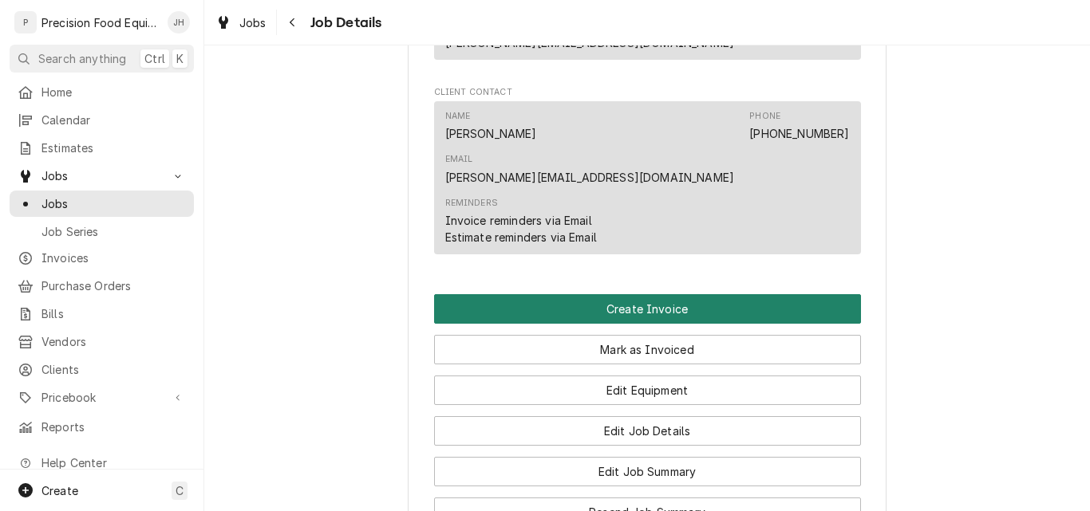
click at [643, 294] on button "Create Invoice" at bounding box center [647, 309] width 427 height 30
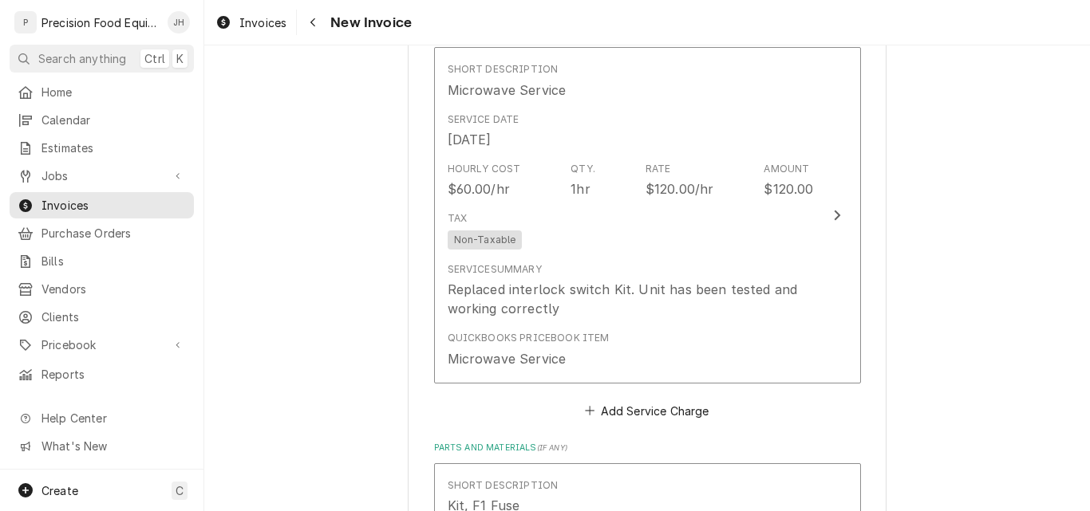
scroll to position [958, 0]
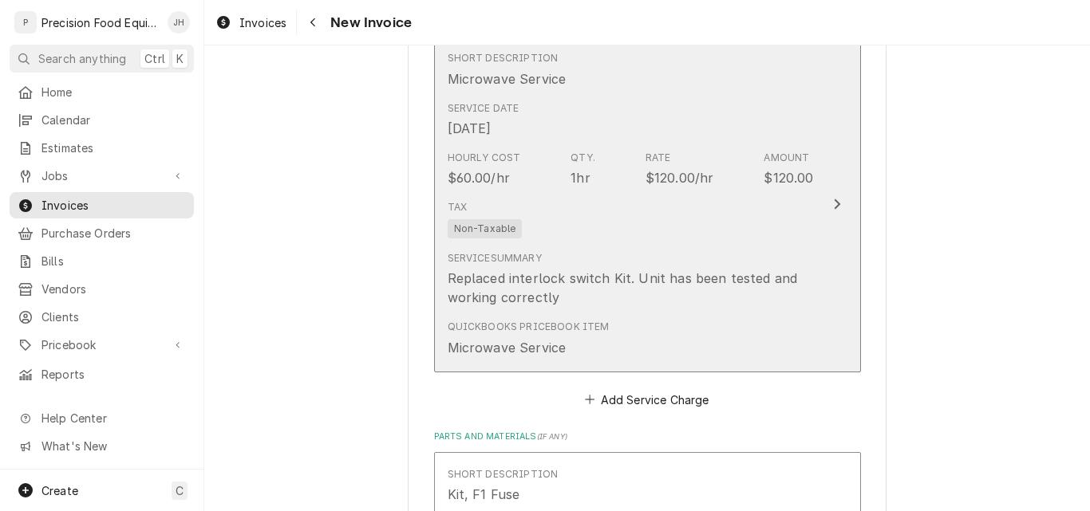
click at [688, 223] on div "Tax Non-Taxable" at bounding box center [631, 219] width 366 height 51
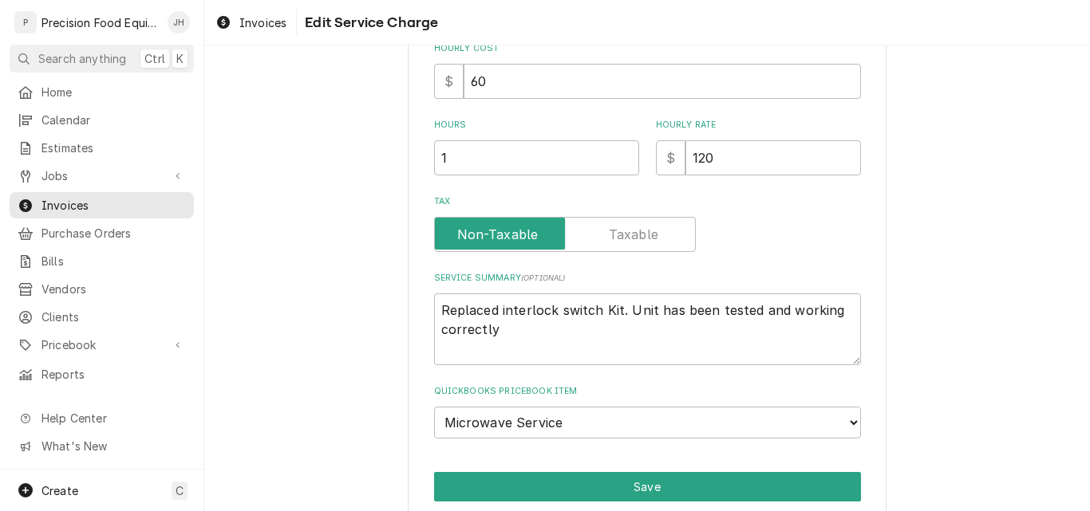
scroll to position [464, 0]
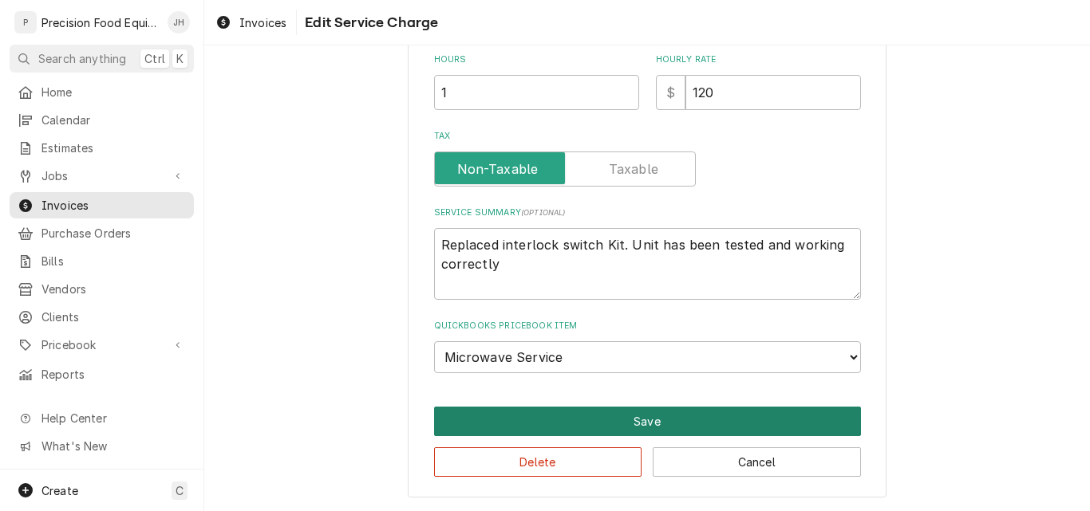
click at [662, 412] on button "Save" at bounding box center [647, 422] width 427 height 30
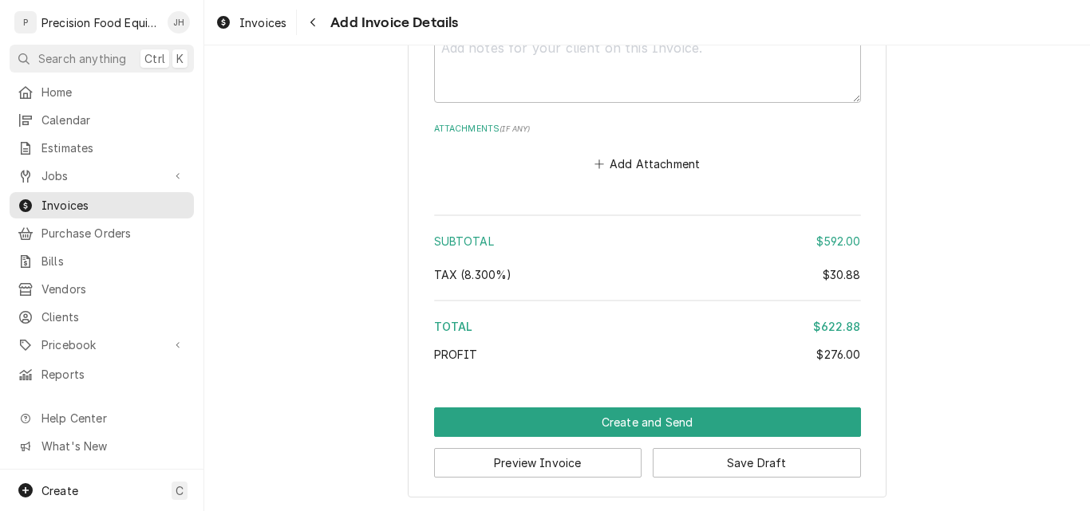
scroll to position [2344, 0]
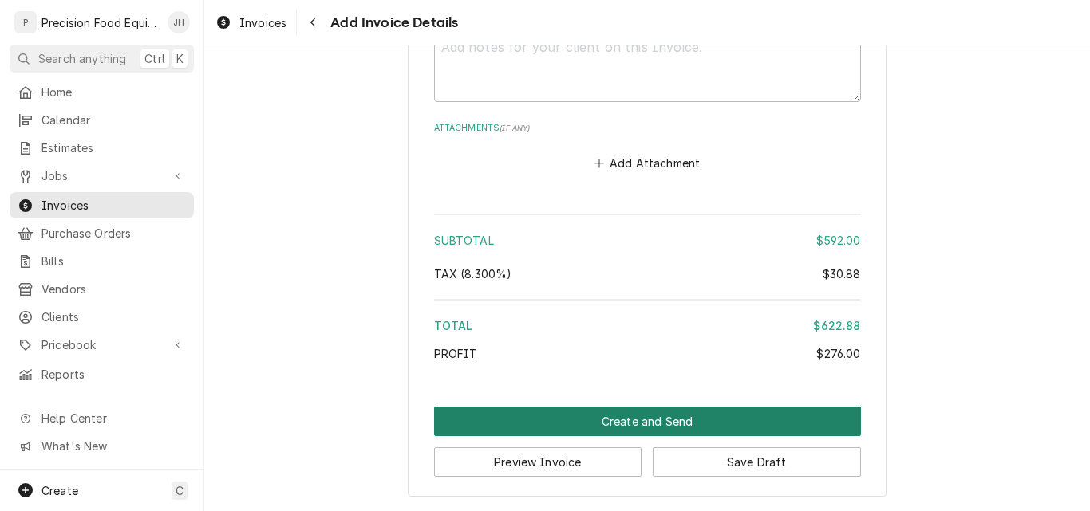
click at [652, 425] on button "Create and Send" at bounding box center [647, 422] width 427 height 30
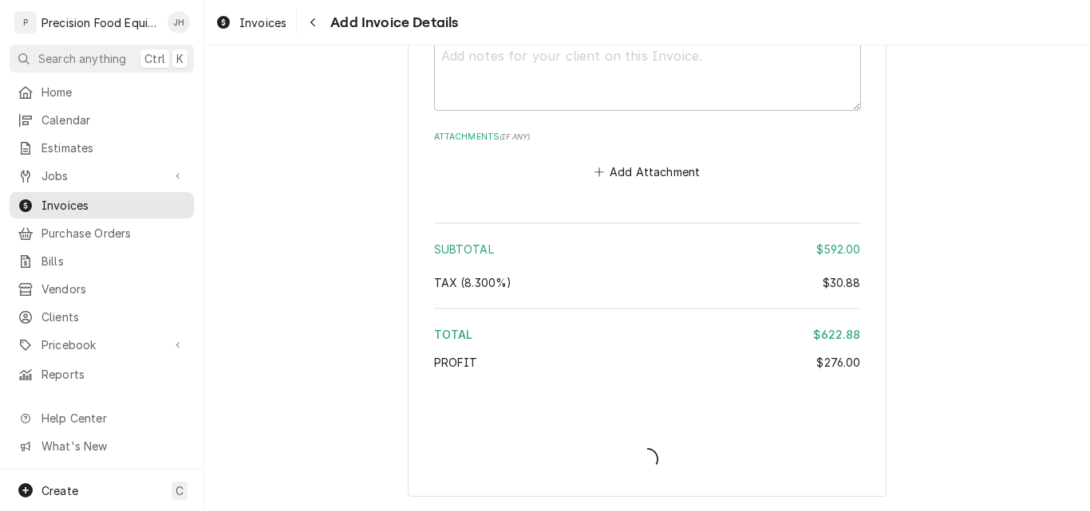
scroll to position [2336, 0]
type textarea "x"
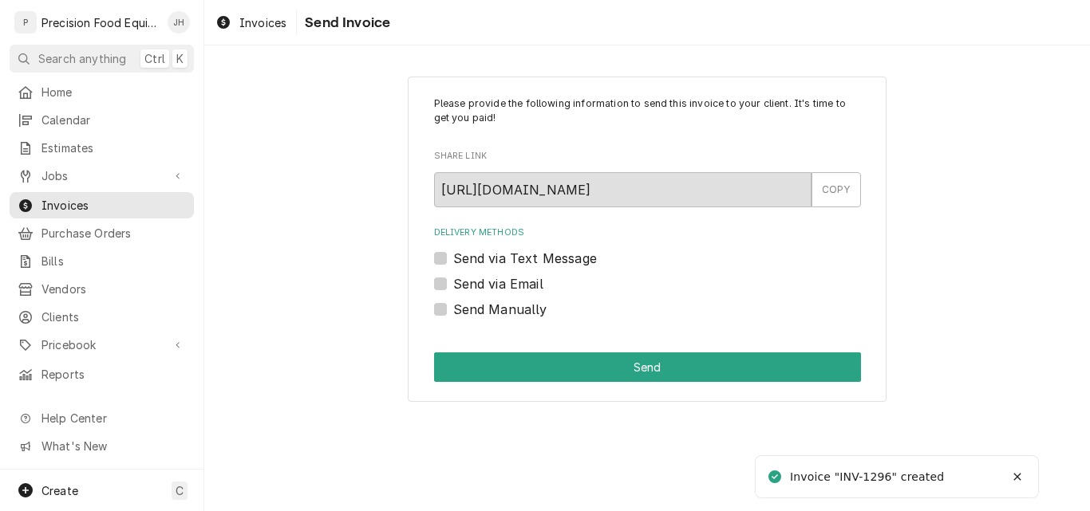
click at [512, 286] on label "Send via Email" at bounding box center [498, 283] width 90 height 19
click at [512, 286] on input "Send via Email" at bounding box center [666, 291] width 427 height 35
checkbox input "true"
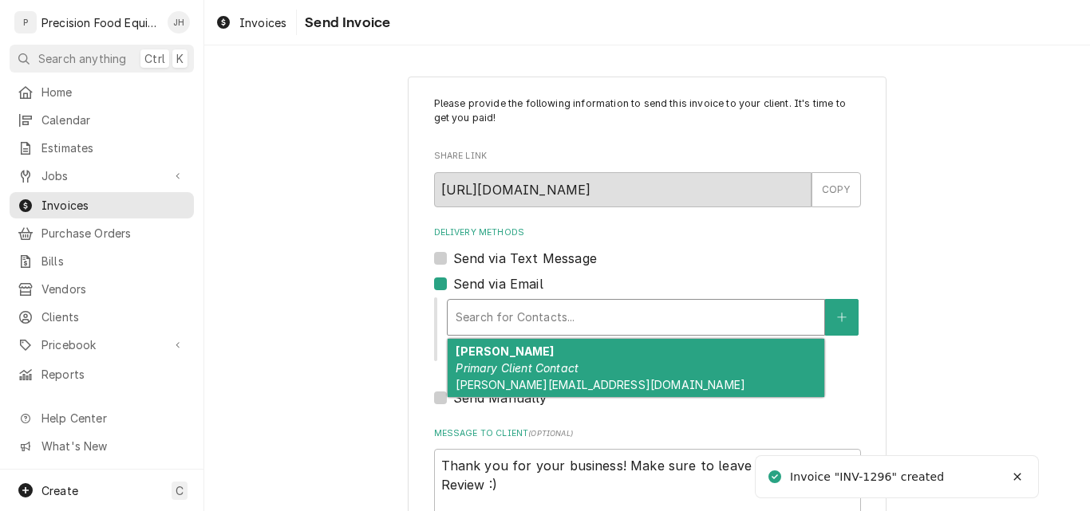
click at [477, 313] on div "Delivery Methods" at bounding box center [636, 317] width 361 height 29
click at [492, 367] on em "Primary Client Contact" at bounding box center [517, 368] width 123 height 14
type textarea "x"
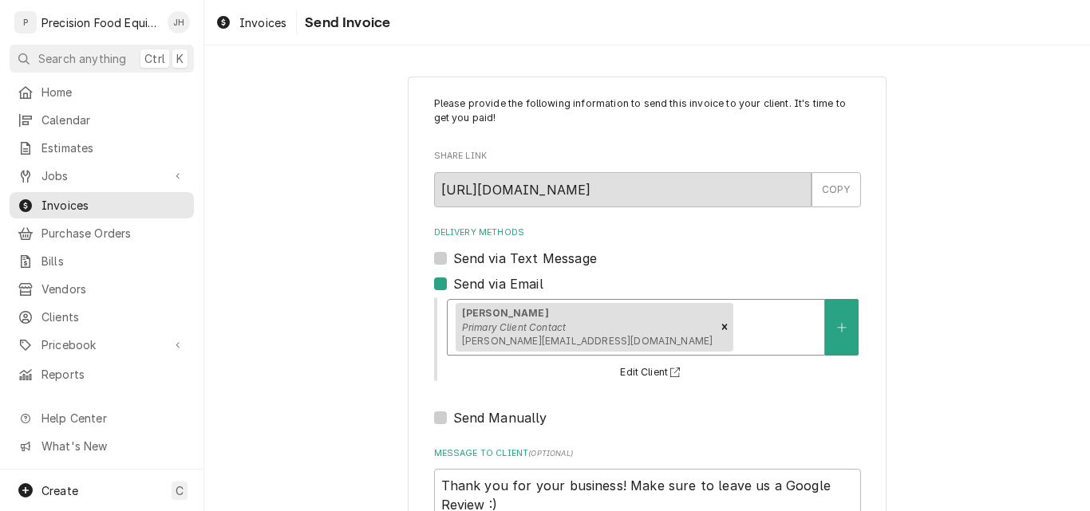
click at [484, 262] on label "Send via Text Message" at bounding box center [525, 258] width 144 height 19
click at [484, 262] on input "Send via Text Message" at bounding box center [666, 266] width 427 height 35
checkbox input "true"
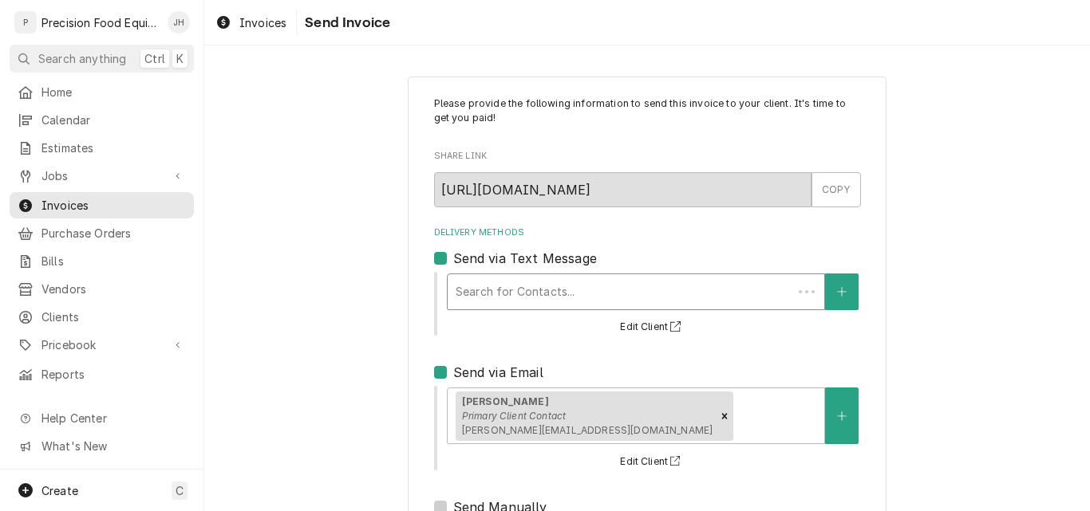
click at [480, 295] on div "Delivery Methods" at bounding box center [620, 292] width 329 height 29
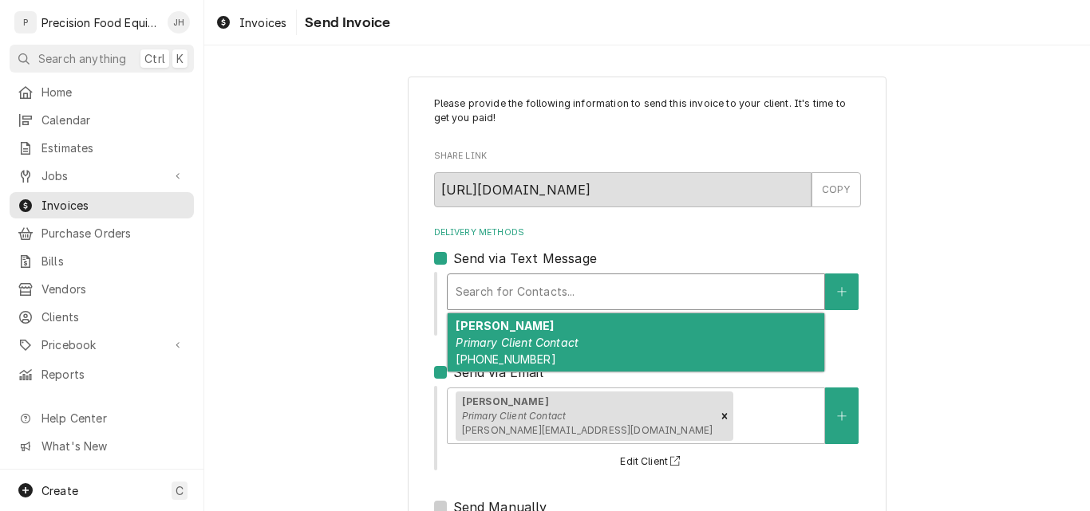
click at [481, 349] on em "Primary Client Contact" at bounding box center [517, 343] width 123 height 14
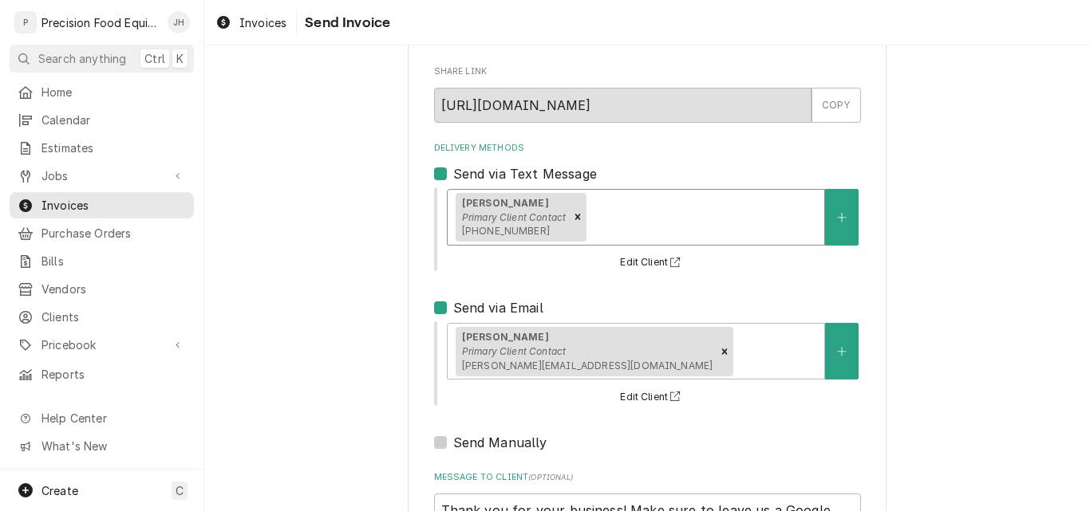
scroll to position [236, 0]
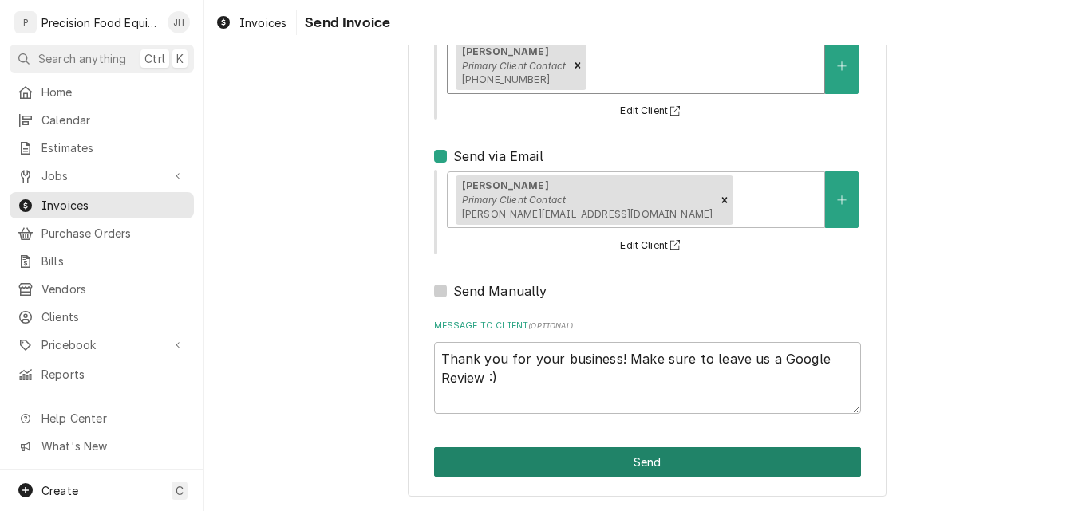
click at [626, 460] on button "Send" at bounding box center [647, 463] width 427 height 30
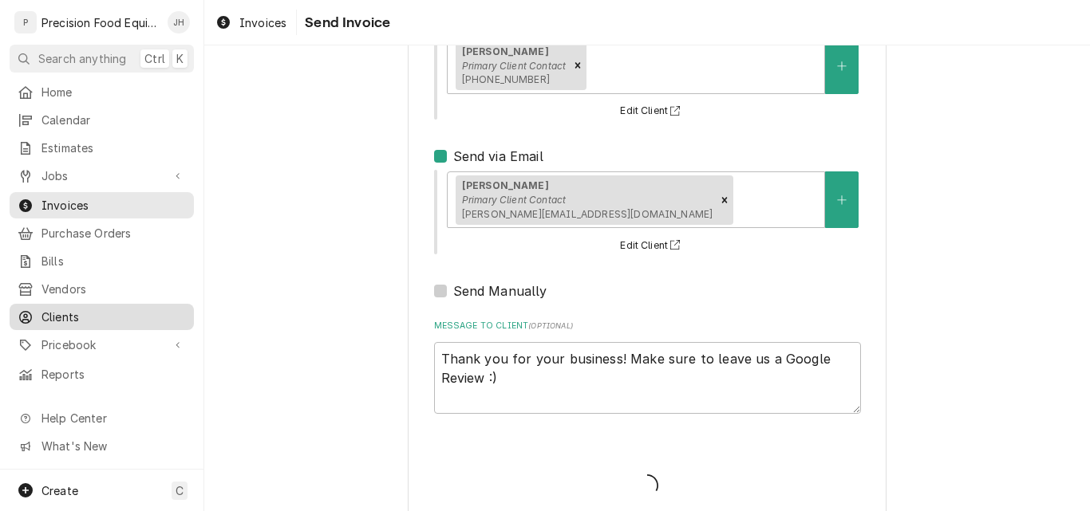
type textarea "x"
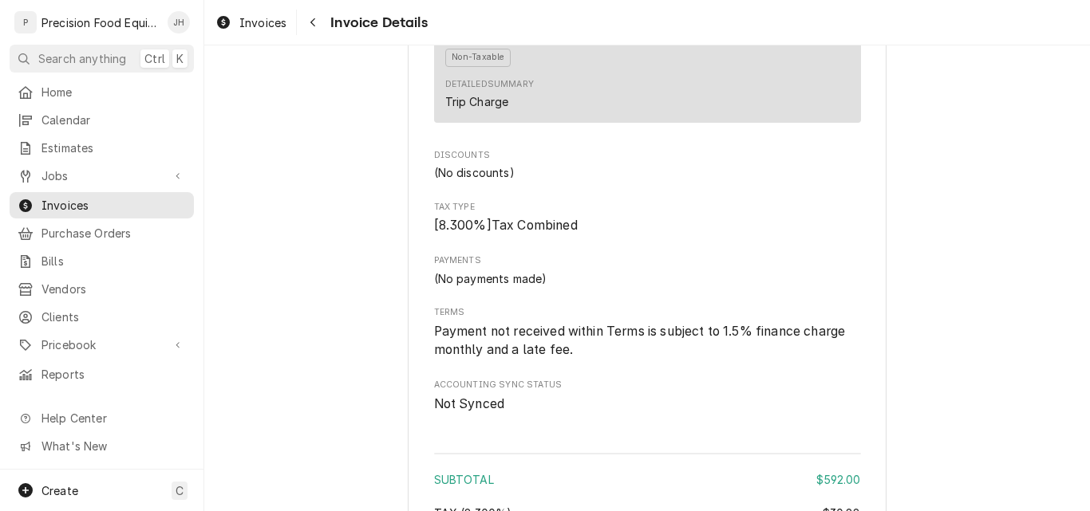
scroll to position [1995, 0]
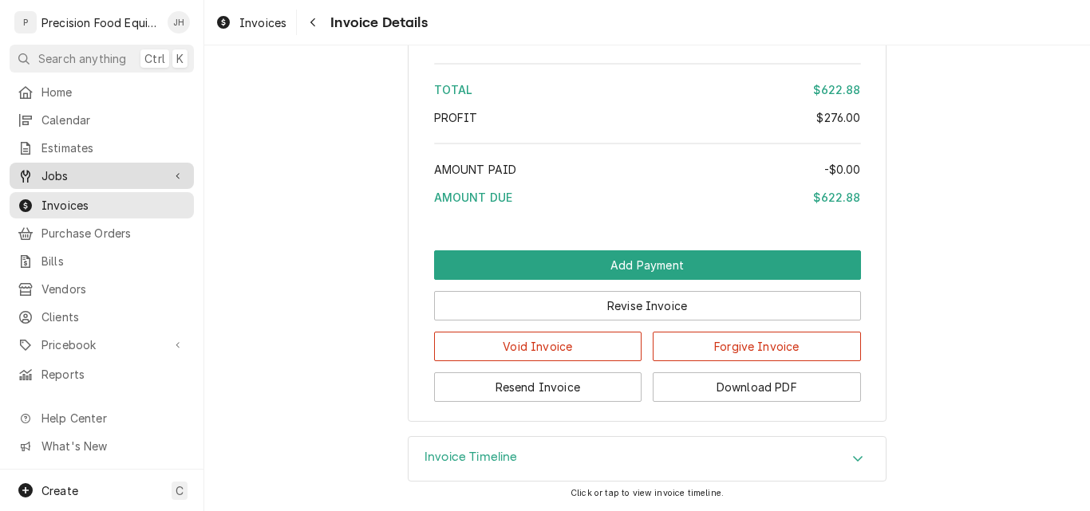
click at [65, 169] on span "Jobs" at bounding box center [101, 176] width 120 height 17
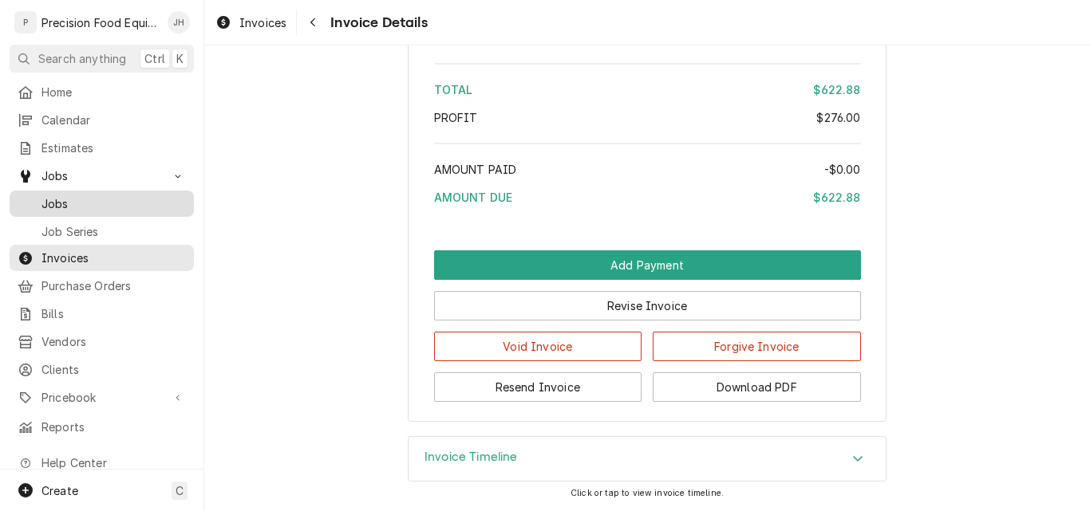
click at [105, 203] on span "Jobs" at bounding box center [113, 203] width 144 height 17
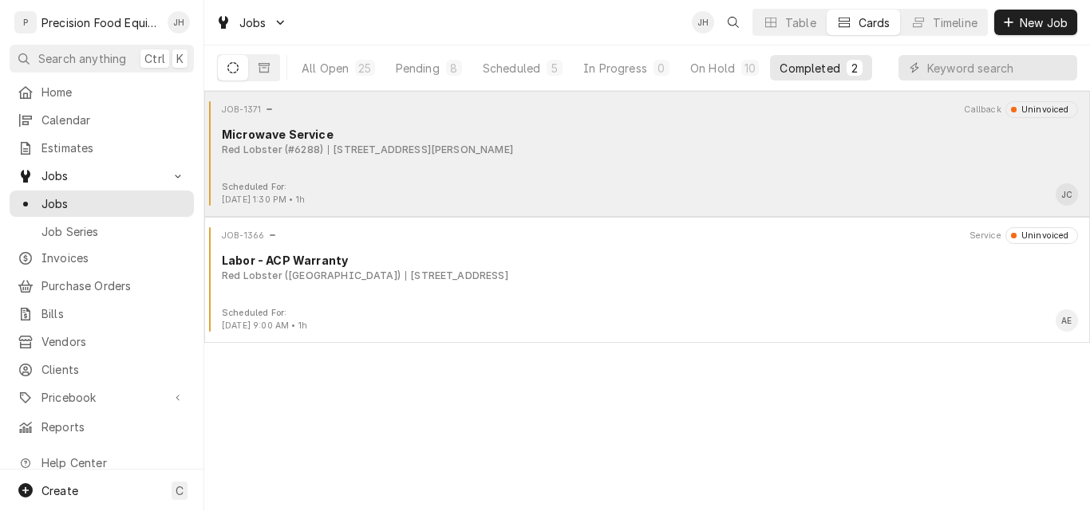
click at [669, 168] on div "JOB-1371 Callback Uninvoiced Microwave Service Red Lobster (#6288) 13709 W. Bel…" at bounding box center [647, 141] width 873 height 80
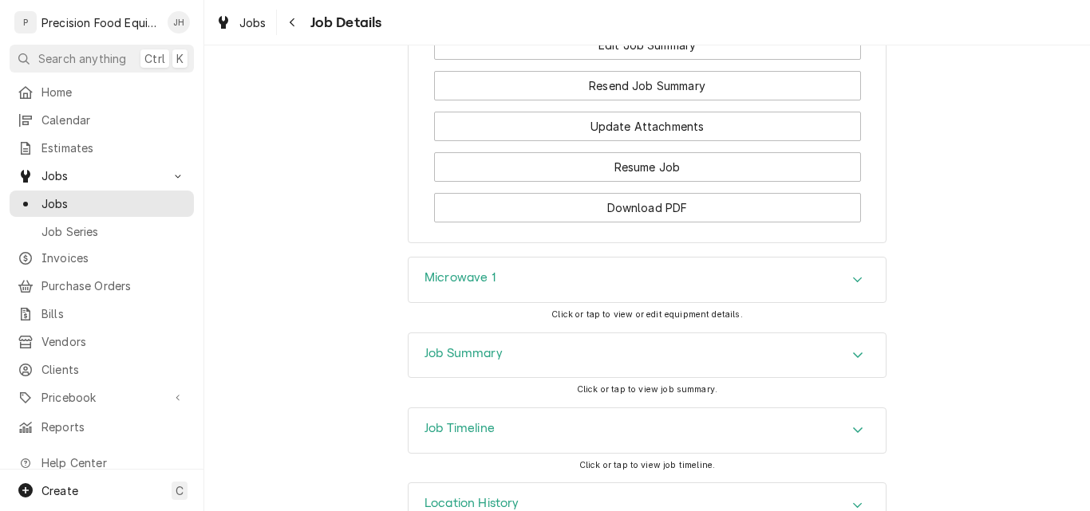
scroll to position [1197, 0]
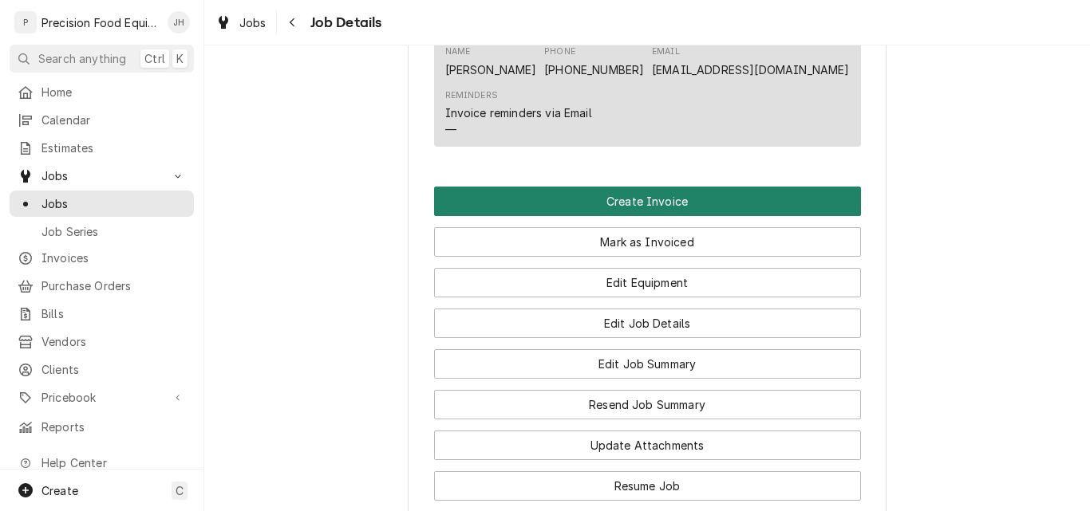
click at [617, 207] on button "Create Invoice" at bounding box center [647, 202] width 427 height 30
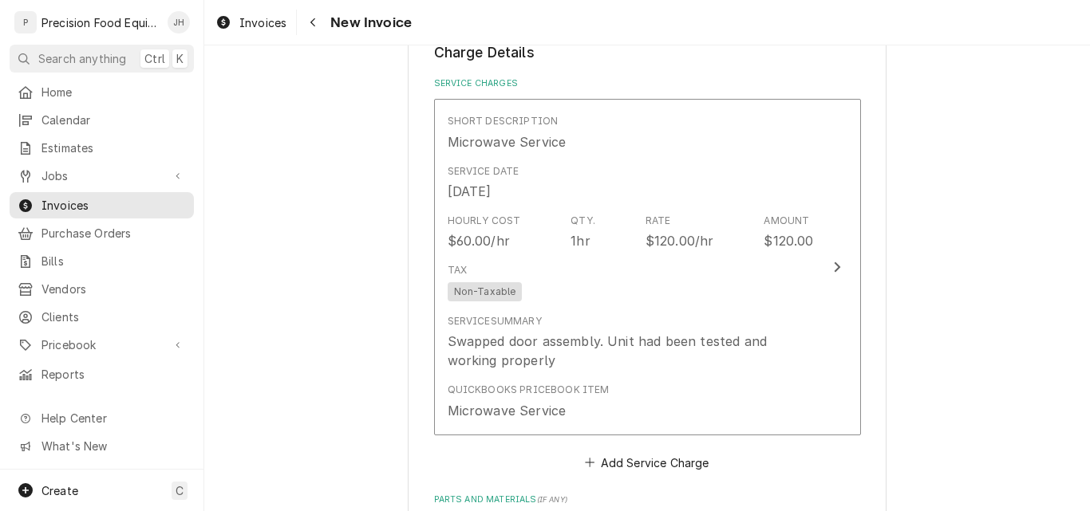
scroll to position [958, 0]
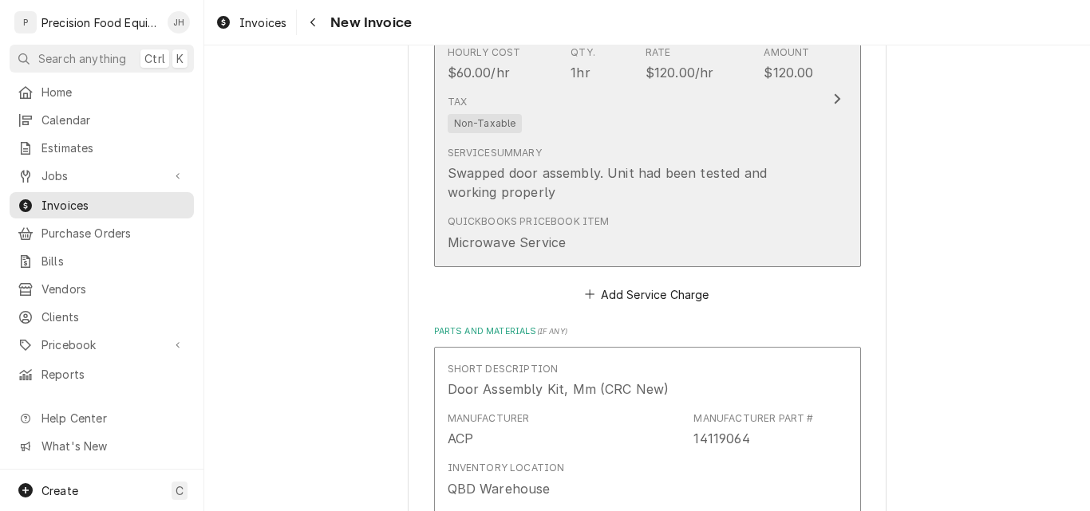
click at [715, 129] on div "Tax Non-Taxable" at bounding box center [631, 114] width 366 height 51
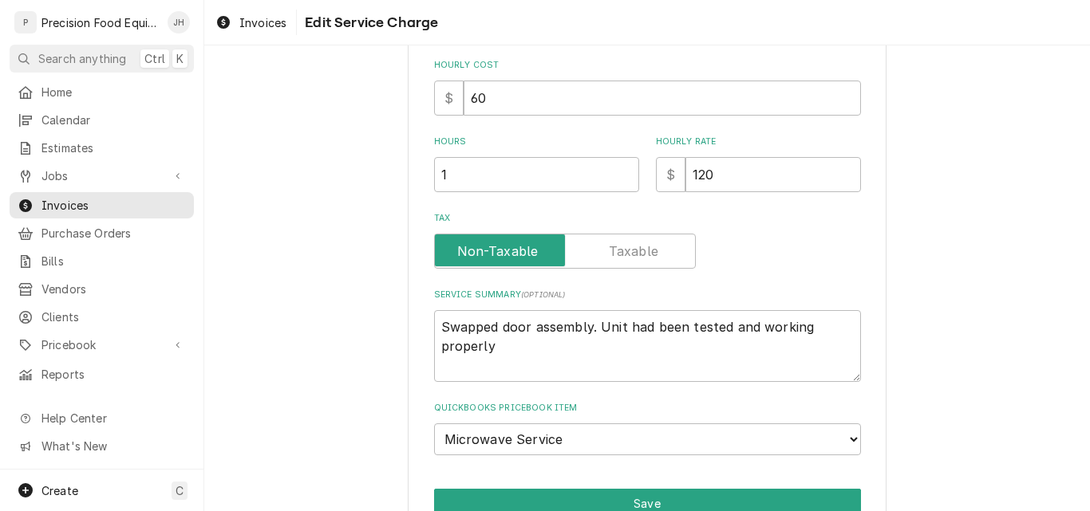
scroll to position [464, 0]
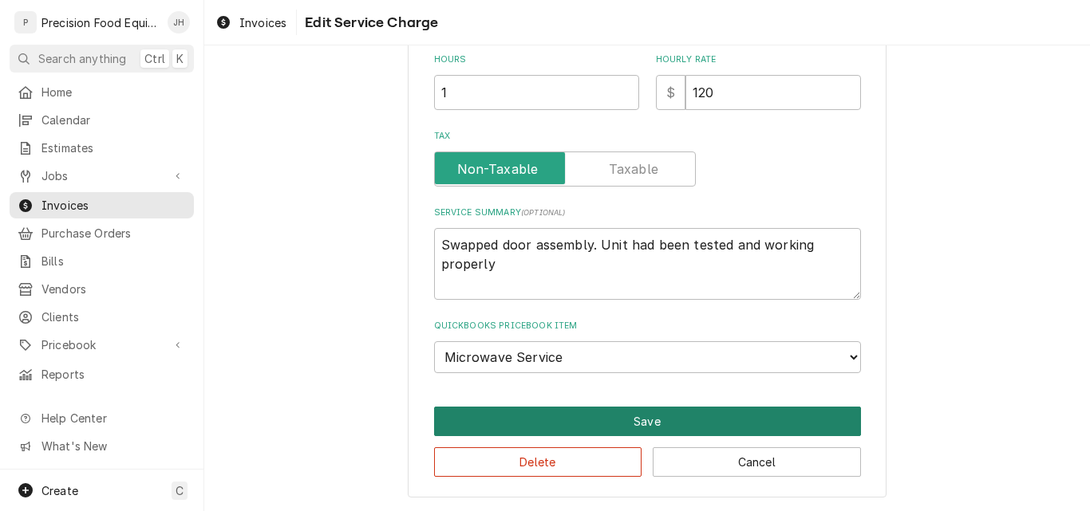
click at [645, 424] on button "Save" at bounding box center [647, 422] width 427 height 30
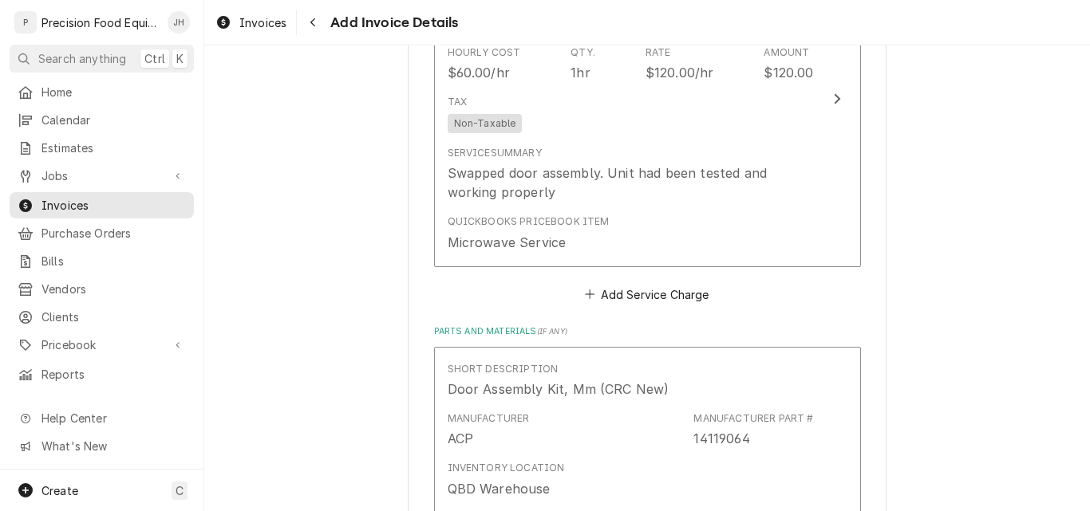
scroll to position [1098, 0]
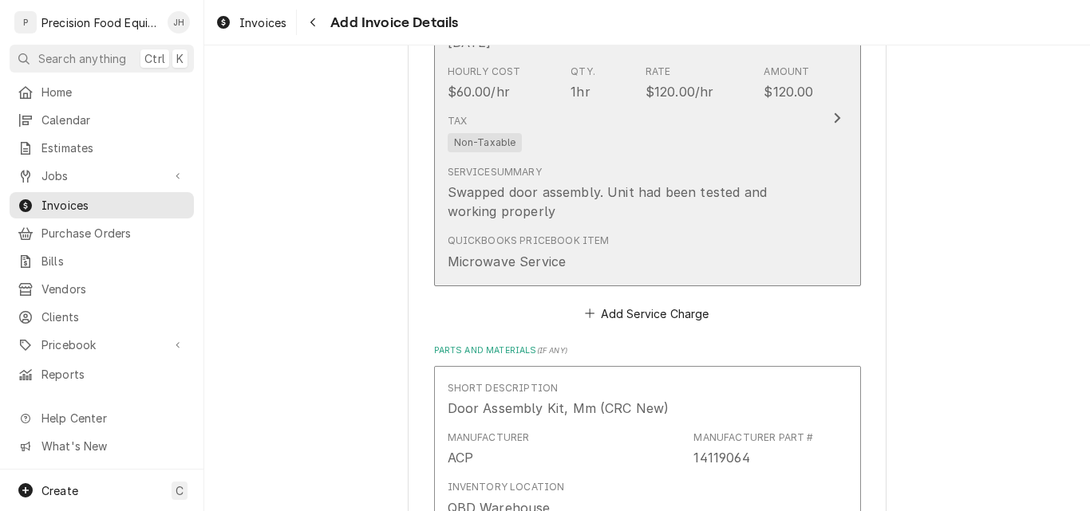
click at [794, 140] on div "Tax Non-Taxable" at bounding box center [631, 133] width 366 height 51
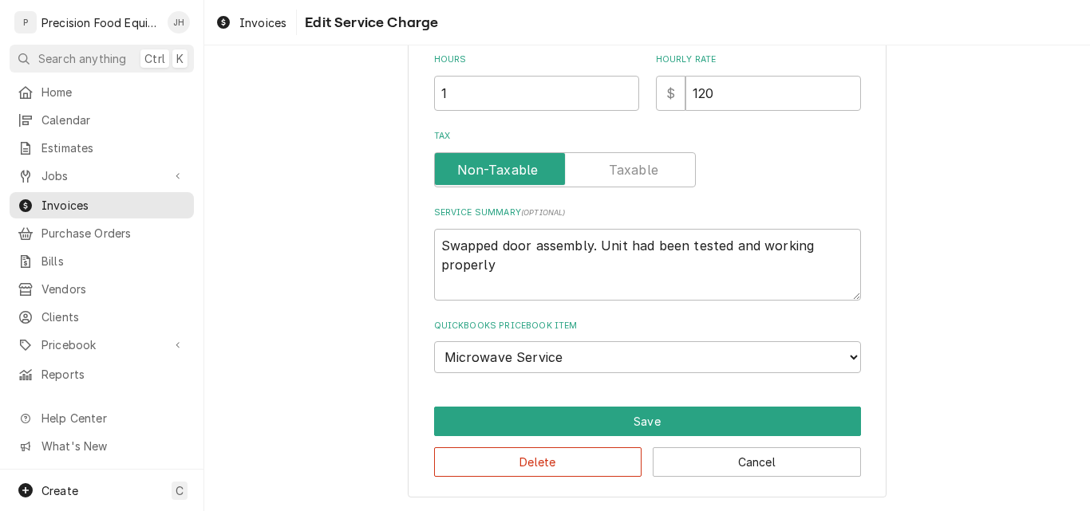
scroll to position [415, 0]
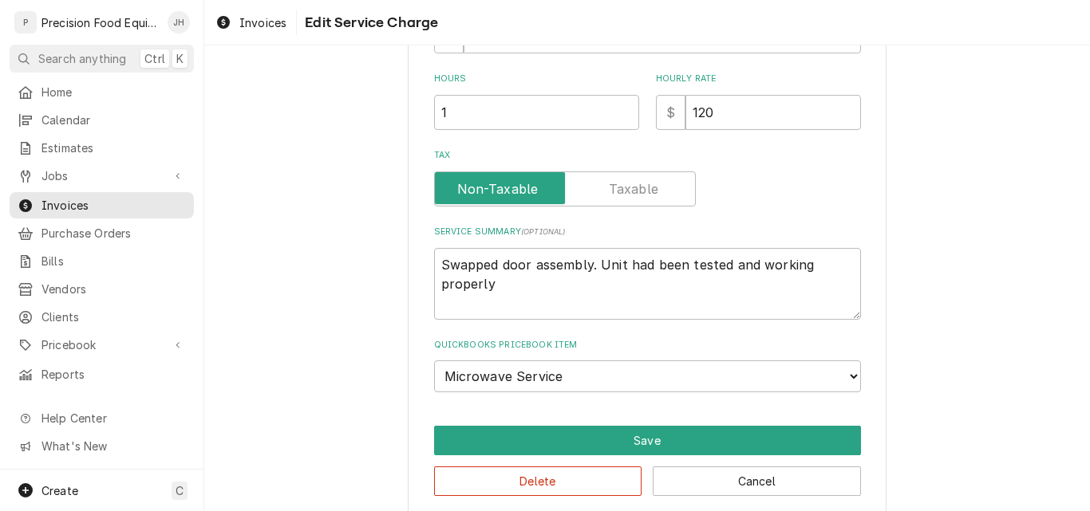
type textarea "x"
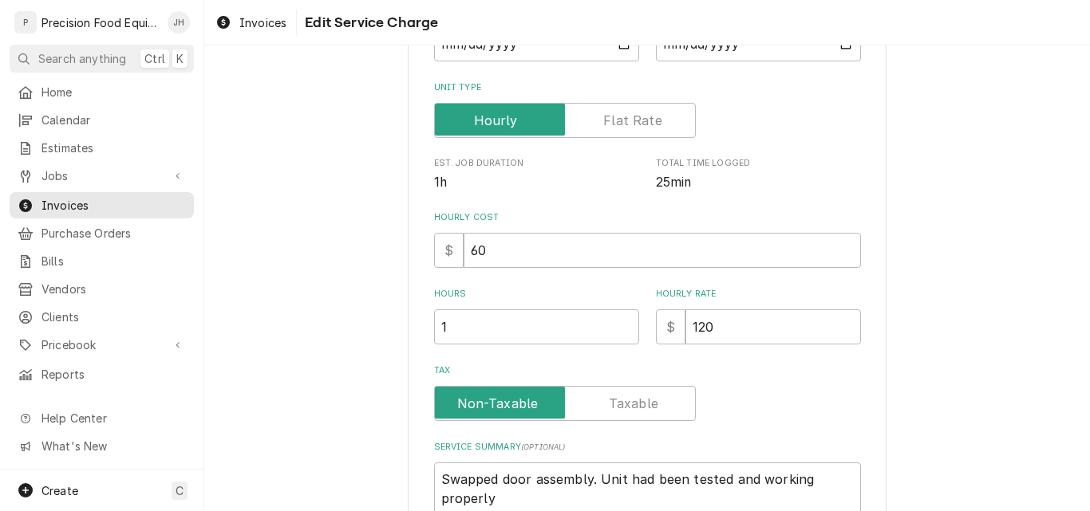
scroll to position [239, 0]
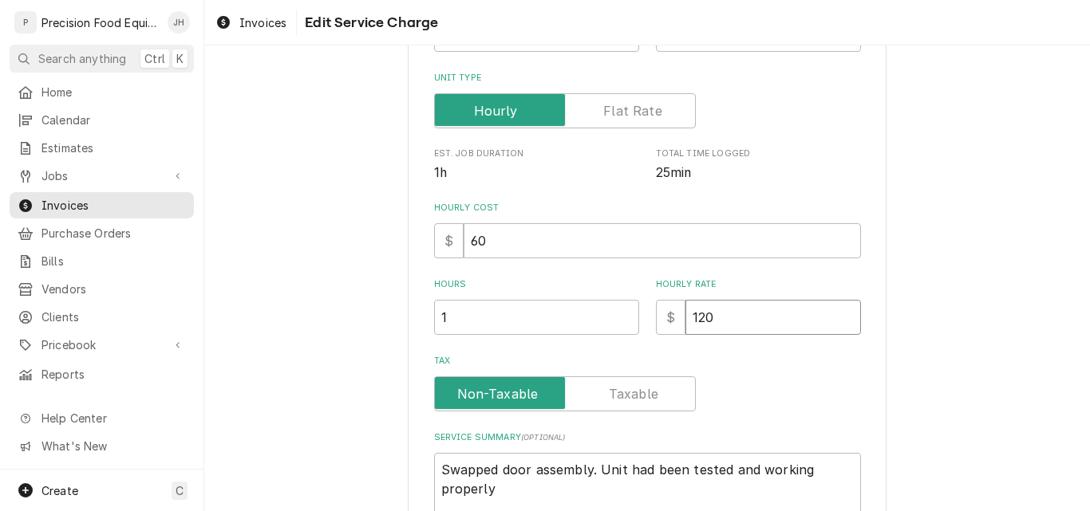
drag, startPoint x: 741, startPoint y: 320, endPoint x: 617, endPoint y: 322, distance: 124.5
click at [617, 322] on div "Hours 1 Hourly Rate $ 120" at bounding box center [647, 306] width 427 height 57
type input "0"
type textarea "x"
type input "0"
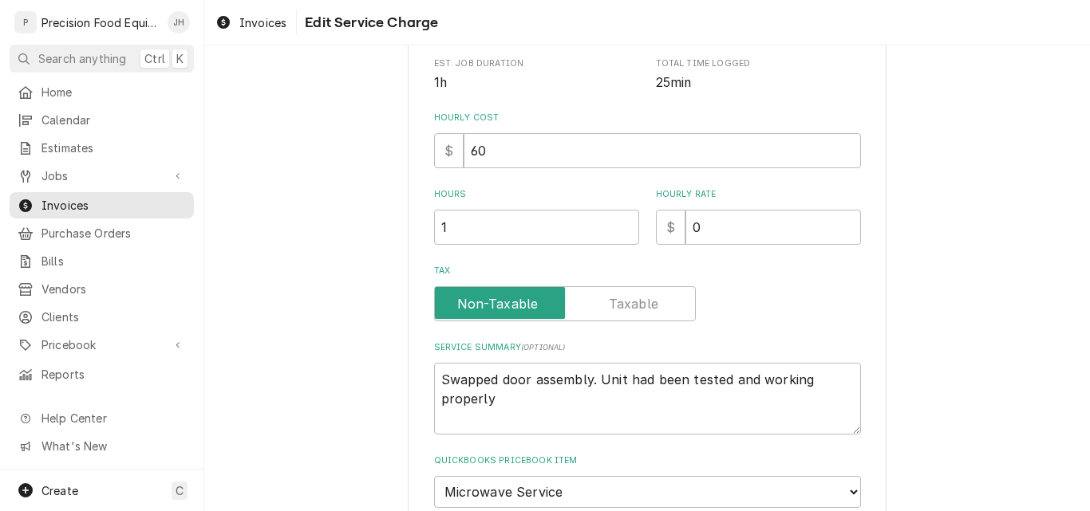
scroll to position [464, 0]
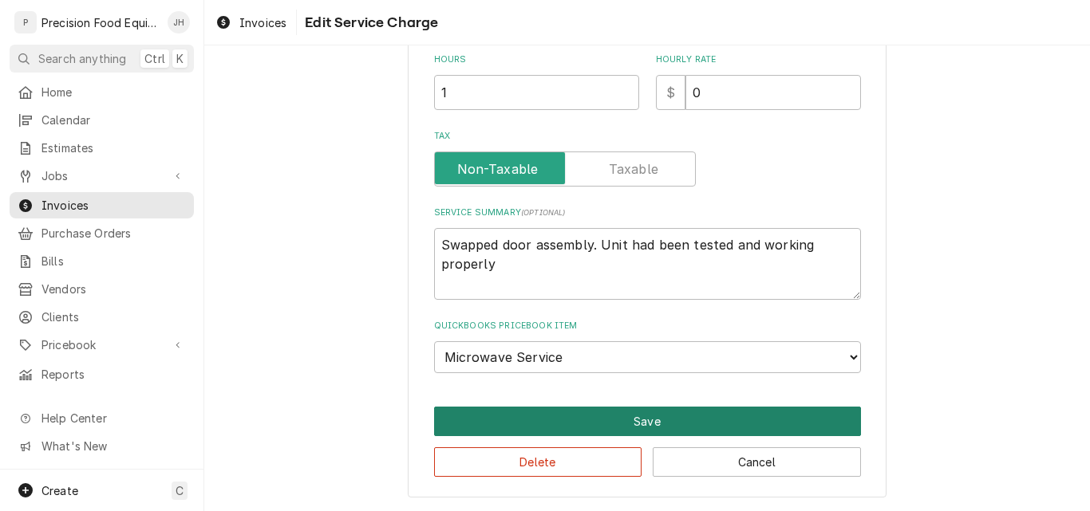
click at [614, 420] on button "Save" at bounding box center [647, 422] width 427 height 30
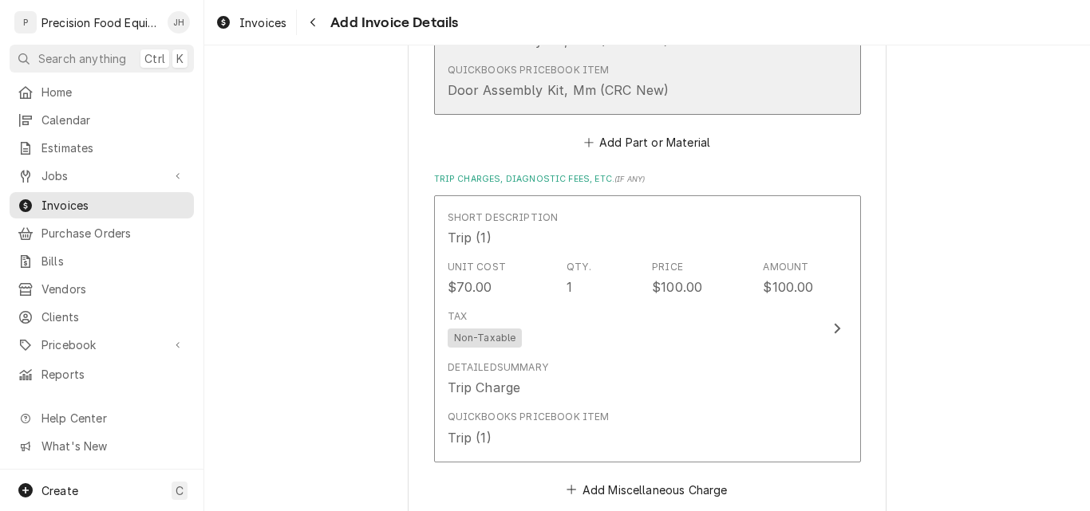
scroll to position [1717, 0]
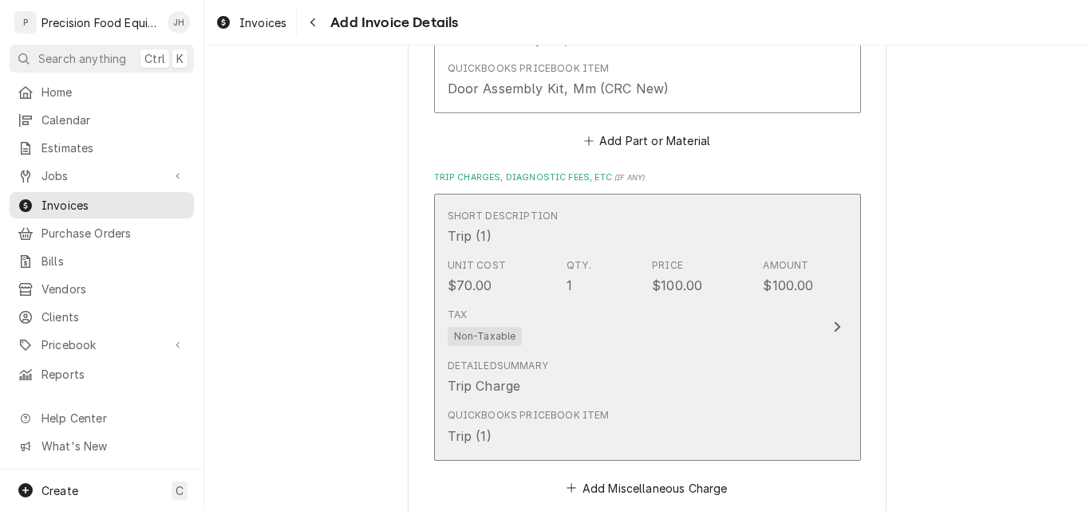
click at [706, 332] on div "Tax Non-Taxable" at bounding box center [631, 327] width 366 height 51
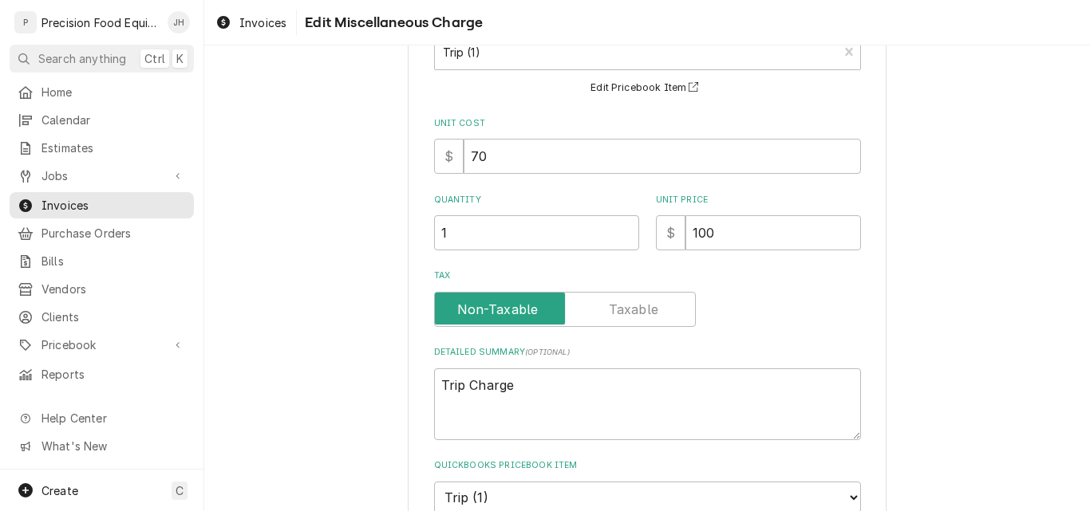
scroll to position [98, 0]
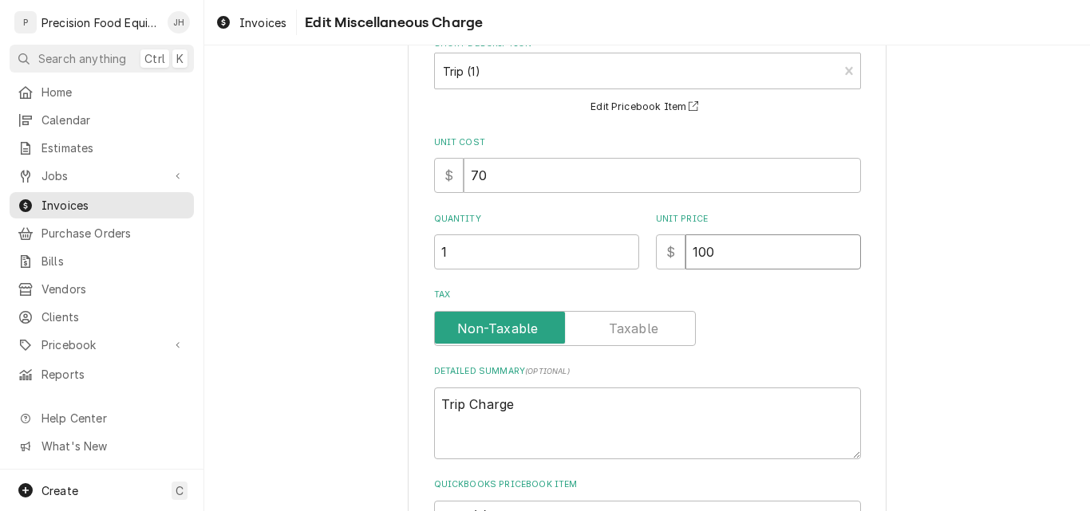
drag, startPoint x: 728, startPoint y: 250, endPoint x: 622, endPoint y: 252, distance: 105.4
click at [622, 252] on div "Quantity 1 Unit Price $ 100" at bounding box center [647, 241] width 427 height 57
type textarea "x"
type input "0"
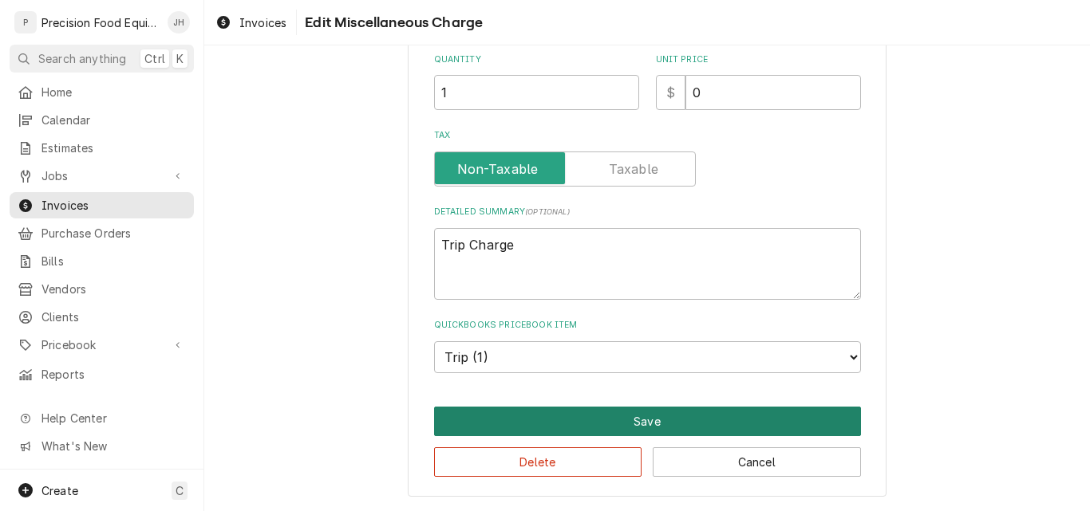
click at [608, 423] on button "Save" at bounding box center [647, 422] width 427 height 30
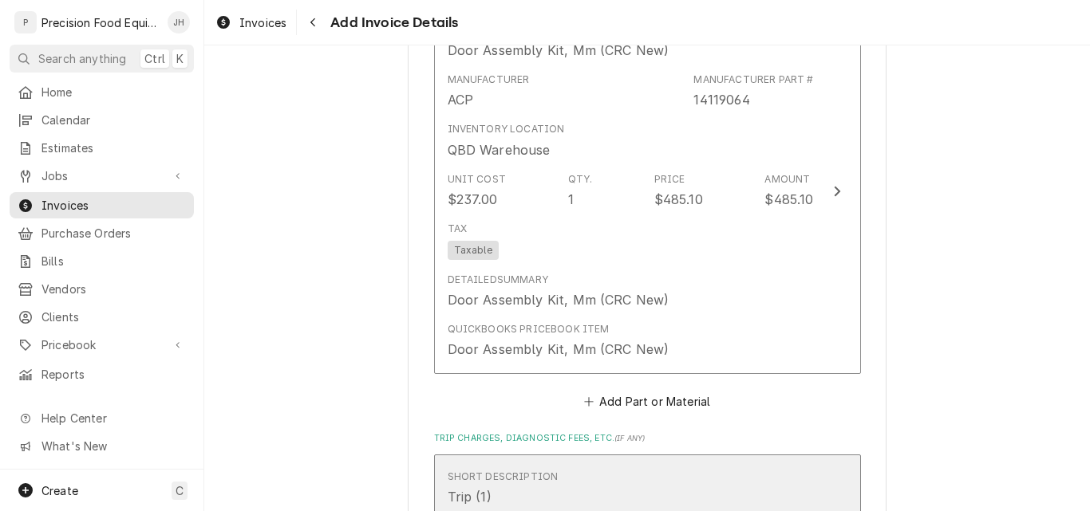
scroll to position [1441, 0]
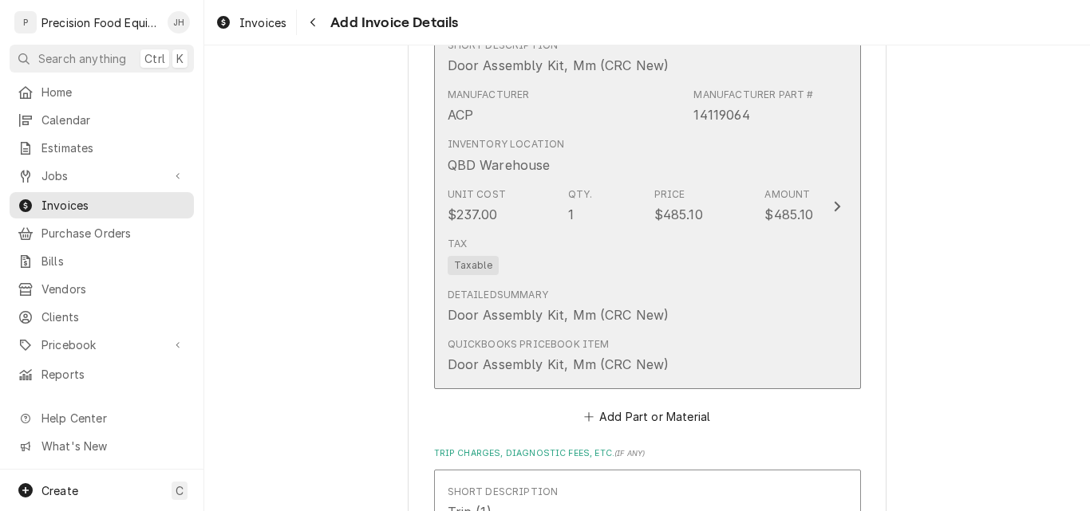
click at [733, 270] on div "Tax Taxable" at bounding box center [631, 256] width 366 height 51
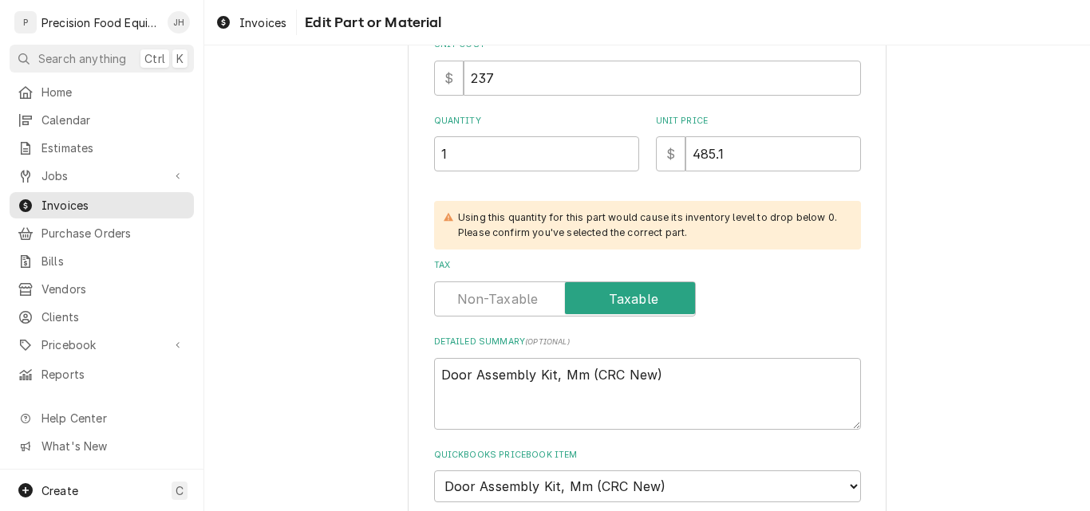
scroll to position [418, 0]
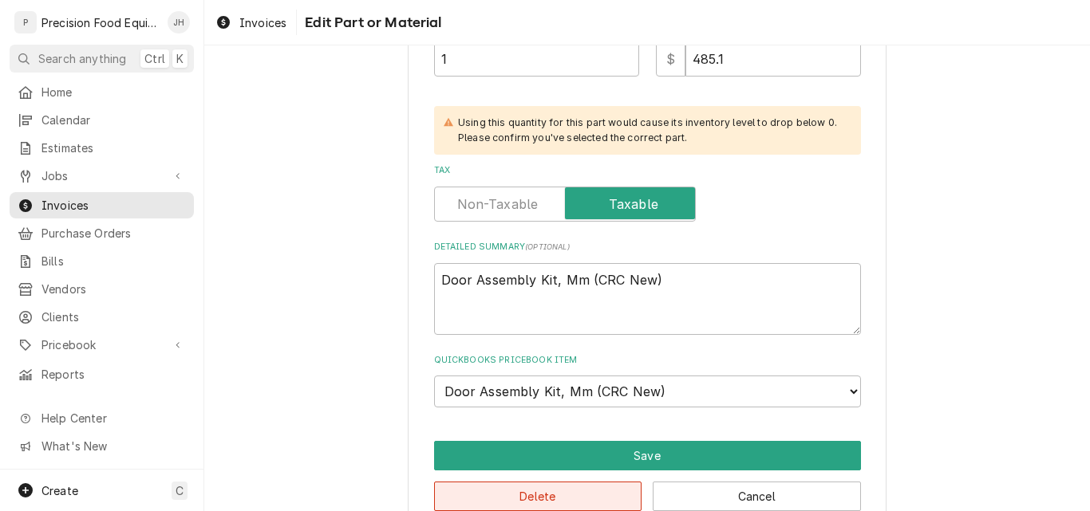
click at [568, 495] on button "Delete" at bounding box center [538, 497] width 208 height 30
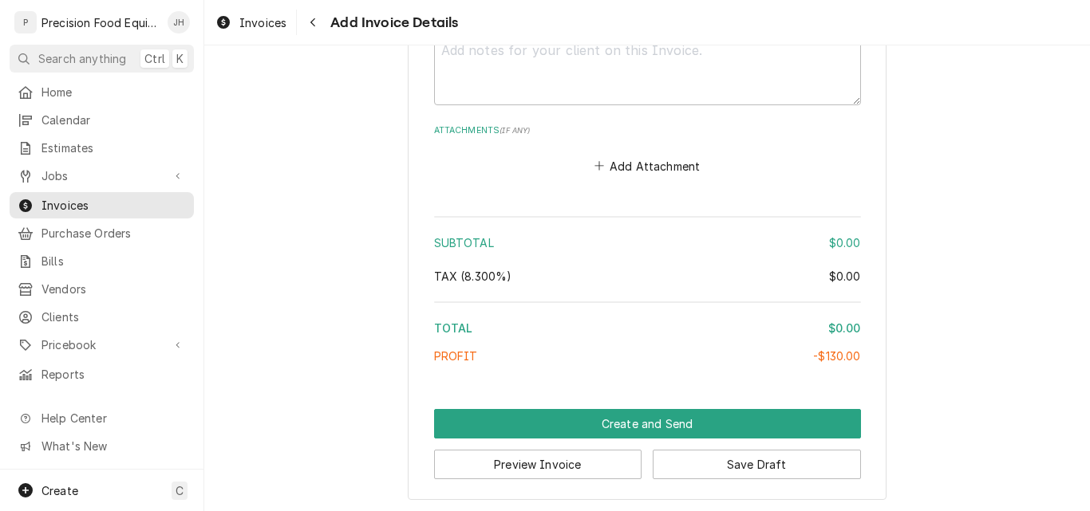
scroll to position [2024, 0]
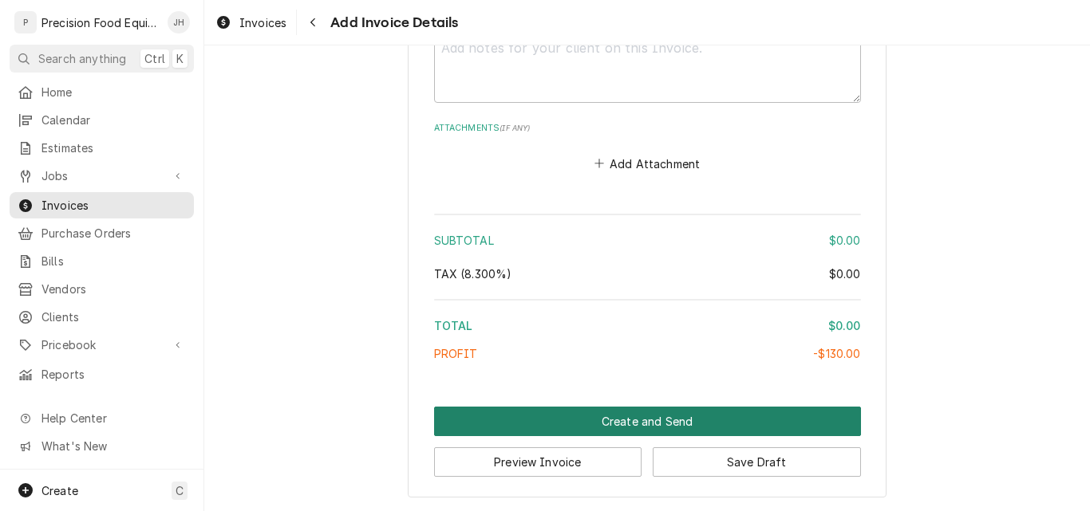
click at [664, 422] on button "Create and Send" at bounding box center [647, 422] width 427 height 30
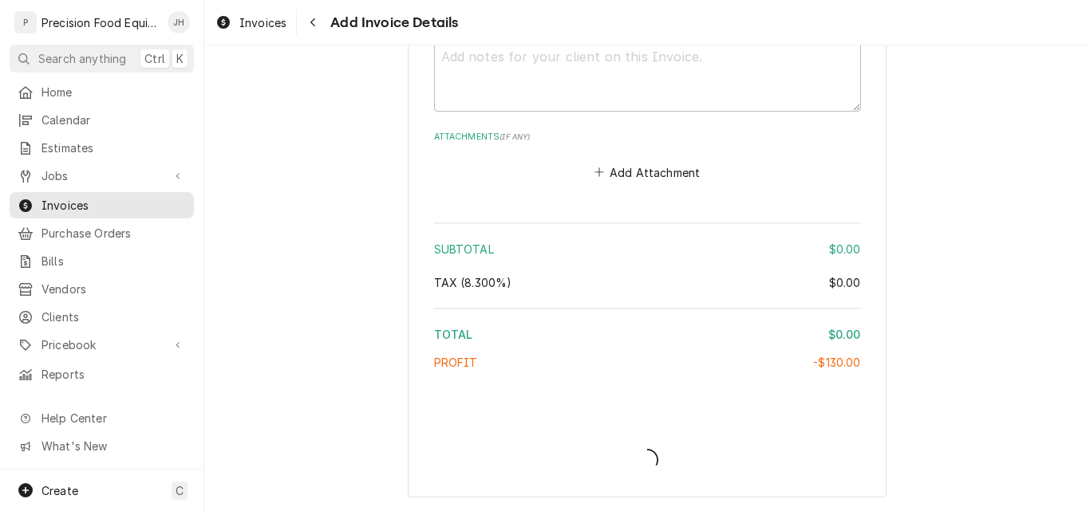
scroll to position [2015, 0]
type textarea "x"
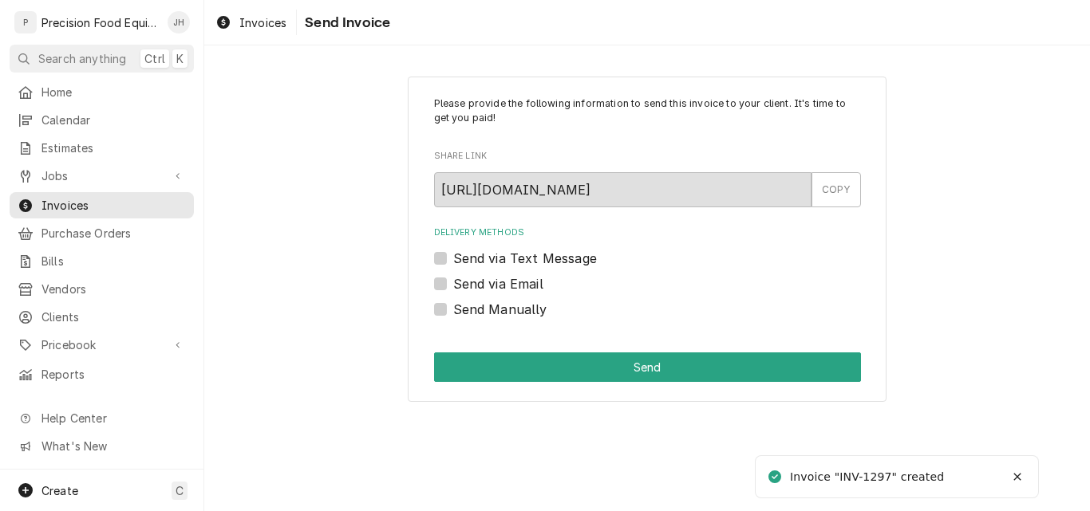
click at [531, 282] on label "Send via Email" at bounding box center [498, 283] width 90 height 19
click at [531, 282] on input "Send via Email" at bounding box center [666, 291] width 427 height 35
checkbox input "true"
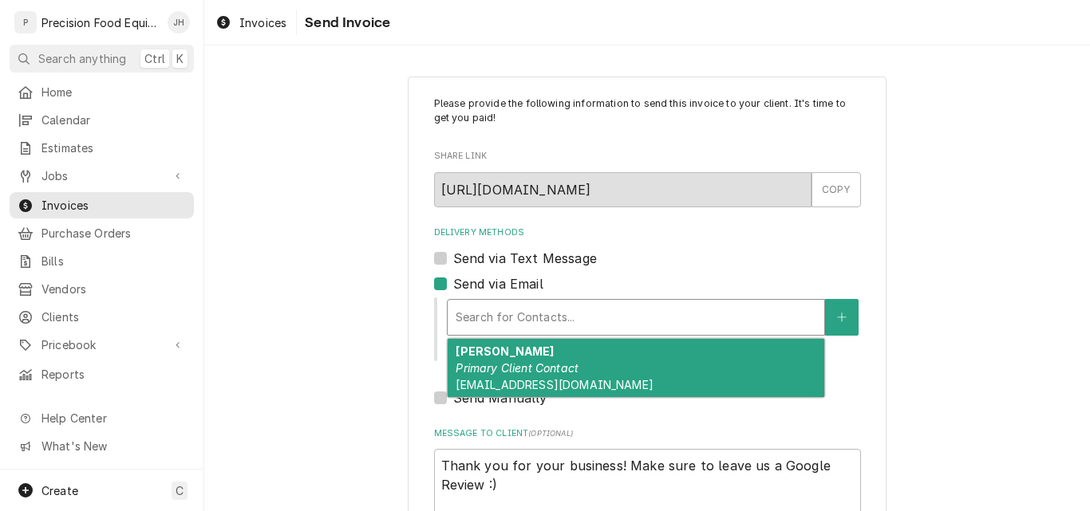
click at [503, 321] on div "Delivery Methods" at bounding box center [636, 317] width 361 height 29
click at [485, 382] on span "kfayaziazad@redlobster.com" at bounding box center [554, 385] width 197 height 14
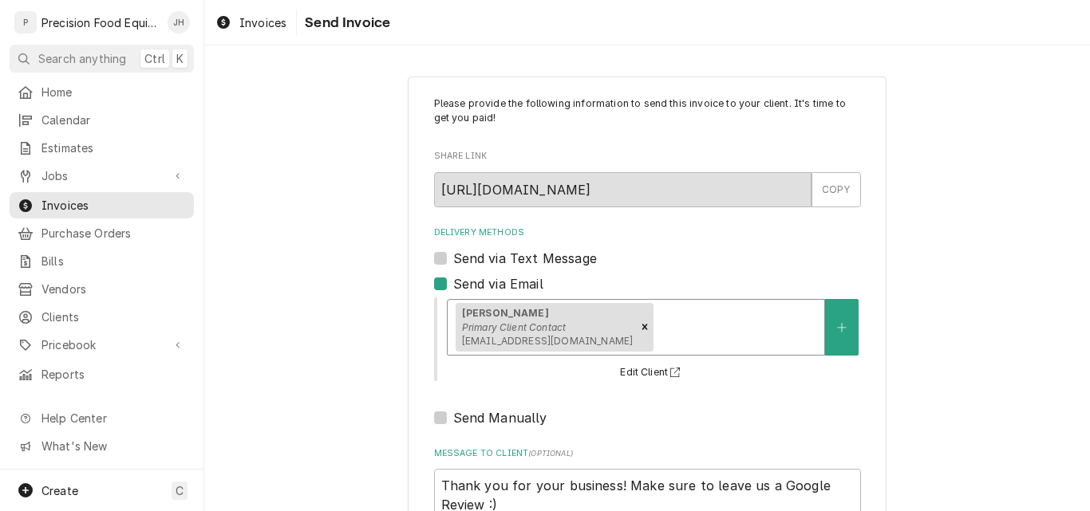
scroll to position [127, 0]
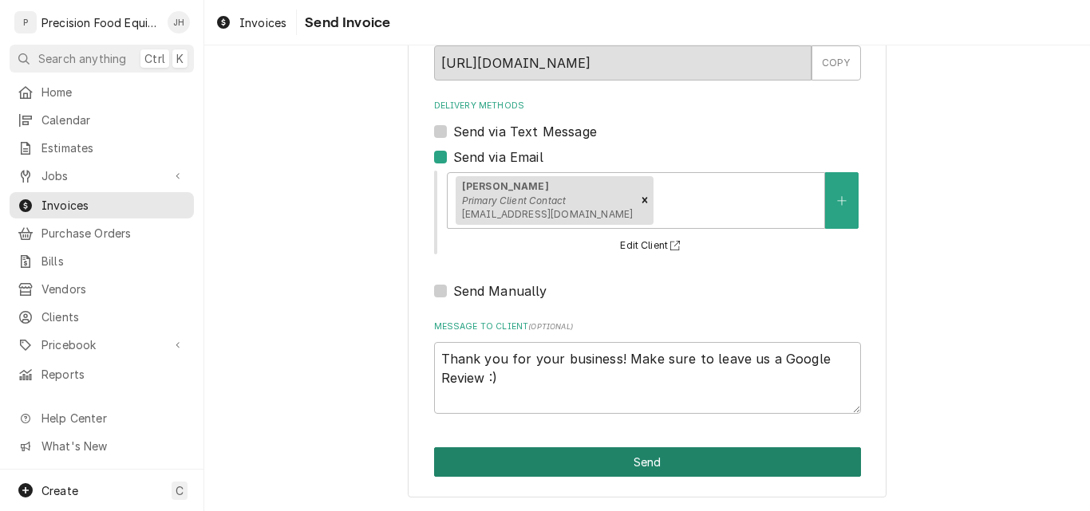
click at [634, 463] on button "Send" at bounding box center [647, 463] width 427 height 30
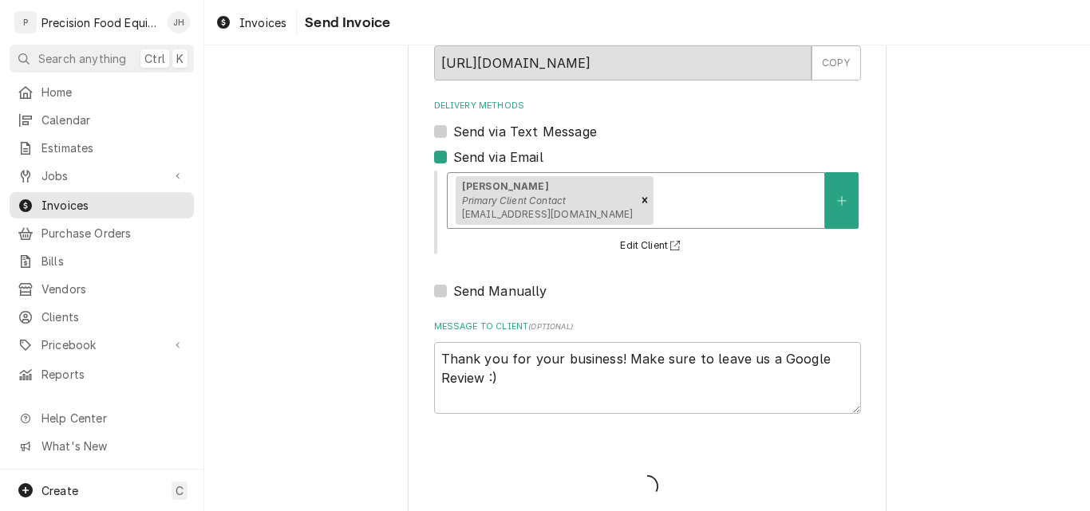
type textarea "x"
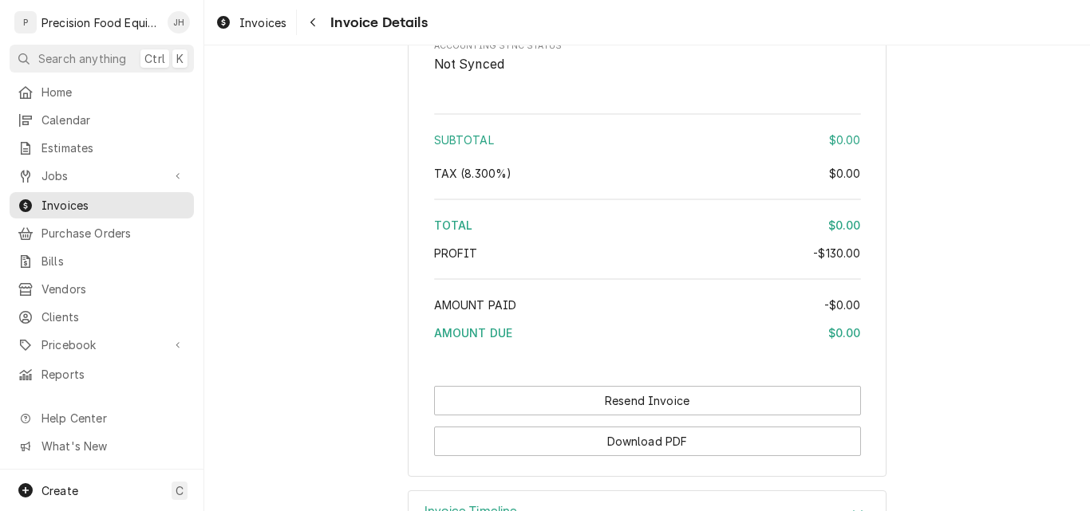
scroll to position [1660, 0]
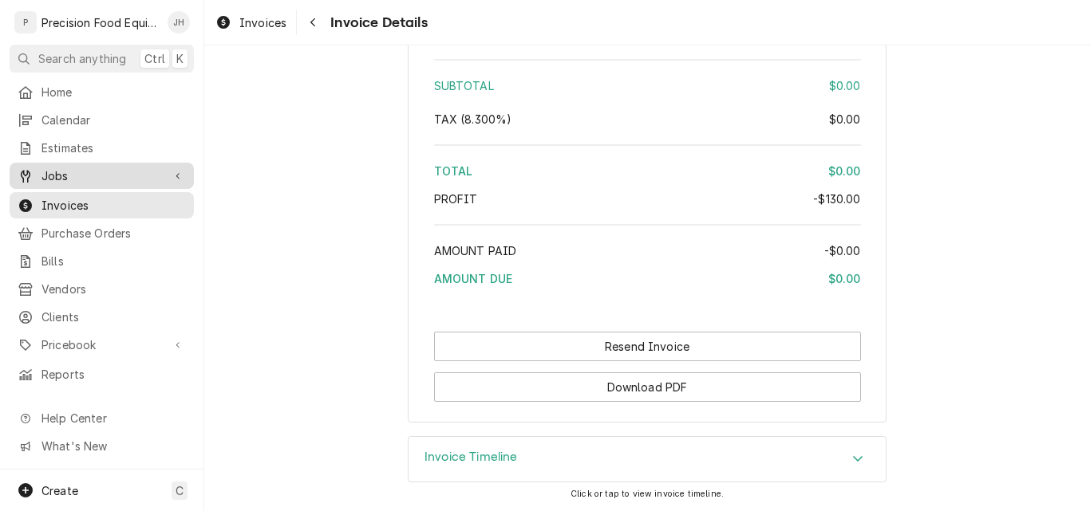
click at [61, 172] on span "Jobs" at bounding box center [101, 176] width 120 height 17
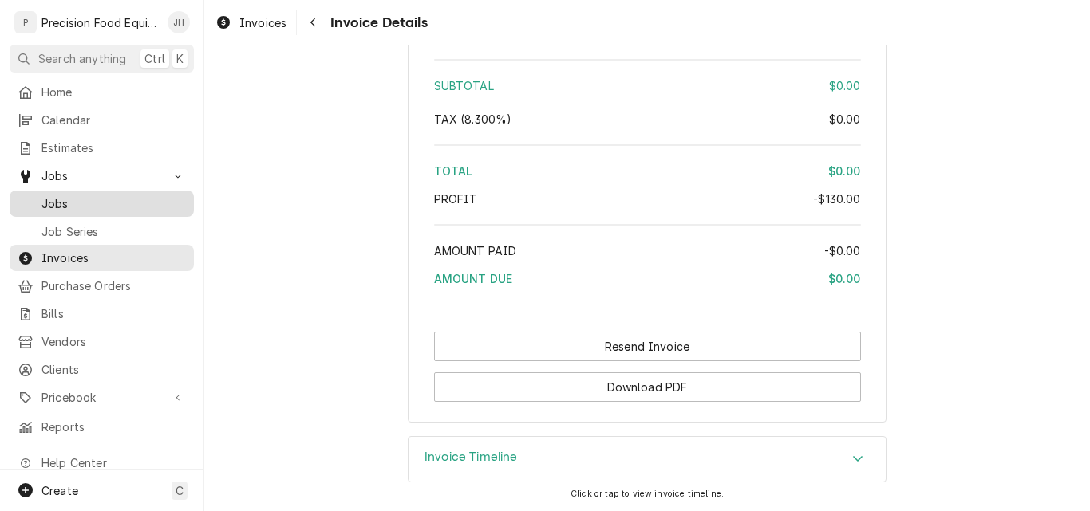
click at [67, 195] on span "Jobs" at bounding box center [113, 203] width 144 height 17
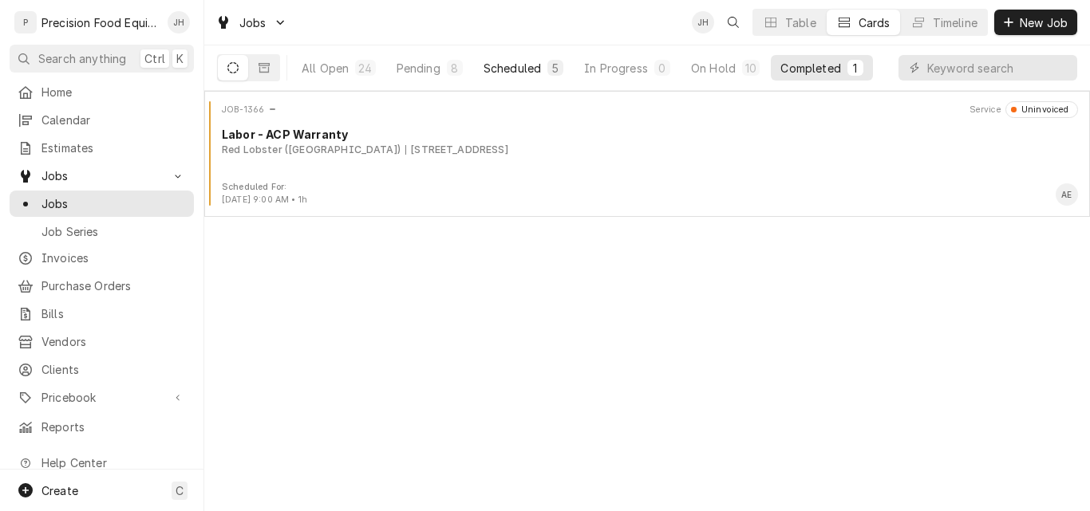
click at [491, 69] on div "Scheduled" at bounding box center [512, 68] width 57 height 17
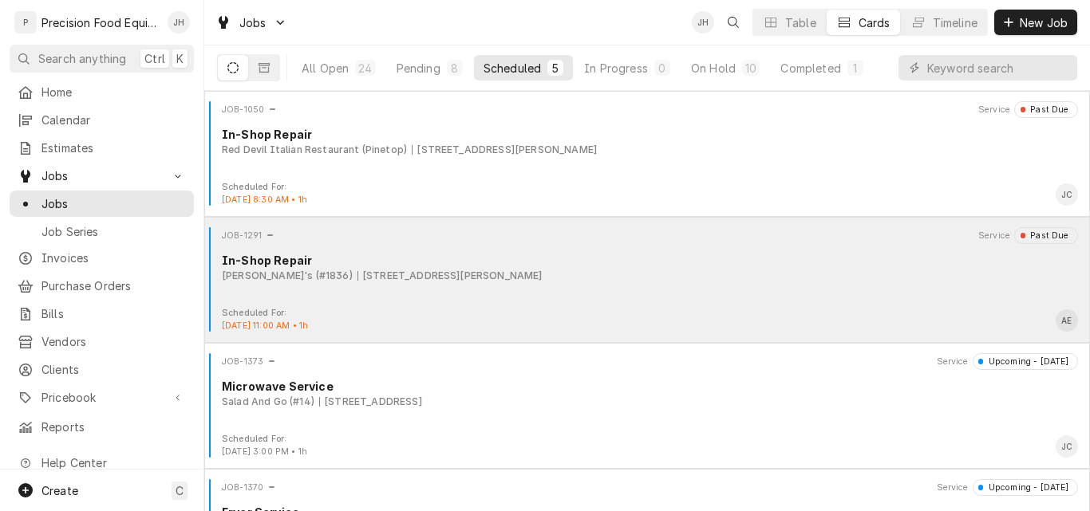
click at [772, 277] on div "[PERSON_NAME]'s (#1836) [STREET_ADDRESS][PERSON_NAME]" at bounding box center [650, 276] width 856 height 14
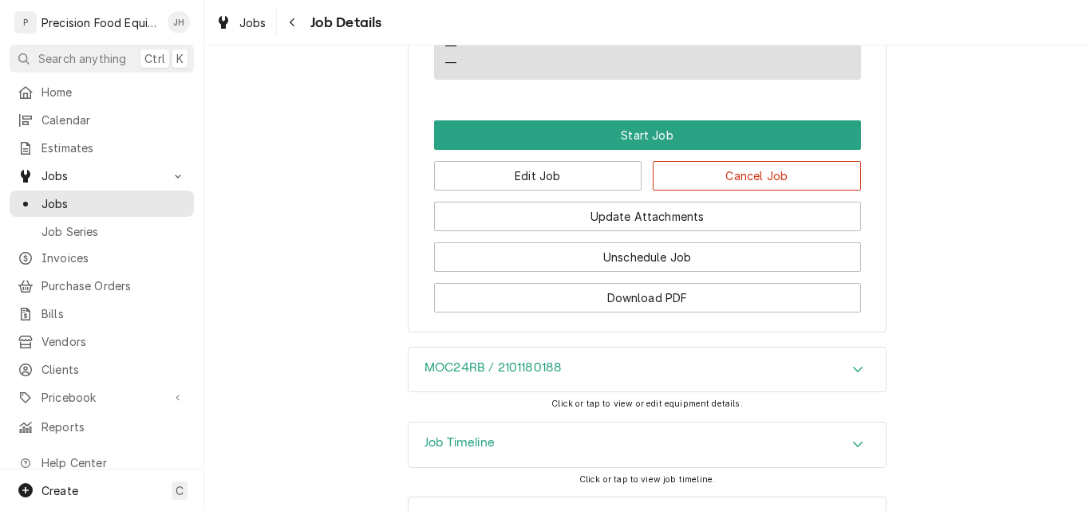
scroll to position [1117, 0]
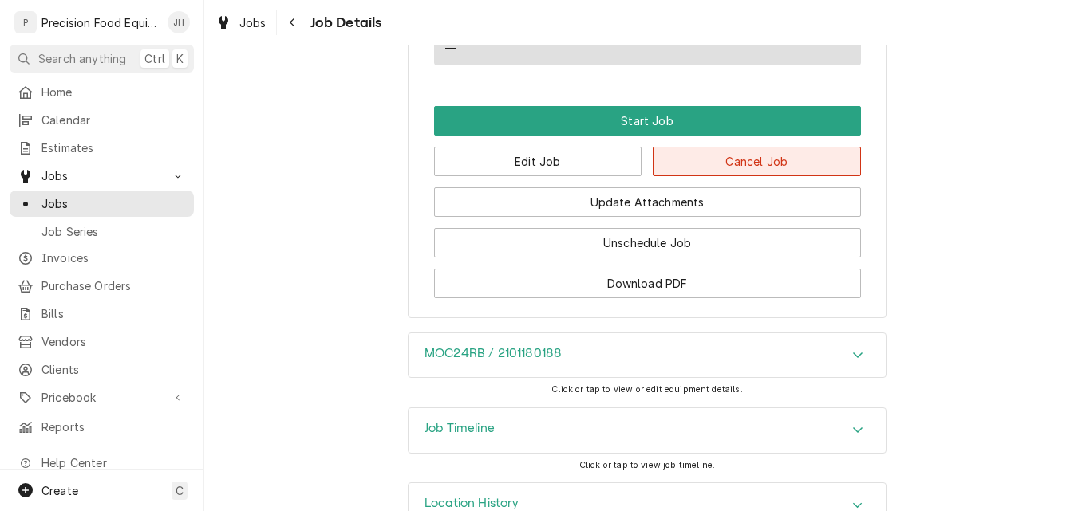
click at [748, 168] on button "Cancel Job" at bounding box center [757, 162] width 208 height 30
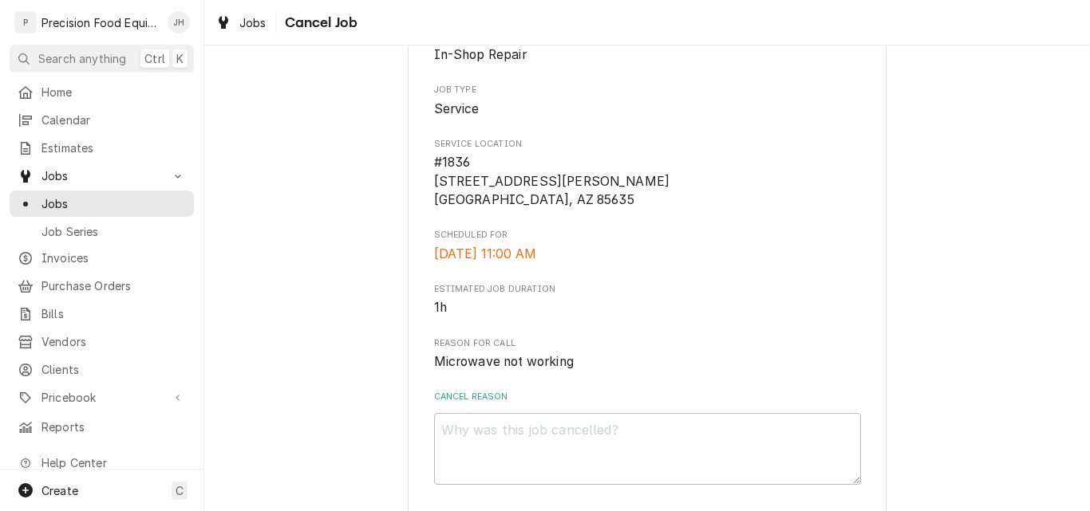
scroll to position [231, 0]
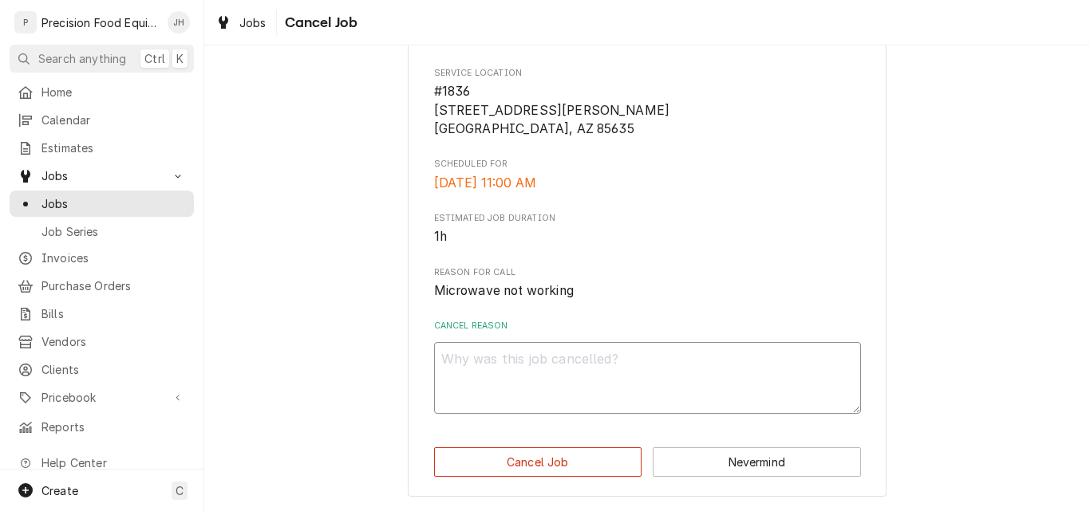
click at [523, 354] on textarea "Cancel Reason" at bounding box center [647, 378] width 427 height 72
type textarea "x"
type textarea "C"
type textarea "x"
type textarea "Cu"
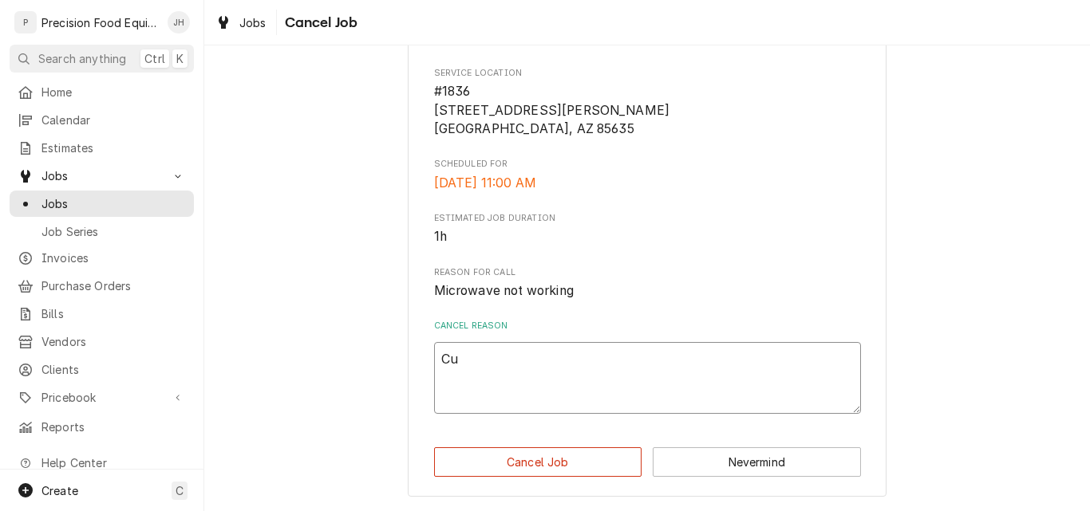
type textarea "x"
type textarea "Cus"
type textarea "x"
type textarea "Cust"
type textarea "x"
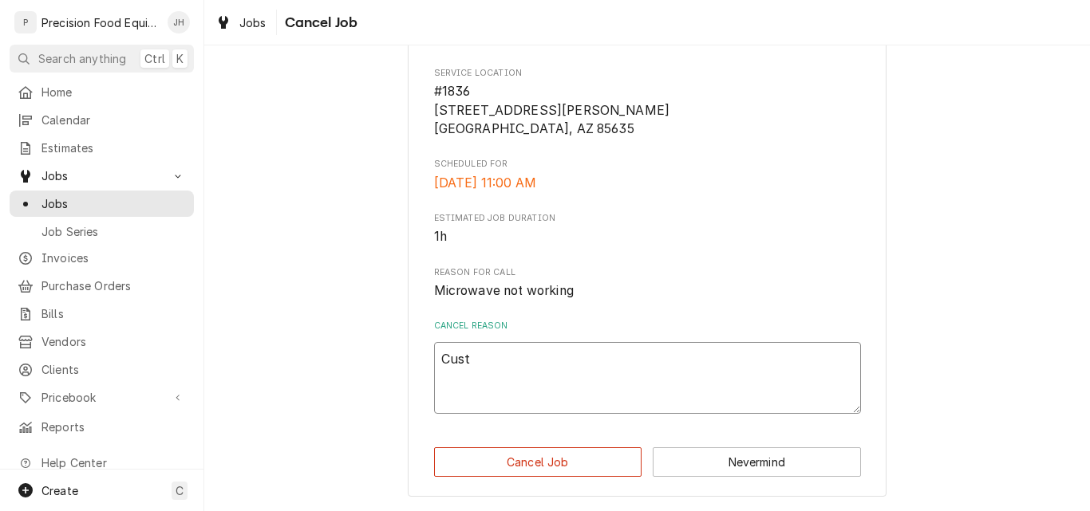
type textarea "Custo"
type textarea "x"
type textarea "Custom"
type textarea "x"
type textarea "Custome"
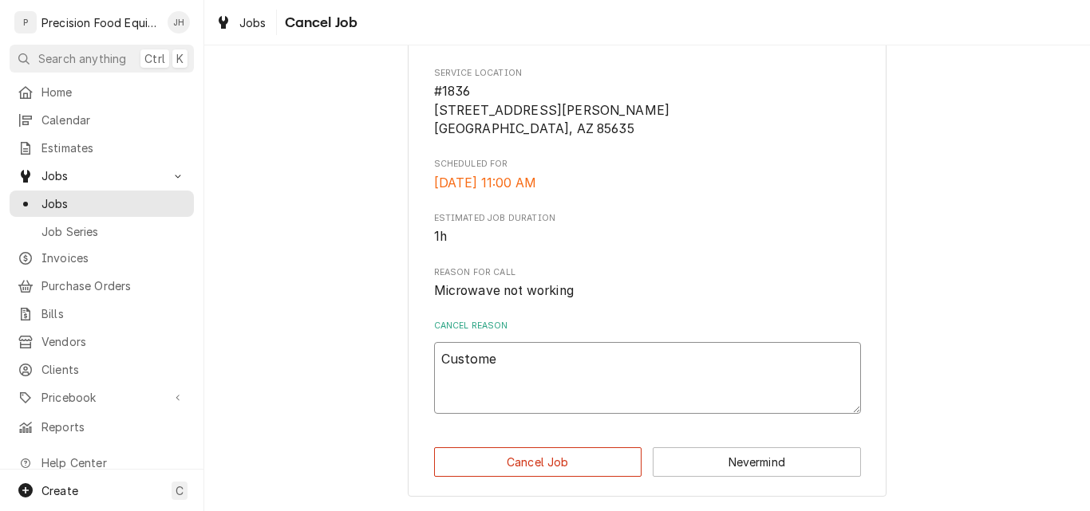
type textarea "x"
type textarea "Customer"
type textarea "x"
type textarea "Customer"
type textarea "x"
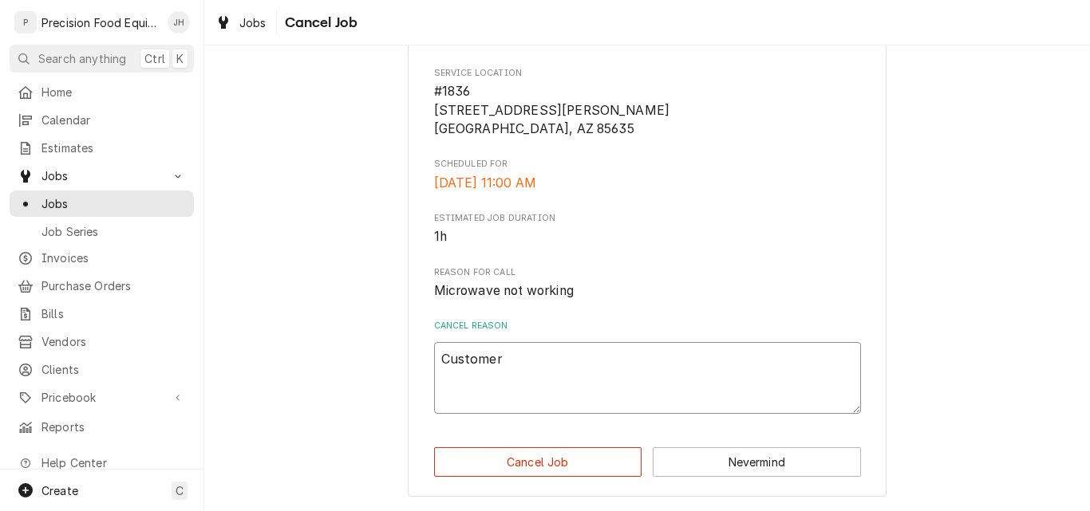
type textarea "Customer c"
type textarea "x"
type textarea "Customer ca"
type textarea "x"
type textarea "Customer can"
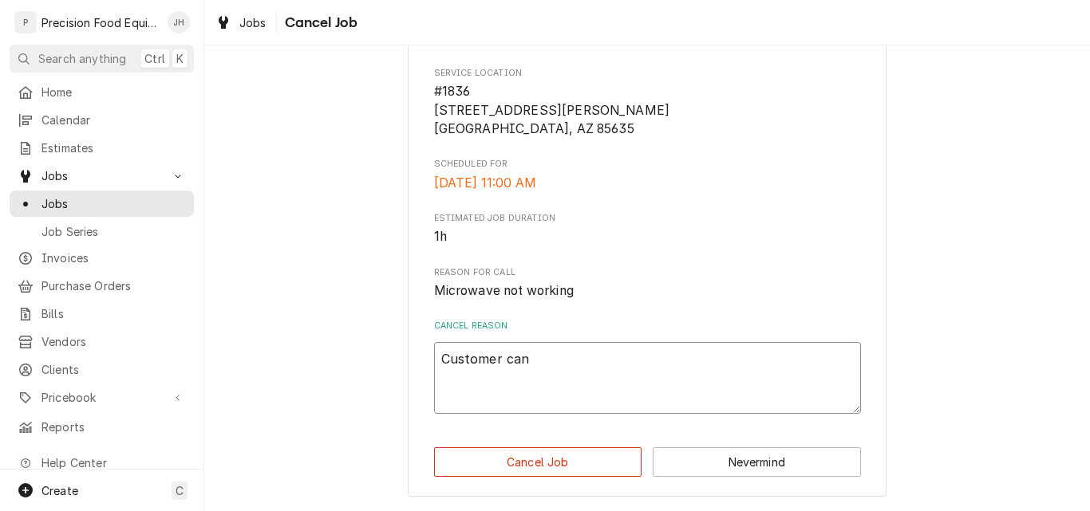
type textarea "x"
type textarea "Customer canc"
type textarea "x"
type textarea "Customer cance"
type textarea "x"
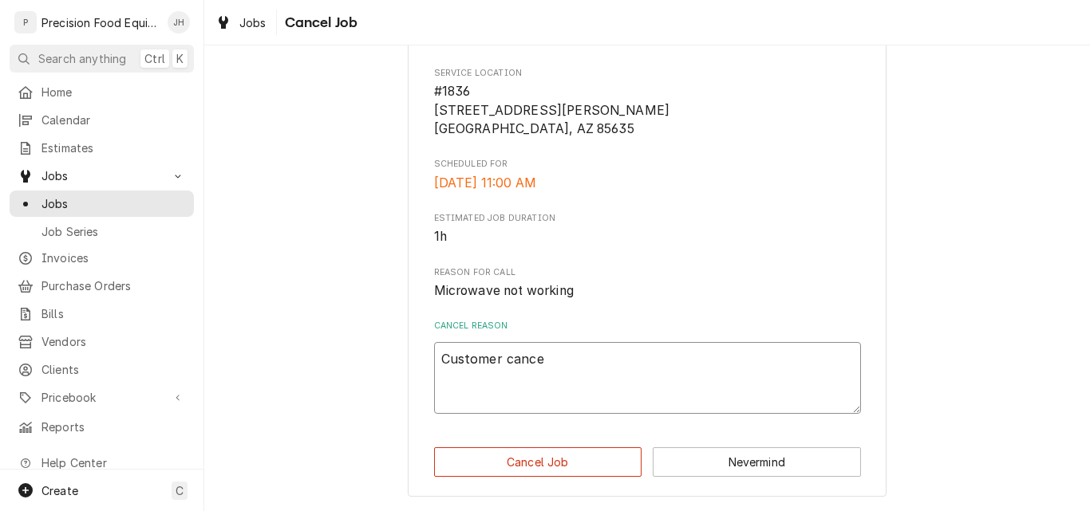
type textarea "Customer cancel"
type textarea "x"
type textarea "Customer cancell"
type textarea "x"
type textarea "Customer cancelle"
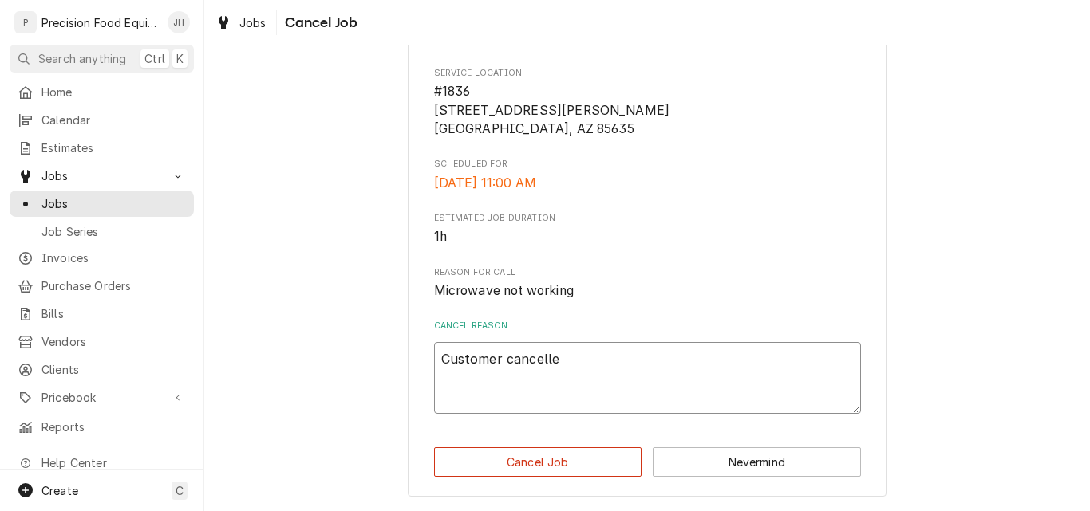
type textarea "x"
type textarea "Customer cancelled"
click at [538, 464] on button "Cancel Job" at bounding box center [538, 463] width 208 height 30
type textarea "x"
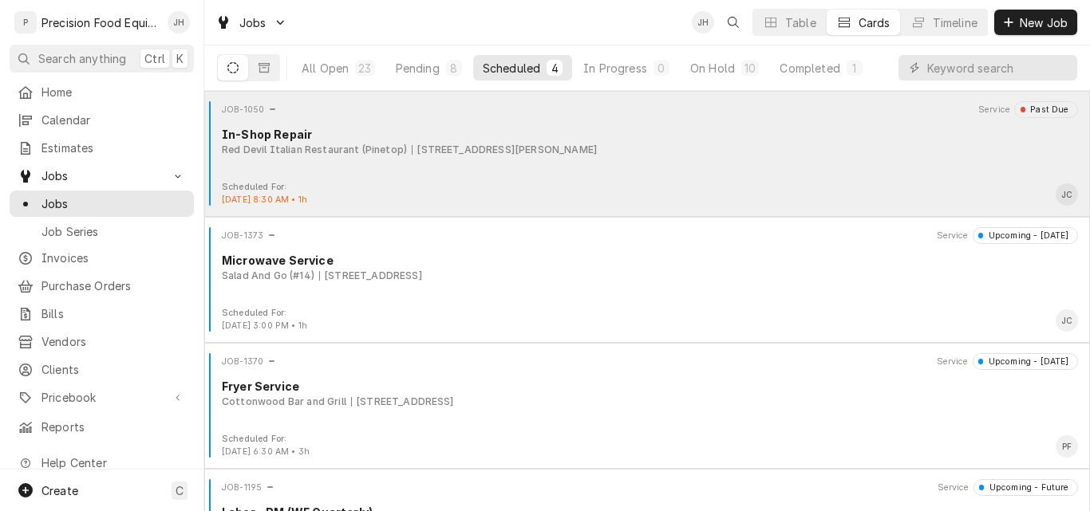
click at [828, 171] on div "JOB-1050 Service Past Due In-Shop Repair Red Devil Italian Restaurant (Pinetop)…" at bounding box center [647, 141] width 873 height 80
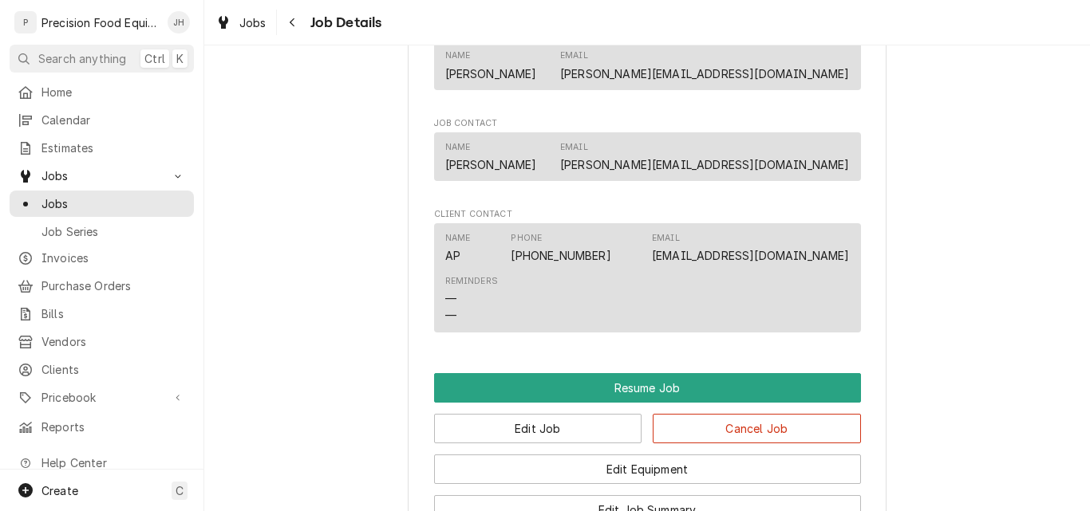
scroll to position [1117, 0]
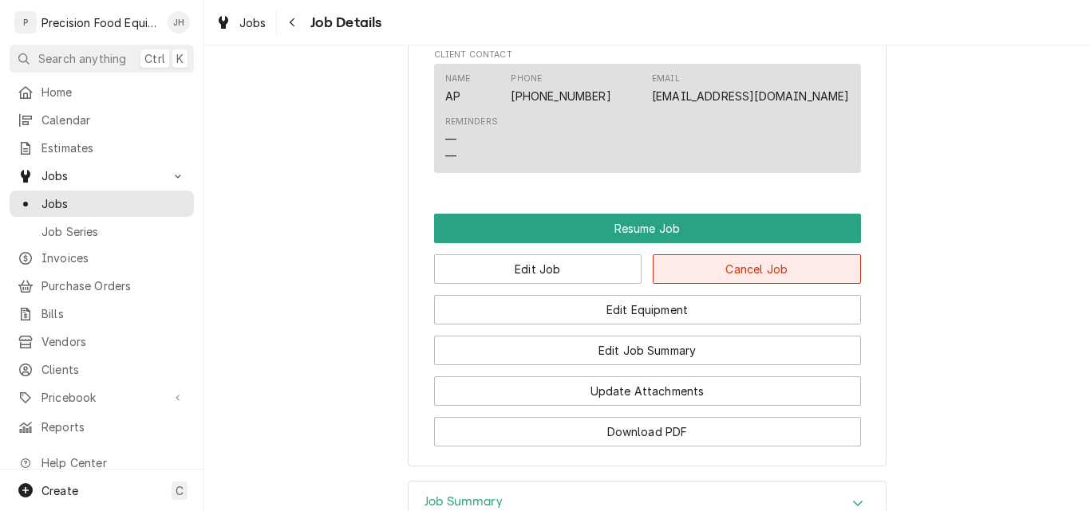
click at [765, 267] on button "Cancel Job" at bounding box center [757, 270] width 208 height 30
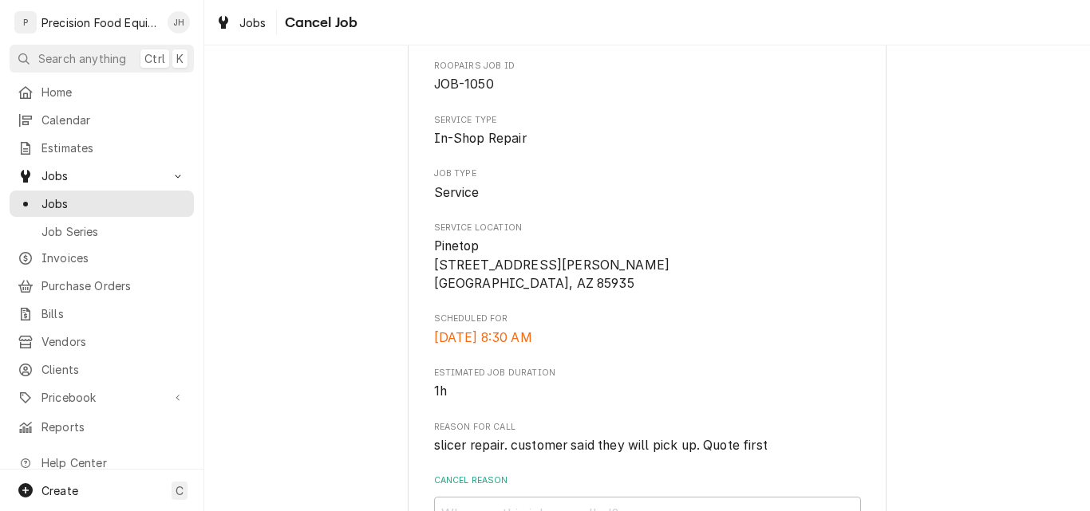
scroll to position [231, 0]
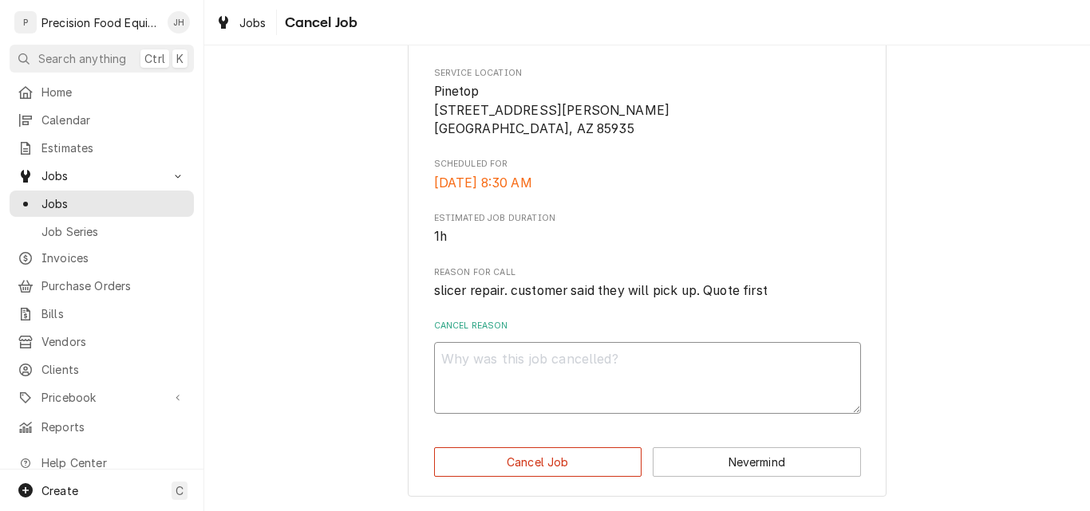
click at [517, 363] on textarea "Cancel Reason" at bounding box center [647, 378] width 427 height 72
type textarea "x"
type textarea "C"
type textarea "x"
type textarea "Cu"
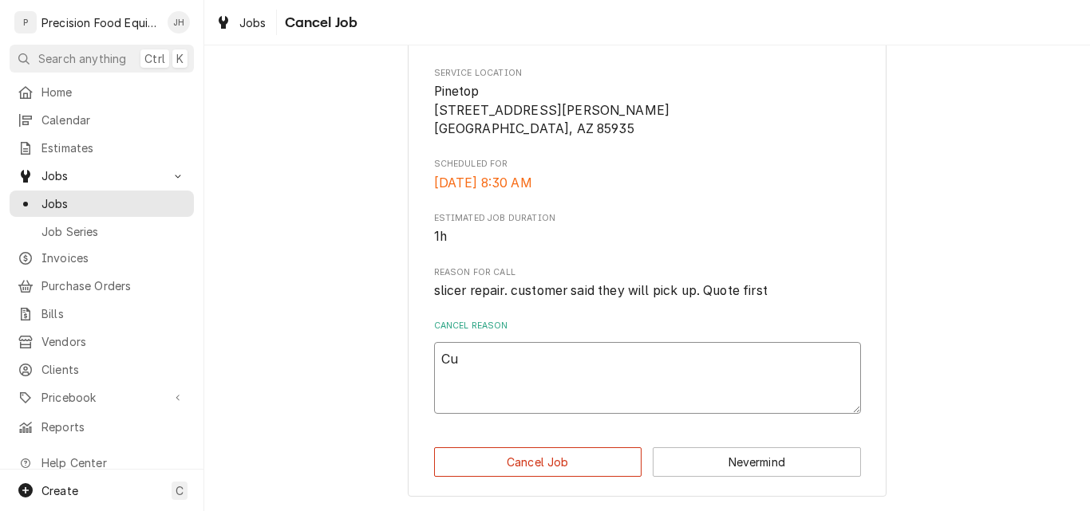
type textarea "x"
type textarea "Cus"
type textarea "x"
type textarea "Cust"
type textarea "x"
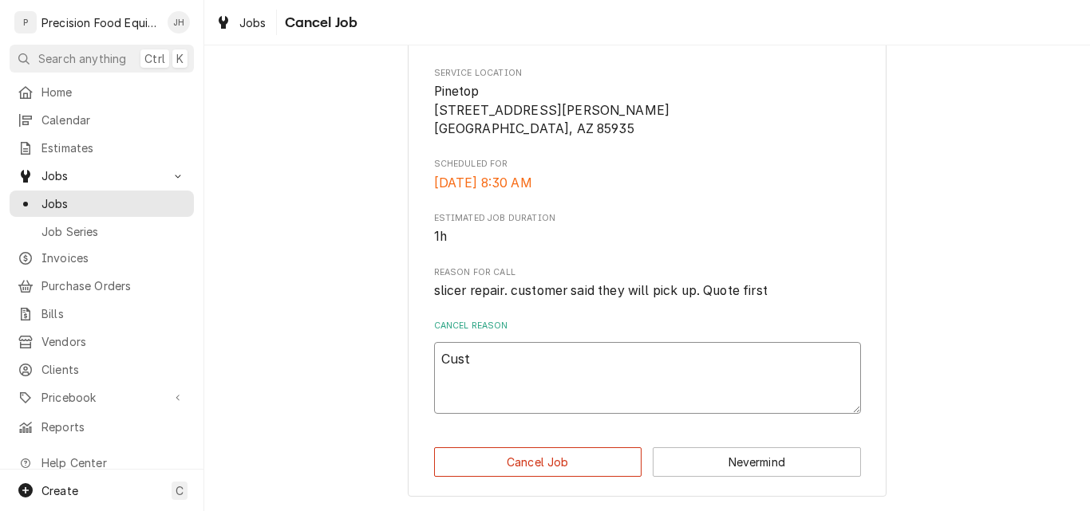
type textarea "Custo"
type textarea "x"
type textarea "Custom"
type textarea "x"
type textarea "Custome"
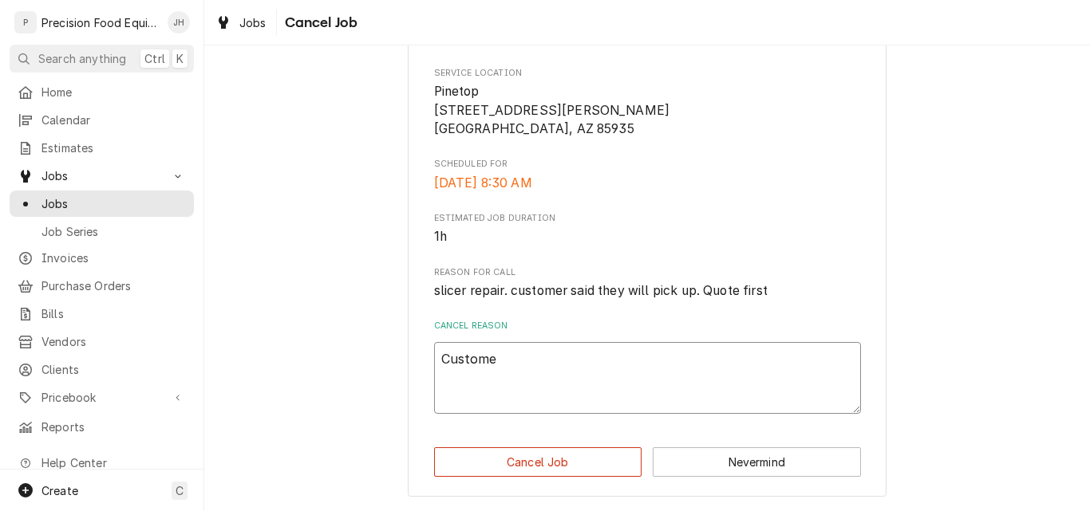
type textarea "x"
type textarea "Customer"
type textarea "x"
type textarea "Customer"
type textarea "x"
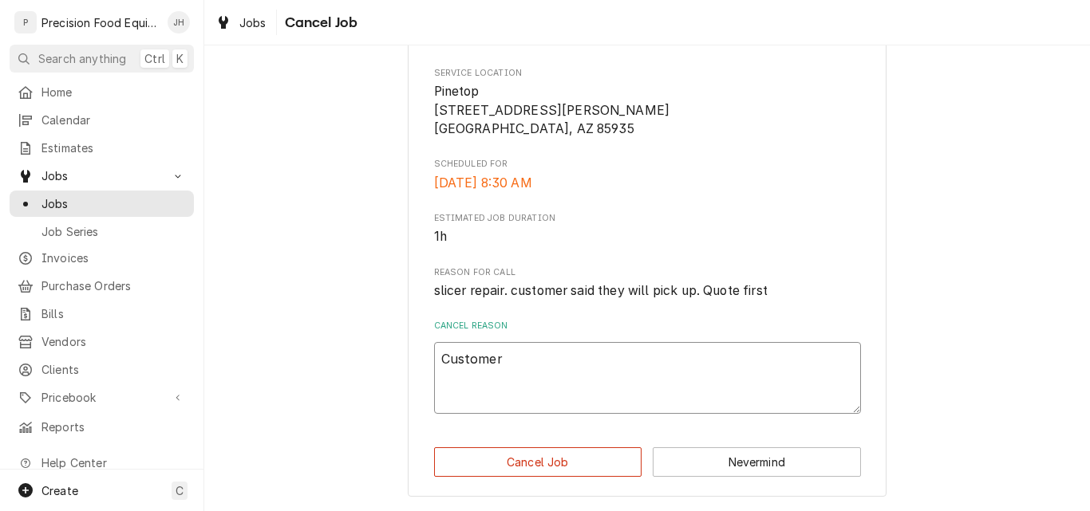
type textarea "Customer d"
type textarea "x"
type textarea "Customer de"
type textarea "x"
type textarea "Customer den"
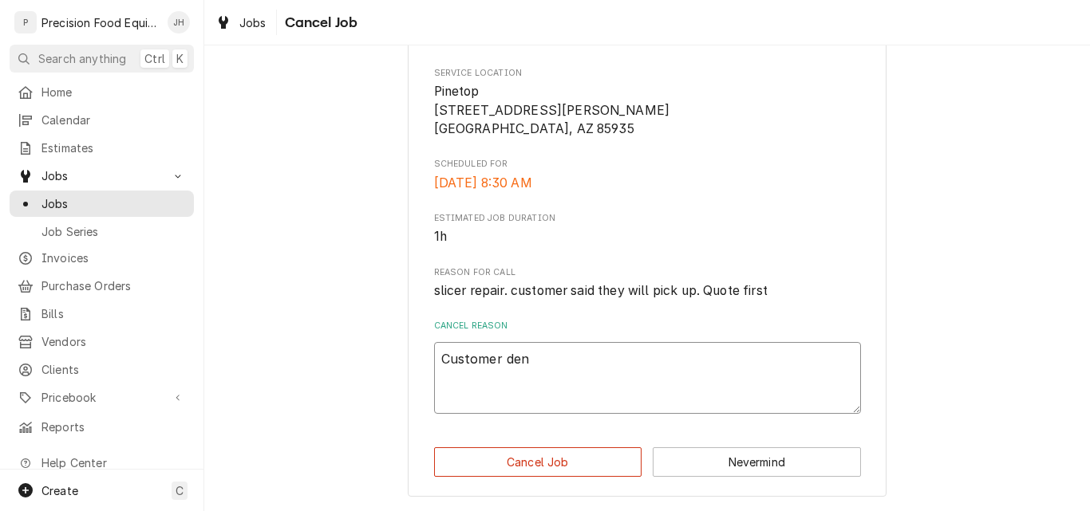
type textarea "x"
type textarea "Customer deni"
type textarea "x"
type textarea "Customer denie"
type textarea "x"
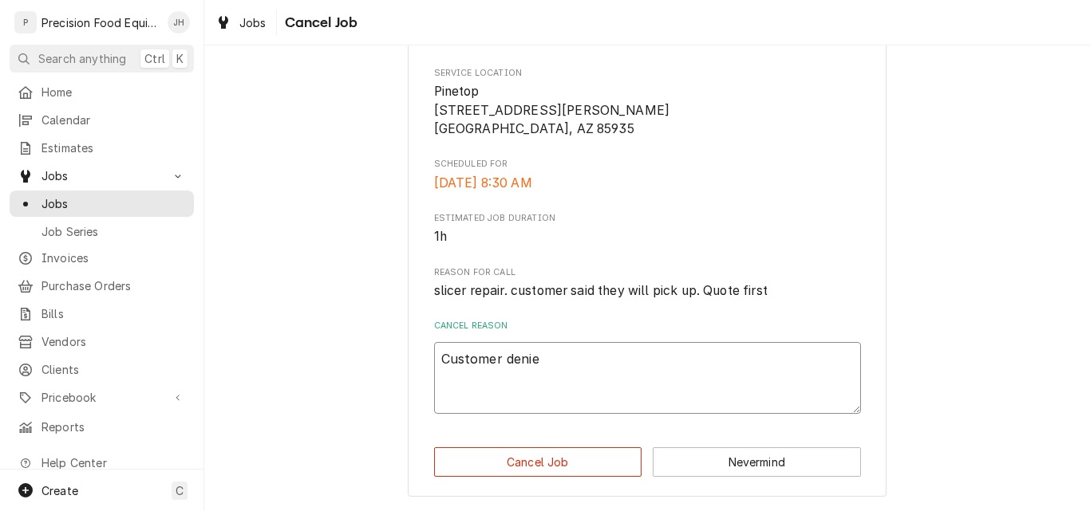
type textarea "Customer denied"
type textarea "x"
type textarea "Customer denied"
type textarea "x"
type textarea "Customer denied e"
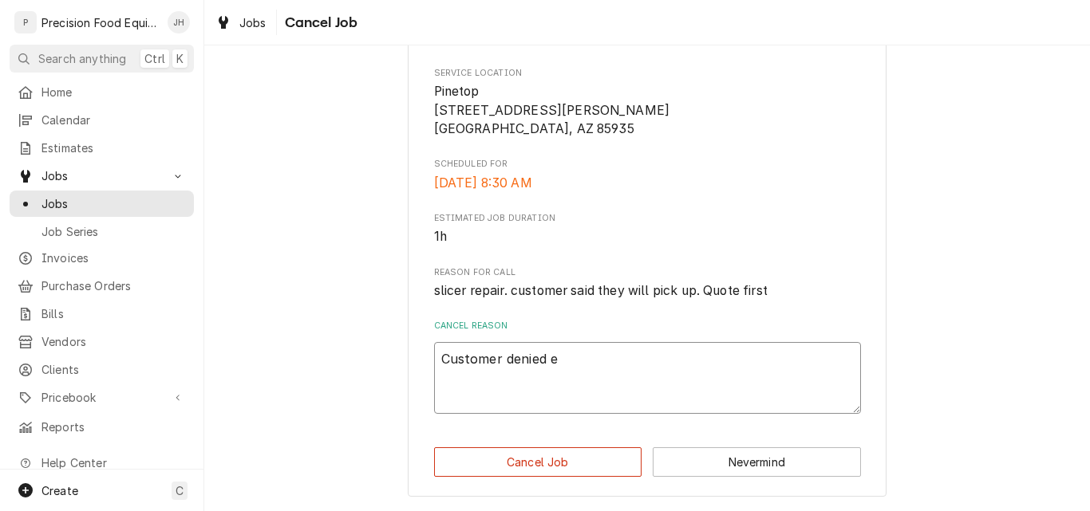
type textarea "x"
type textarea "Customer denied es"
type textarea "x"
type textarea "Customer denied est"
type textarea "x"
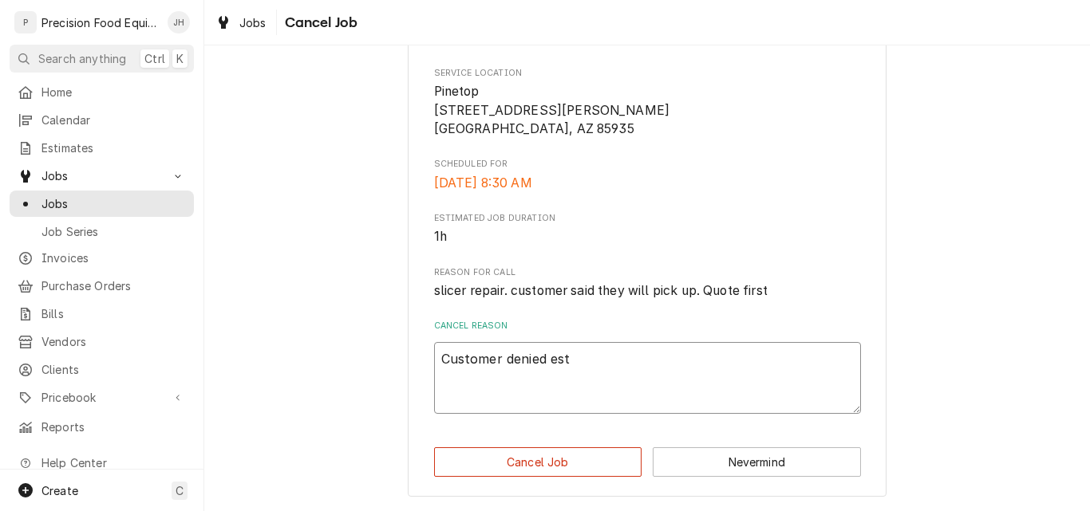
type textarea "Customer denied esti"
type textarea "x"
type textarea "Customer denied estim"
type textarea "x"
type textarea "Customer denied estima"
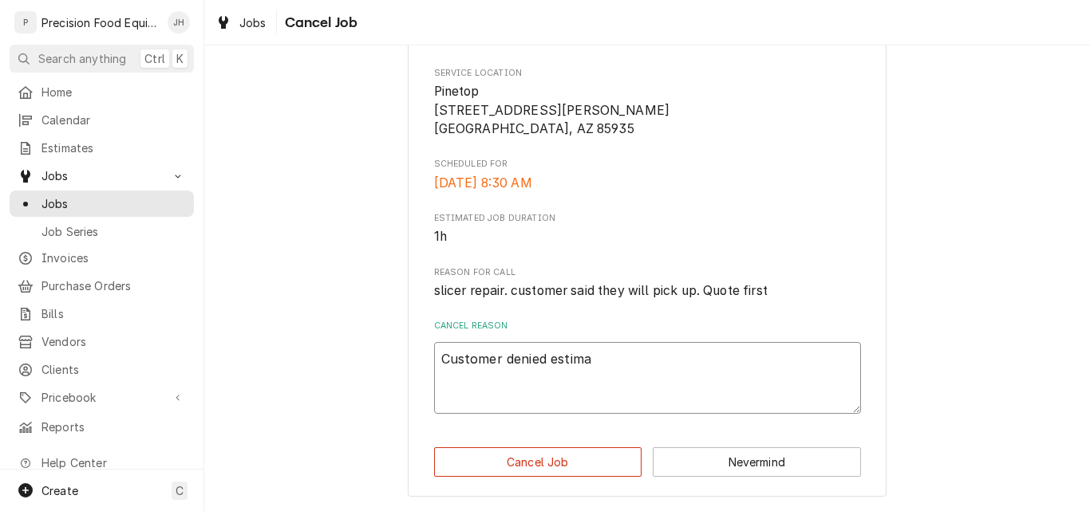
type textarea "x"
type textarea "Customer denied estimat"
type textarea "x"
type textarea "Customer denied estimate"
click at [572, 463] on button "Cancel Job" at bounding box center [538, 463] width 208 height 30
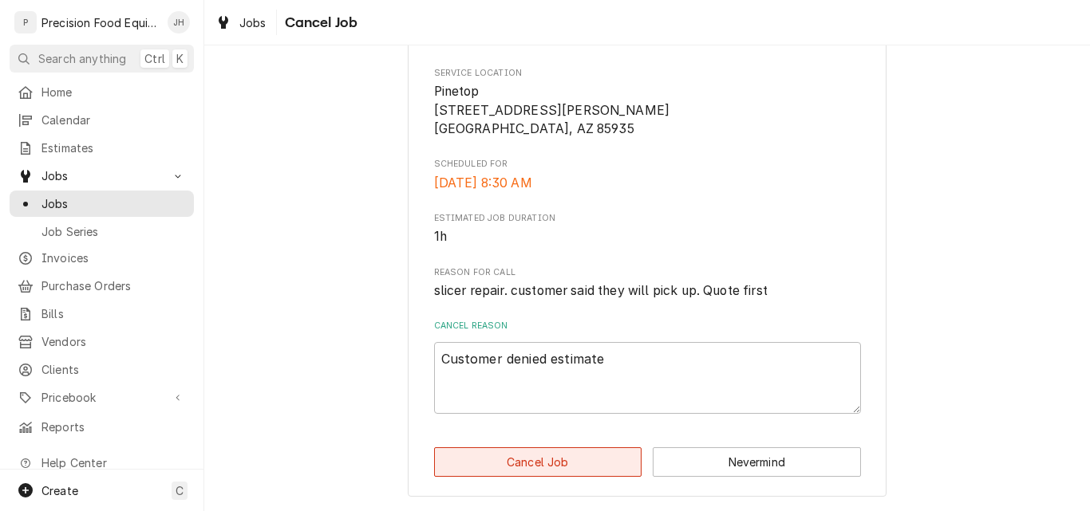
type textarea "x"
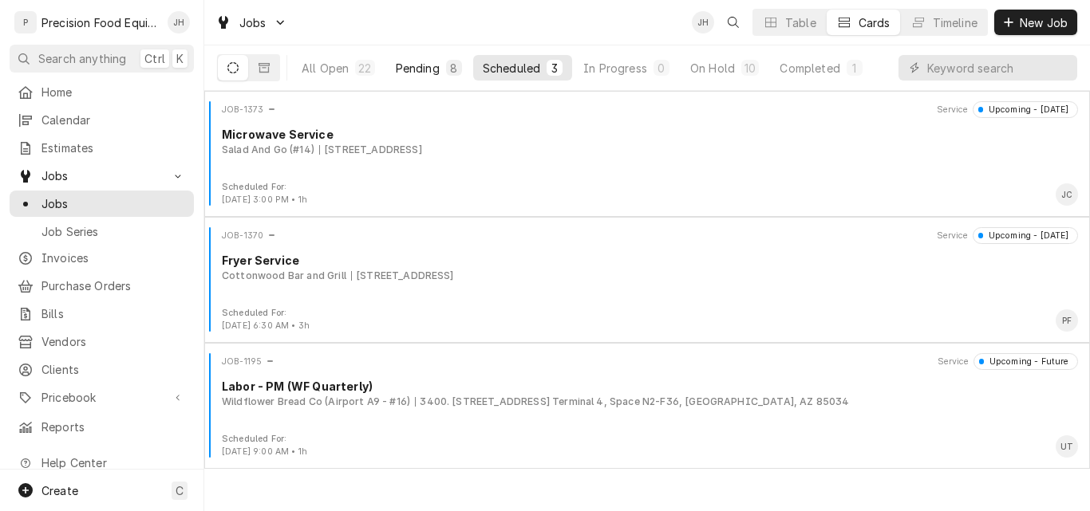
click at [420, 70] on div "Pending" at bounding box center [418, 68] width 44 height 17
